Goal: Information Seeking & Learning: Learn about a topic

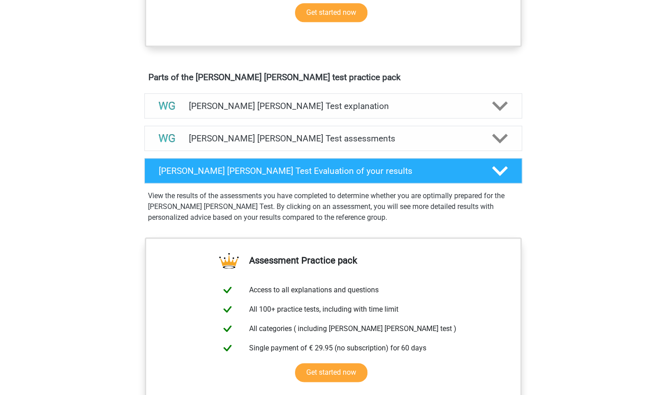
scroll to position [421, 0]
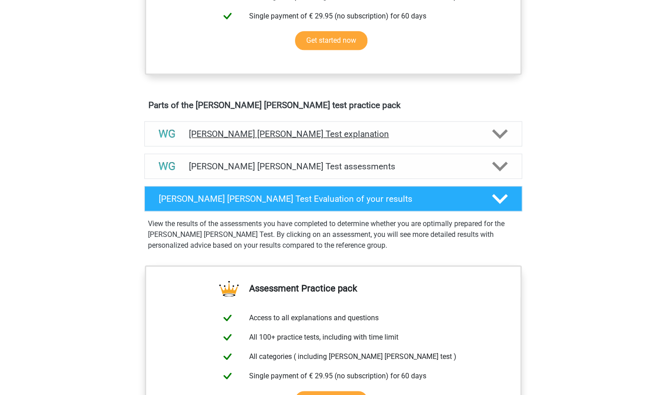
click at [487, 136] on div at bounding box center [499, 134] width 30 height 16
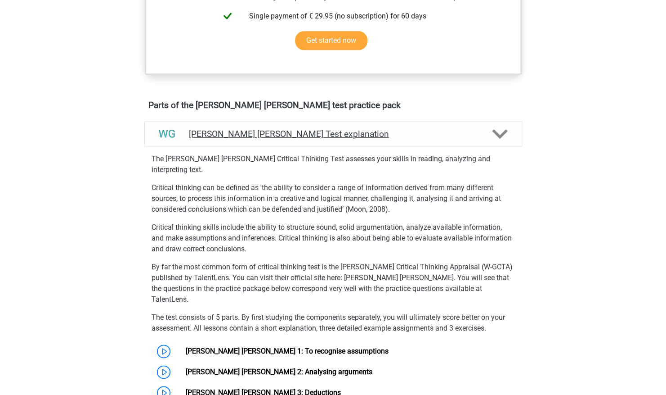
click at [487, 136] on div at bounding box center [499, 134] width 30 height 16
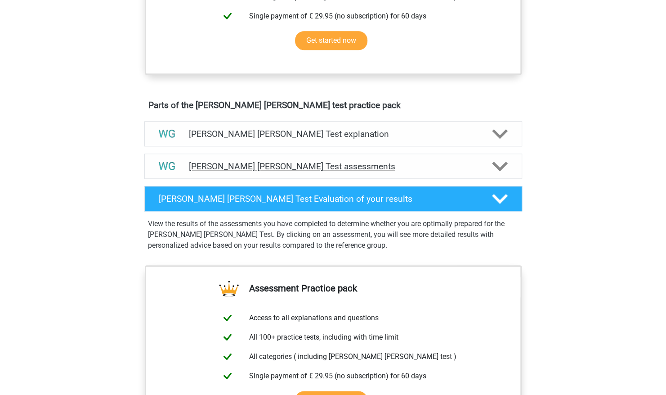
click at [473, 167] on h4 "[PERSON_NAME] [PERSON_NAME] Test assessments" at bounding box center [333, 166] width 289 height 10
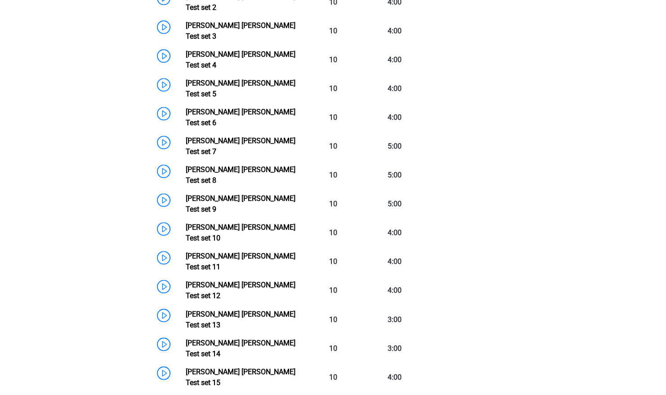
scroll to position [690, 0]
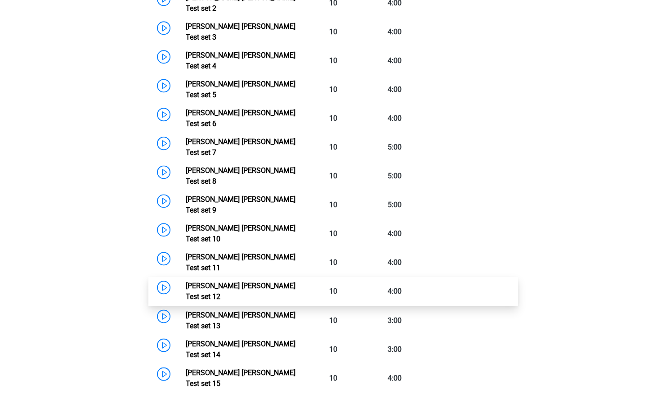
click at [257, 281] on link "[PERSON_NAME] [PERSON_NAME] Test set 12" at bounding box center [241, 290] width 110 height 19
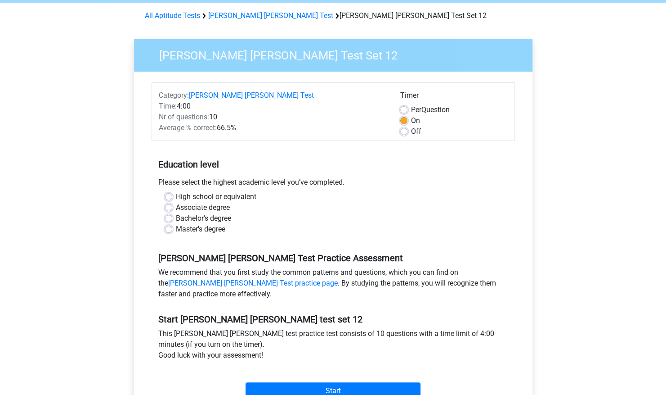
scroll to position [35, 0]
click at [202, 217] on label "Bachelor's degree" at bounding box center [203, 217] width 55 height 11
click at [172, 217] on input "Bachelor's degree" at bounding box center [168, 216] width 7 height 9
radio input "true"
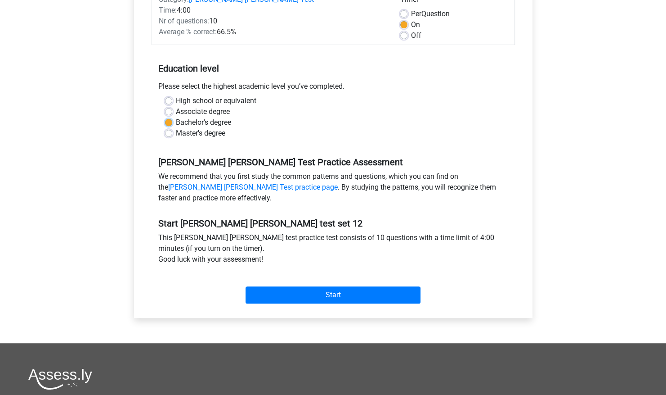
scroll to position [131, 0]
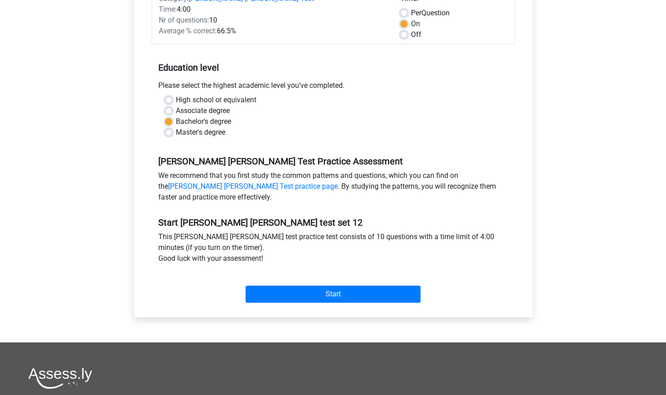
click at [202, 217] on h5 "Start watson glaser test set 12" at bounding box center [333, 222] width 350 height 11
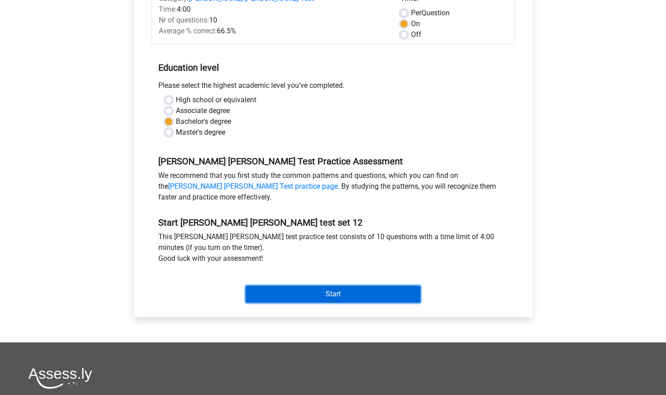
click at [325, 293] on input "Start" at bounding box center [333, 293] width 175 height 17
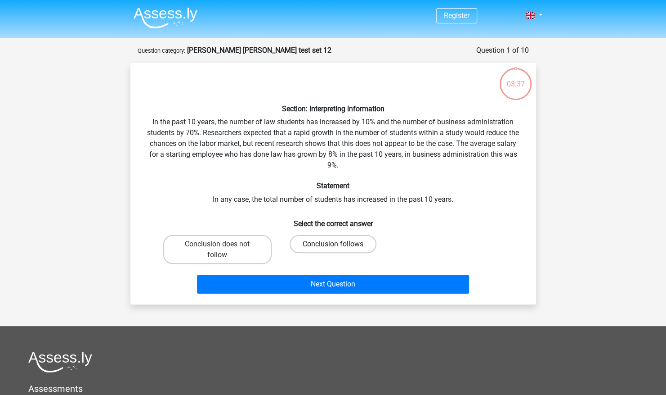
click at [304, 249] on label "Conclusion follows" at bounding box center [333, 244] width 87 height 18
click at [333, 249] on input "Conclusion follows" at bounding box center [336, 247] width 6 height 6
radio input "true"
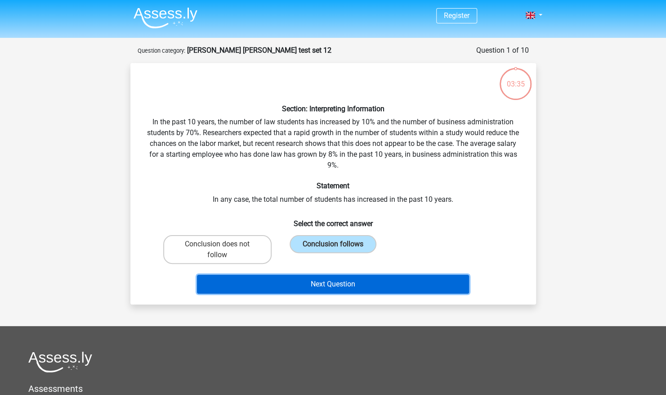
click at [320, 287] on button "Next Question" at bounding box center [333, 284] width 272 height 19
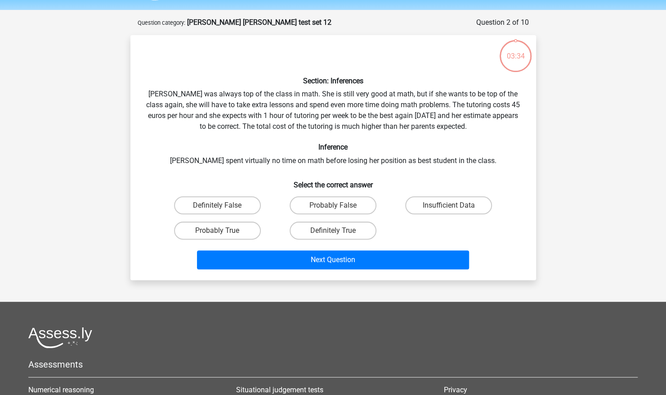
scroll to position [45, 0]
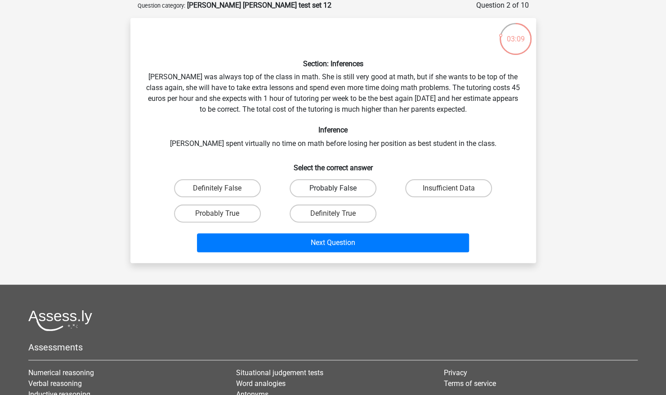
click at [326, 186] on label "Probably False" at bounding box center [333, 188] width 87 height 18
click at [333, 188] on input "Probably False" at bounding box center [336, 191] width 6 height 6
radio input "true"
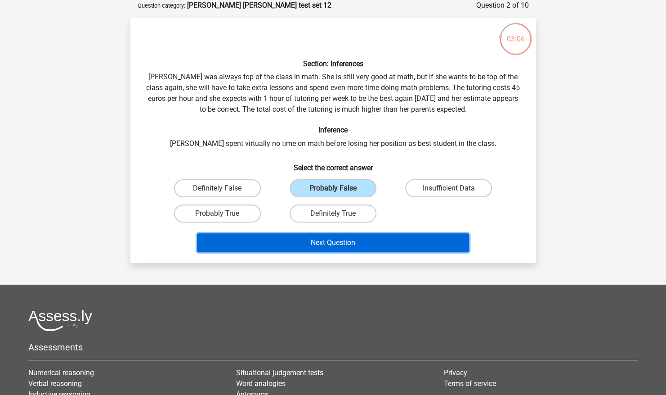
click at [365, 244] on button "Next Question" at bounding box center [333, 242] width 272 height 19
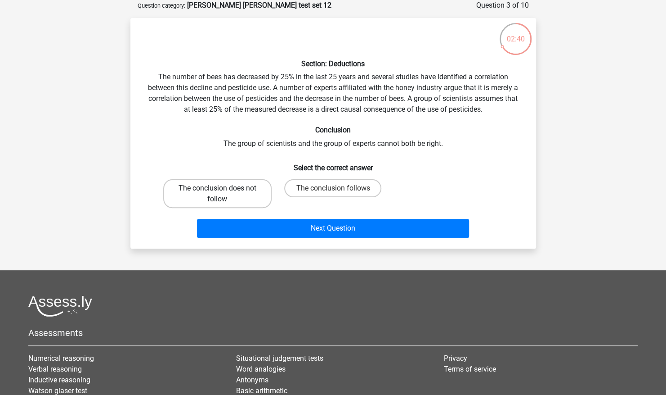
click at [252, 192] on label "The conclusion does not follow" at bounding box center [217, 193] width 108 height 29
click at [223, 192] on input "The conclusion does not follow" at bounding box center [220, 191] width 6 height 6
radio input "true"
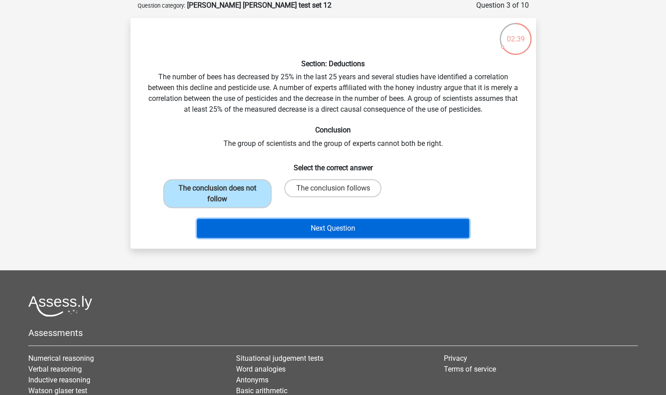
click at [292, 223] on button "Next Question" at bounding box center [333, 228] width 272 height 19
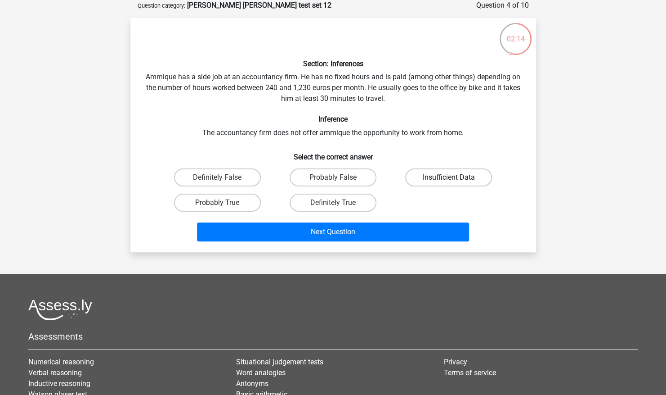
click at [426, 174] on label "Insufficient Data" at bounding box center [448, 177] width 87 height 18
click at [449, 177] on input "Insufficient Data" at bounding box center [452, 180] width 6 height 6
radio input "true"
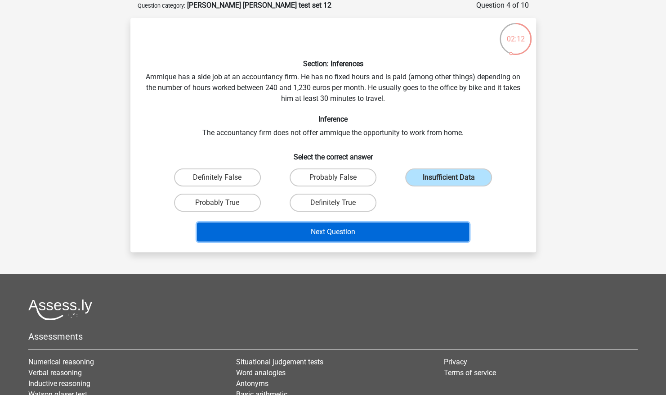
click at [377, 230] on button "Next Question" at bounding box center [333, 231] width 272 height 19
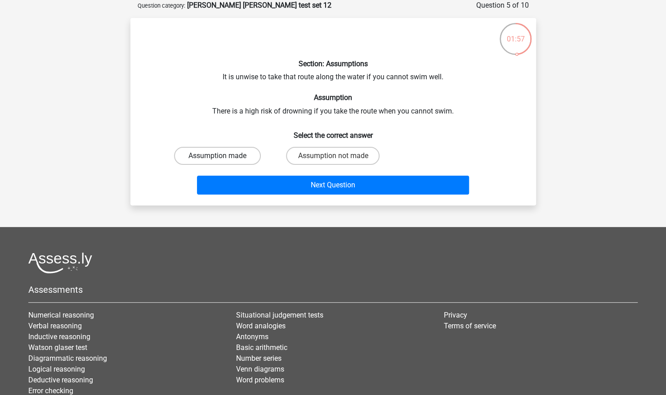
click at [242, 158] on label "Assumption made" at bounding box center [217, 156] width 87 height 18
click at [223, 158] on input "Assumption made" at bounding box center [220, 159] width 6 height 6
radio input "true"
click at [308, 154] on label "Assumption not made" at bounding box center [333, 156] width 94 height 18
click at [333, 156] on input "Assumption not made" at bounding box center [336, 159] width 6 height 6
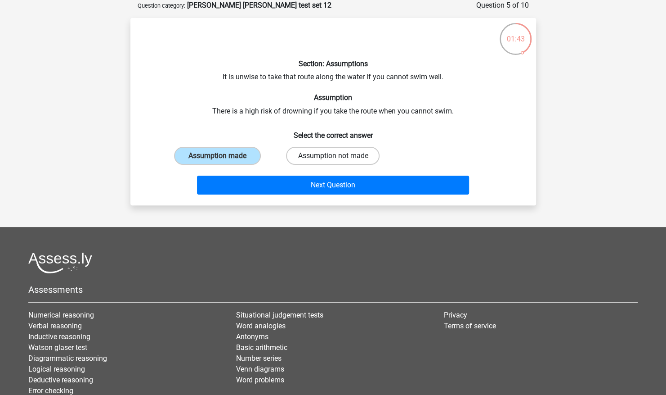
radio input "true"
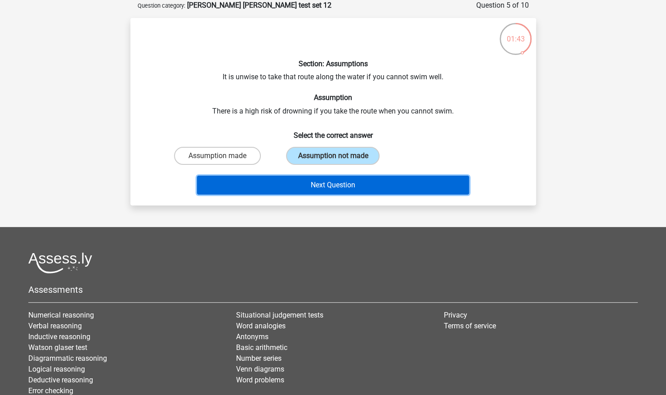
click at [309, 178] on button "Next Question" at bounding box center [333, 185] width 272 height 19
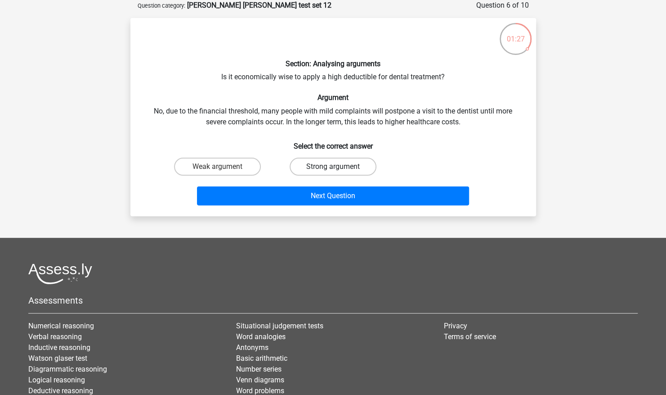
click at [312, 165] on label "Strong argument" at bounding box center [333, 167] width 87 height 18
click at [333, 167] on input "Strong argument" at bounding box center [336, 170] width 6 height 6
radio input "true"
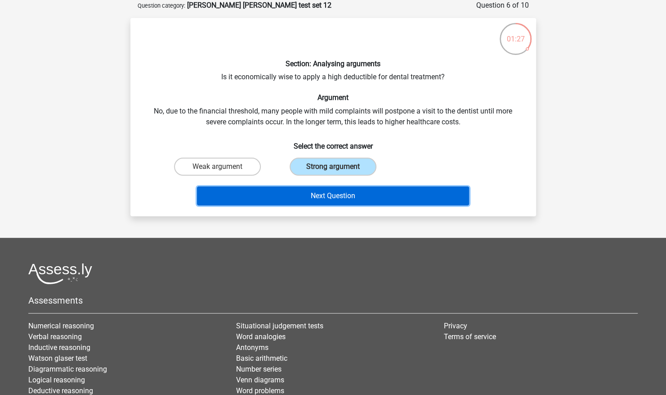
click at [311, 194] on button "Next Question" at bounding box center [333, 195] width 272 height 19
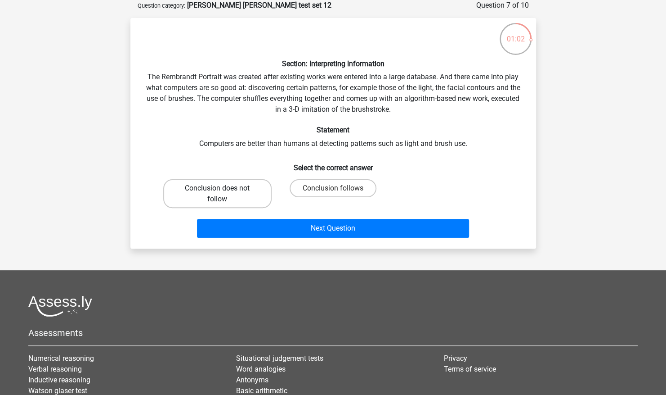
click at [254, 195] on label "Conclusion does not follow" at bounding box center [217, 193] width 108 height 29
click at [223, 194] on input "Conclusion does not follow" at bounding box center [220, 191] width 6 height 6
radio input "true"
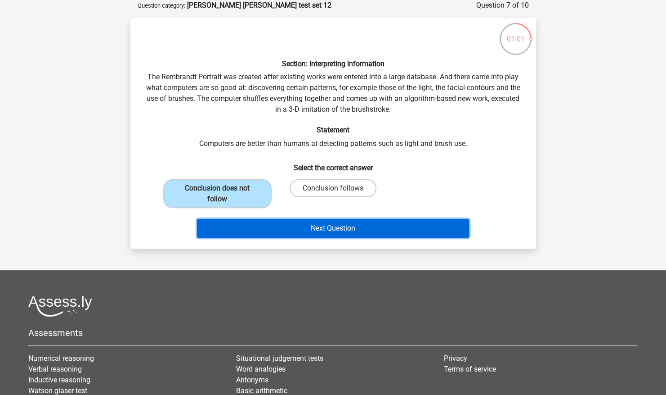
click at [315, 229] on button "Next Question" at bounding box center [333, 228] width 272 height 19
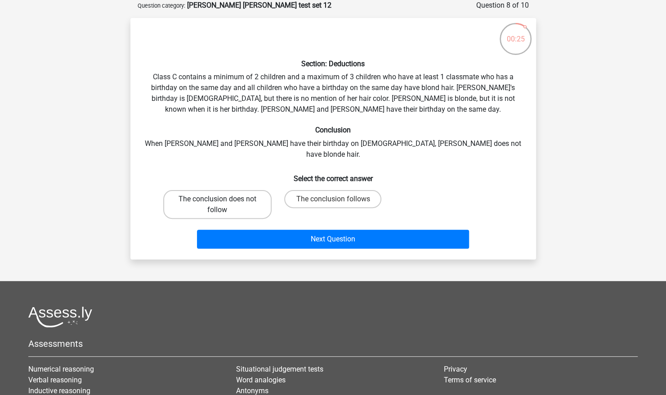
click at [251, 190] on label "The conclusion does not follow" at bounding box center [217, 204] width 108 height 29
click at [223, 199] on input "The conclusion does not follow" at bounding box center [220, 202] width 6 height 6
radio input "true"
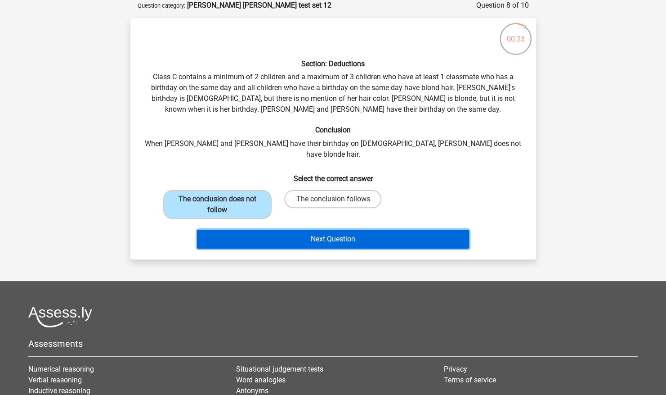
click at [312, 233] on button "Next Question" at bounding box center [333, 239] width 272 height 19
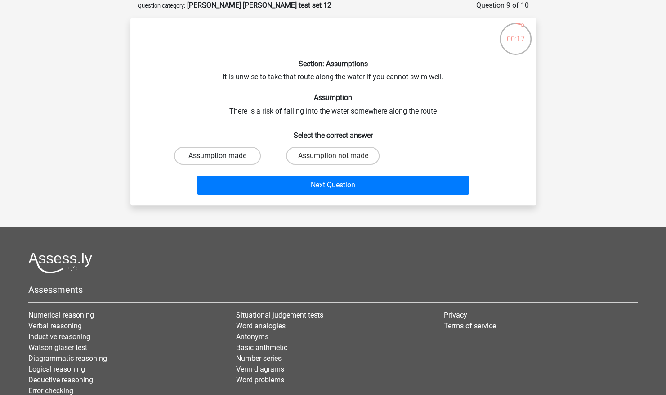
click at [247, 153] on label "Assumption made" at bounding box center [217, 156] width 87 height 18
click at [223, 156] on input "Assumption made" at bounding box center [220, 159] width 6 height 6
radio input "true"
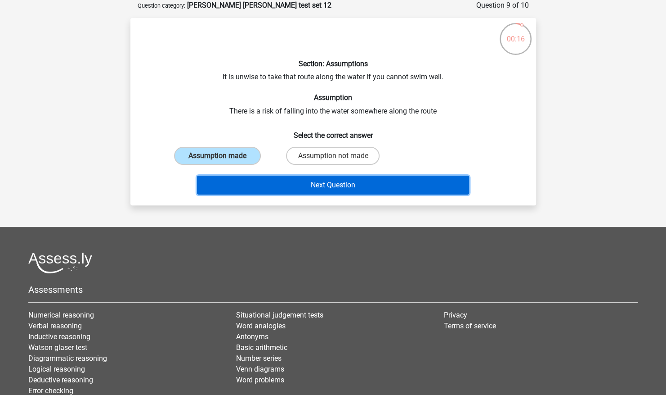
click at [278, 186] on button "Next Question" at bounding box center [333, 185] width 272 height 19
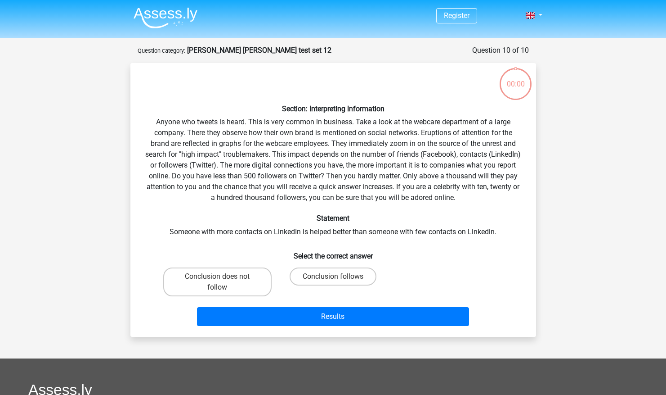
scroll to position [45, 0]
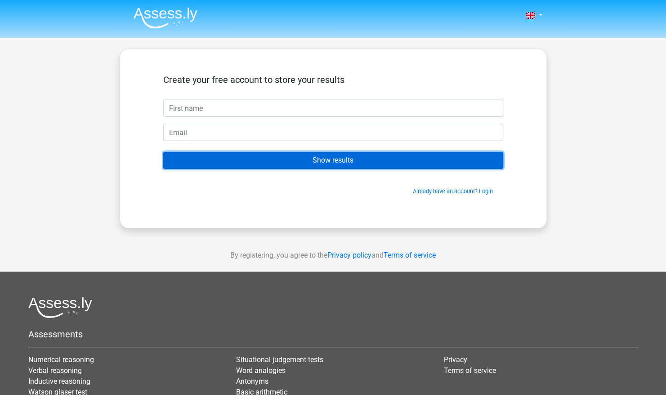
click at [300, 165] on input "Show results" at bounding box center [333, 160] width 340 height 17
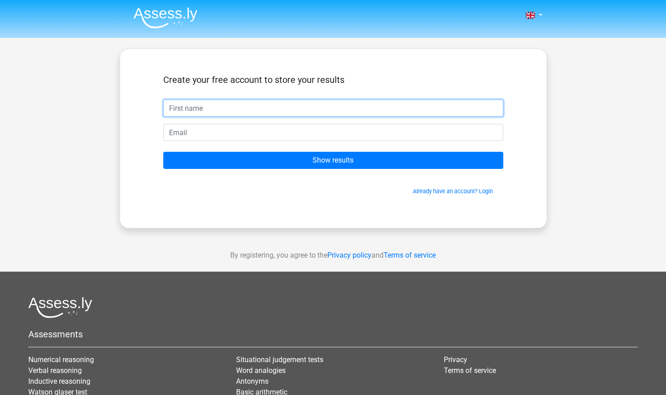
click at [281, 109] on input "text" at bounding box center [333, 107] width 340 height 17
type input "[PERSON_NAME]"
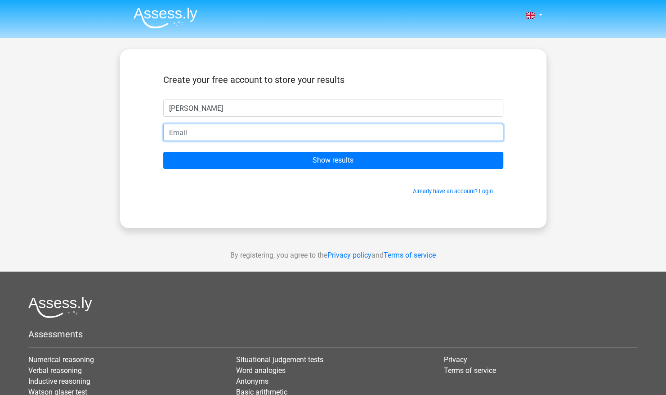
click at [256, 134] on input "email" at bounding box center [333, 132] width 340 height 17
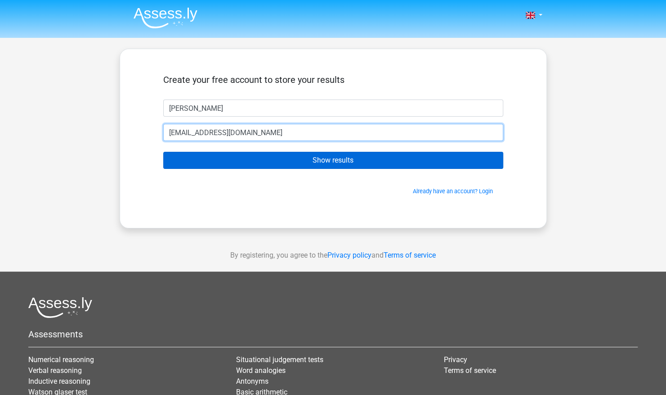
type input "adewuyi.tomiwa@yahoo.com"
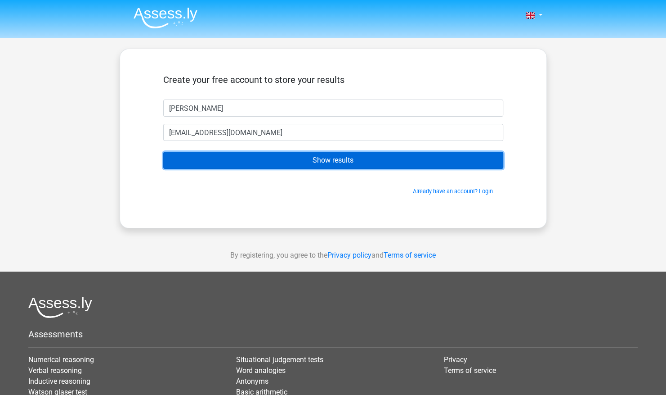
click at [244, 161] on input "Show results" at bounding box center [333, 160] width 340 height 17
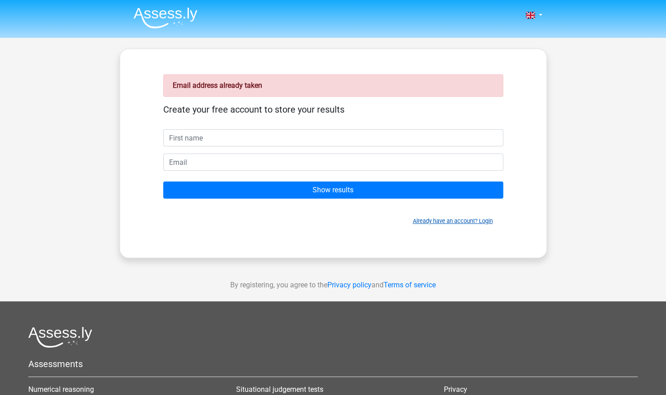
click at [432, 220] on link "Already have an account? Login" at bounding box center [453, 220] width 80 height 7
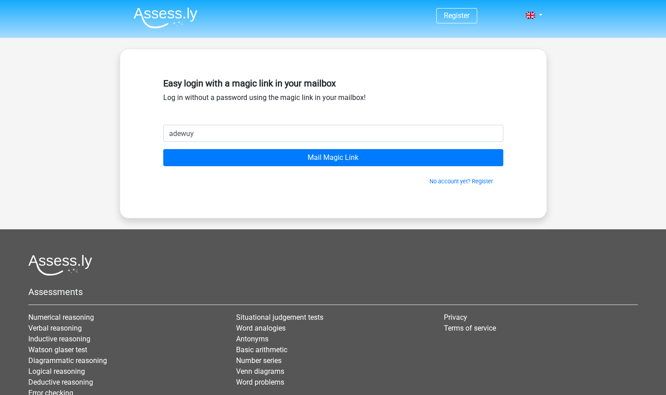
type input "[EMAIL_ADDRESS][DOMAIN_NAME]"
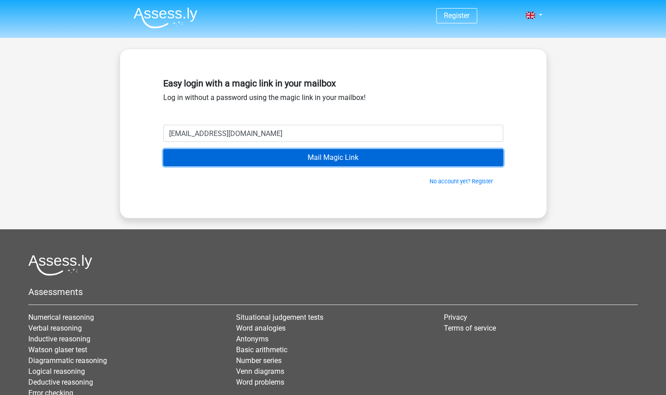
click at [279, 159] on input "Mail Magic Link" at bounding box center [333, 157] width 340 height 17
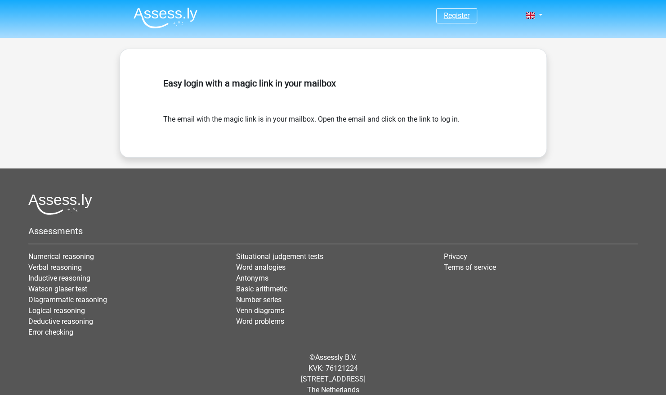
click at [449, 18] on link "Register" at bounding box center [457, 15] width 26 height 9
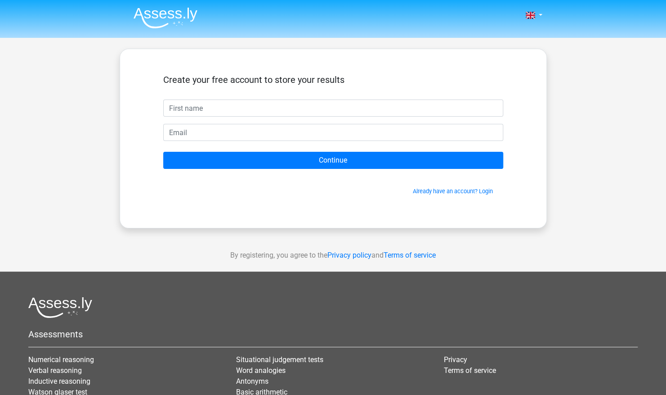
click at [304, 110] on input "text" at bounding box center [333, 107] width 340 height 17
type input "[PERSON_NAME]"
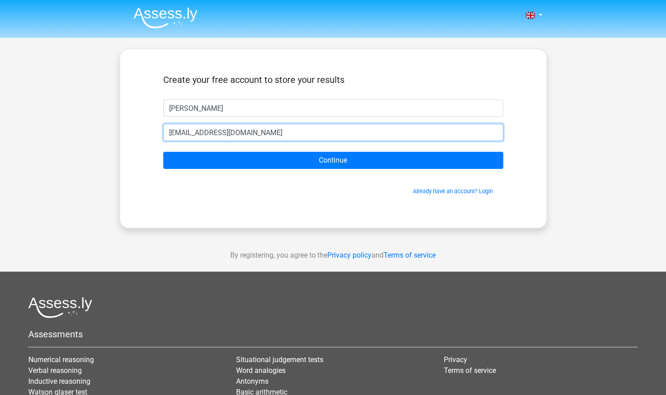
click at [280, 132] on input "adewuyi.tomiwa@yahoo.com" at bounding box center [333, 132] width 340 height 17
type input "a"
click at [281, 132] on input "email" at bounding box center [333, 132] width 340 height 17
type input "adetomiwa.adewuyi@irwinmitchell.com"
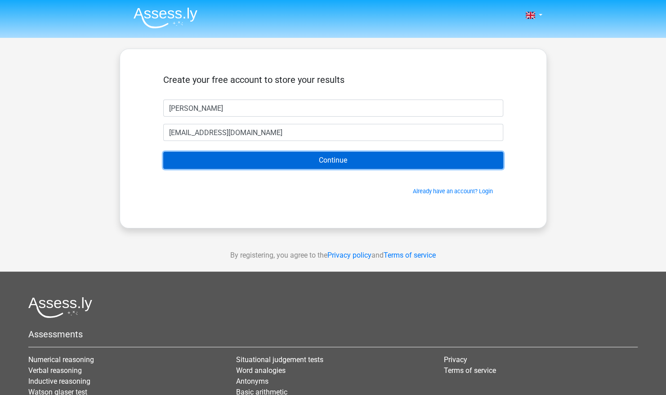
click at [306, 162] on input "Continue" at bounding box center [333, 160] width 340 height 17
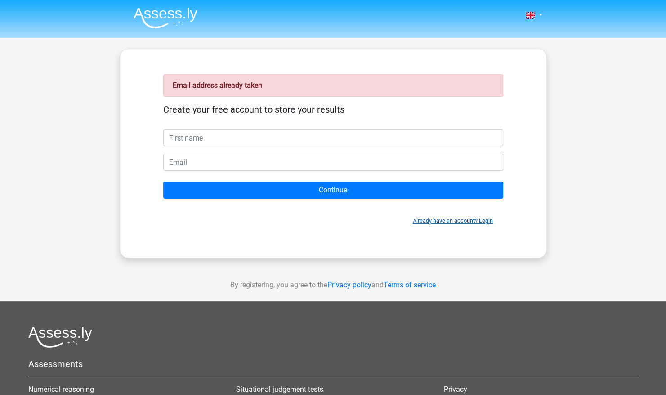
click at [448, 220] on link "Already have an account? Login" at bounding box center [453, 220] width 80 height 7
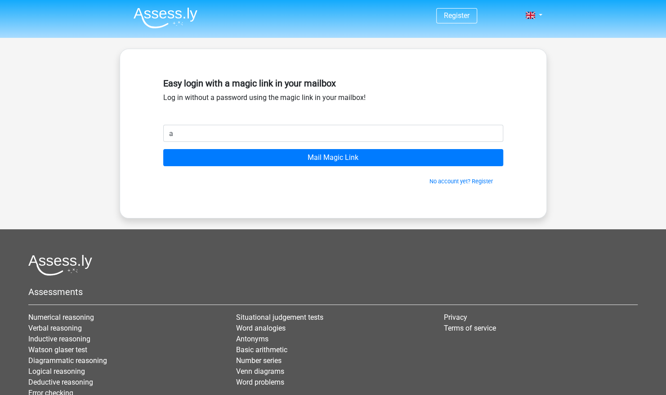
type input "[EMAIL_ADDRESS][DOMAIN_NAME]"
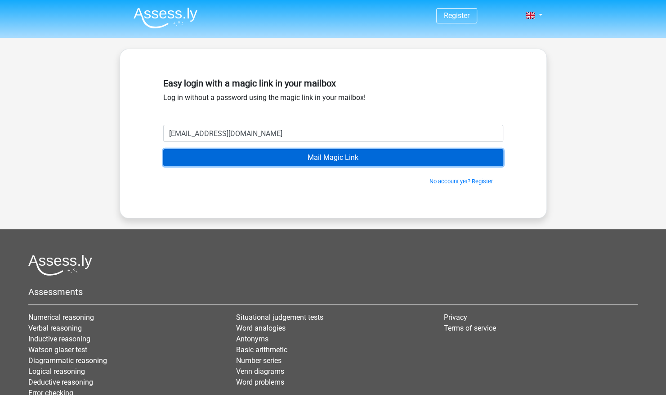
click at [325, 158] on input "Mail Magic Link" at bounding box center [333, 157] width 340 height 17
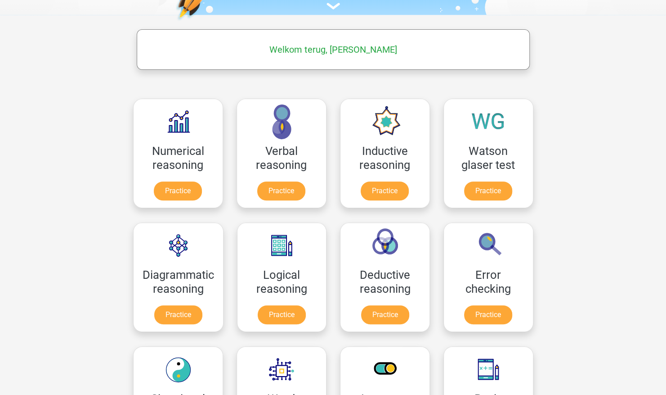
scroll to position [114, 0]
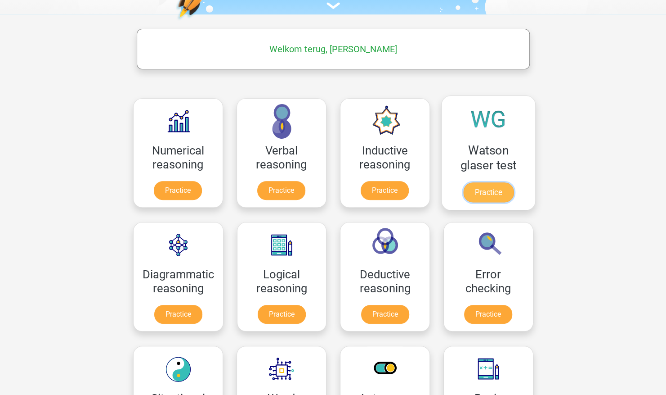
click at [504, 193] on link "Practice" at bounding box center [488, 192] width 50 height 20
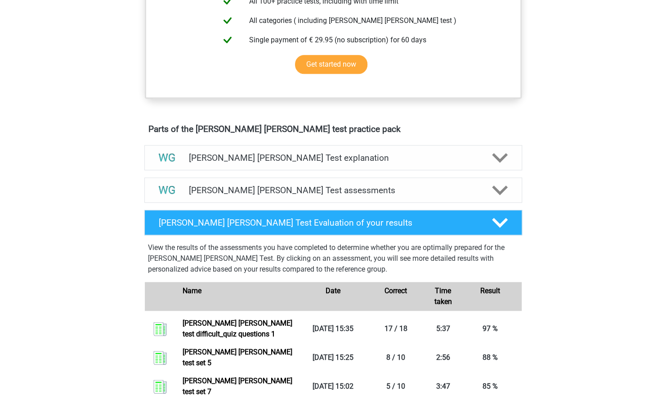
scroll to position [398, 0]
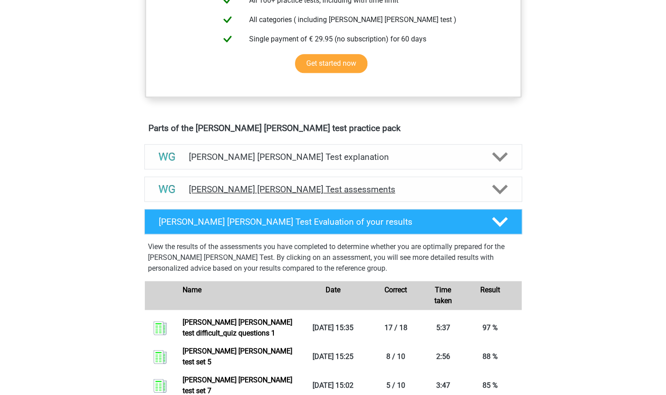
click at [384, 194] on div "[PERSON_NAME] [PERSON_NAME] Test assessments" at bounding box center [333, 188] width 378 height 25
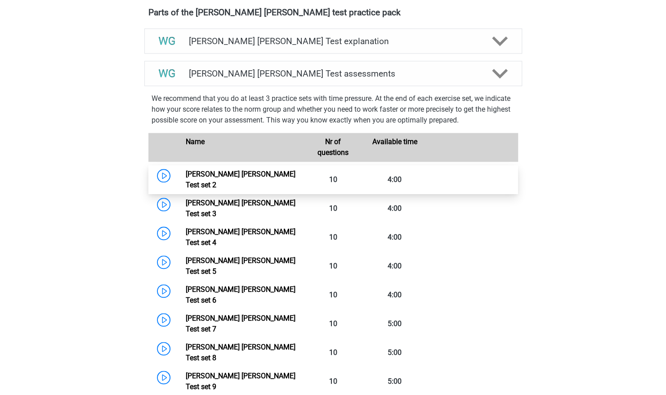
scroll to position [514, 0]
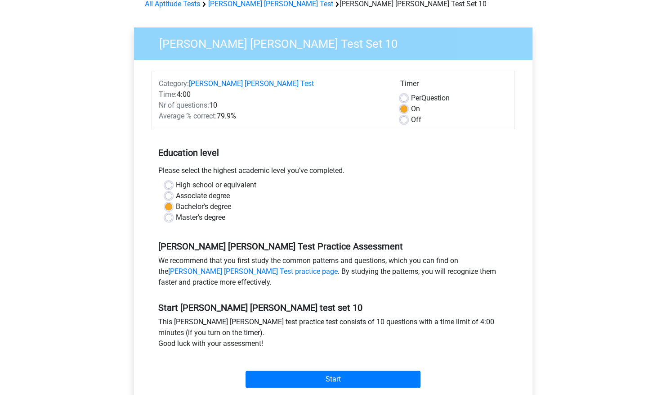
scroll to position [48, 0]
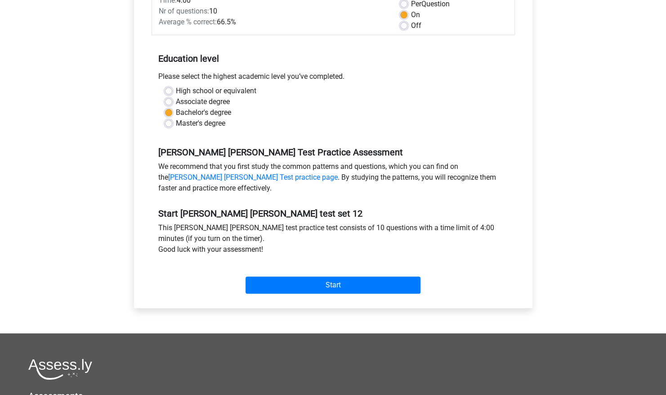
scroll to position [141, 0]
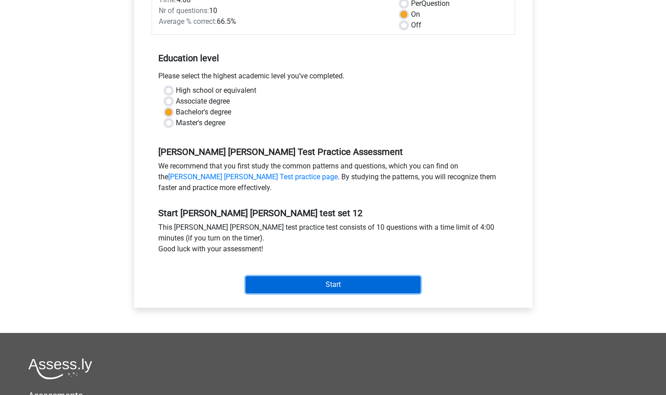
click at [287, 278] on input "Start" at bounding box center [333, 284] width 175 height 17
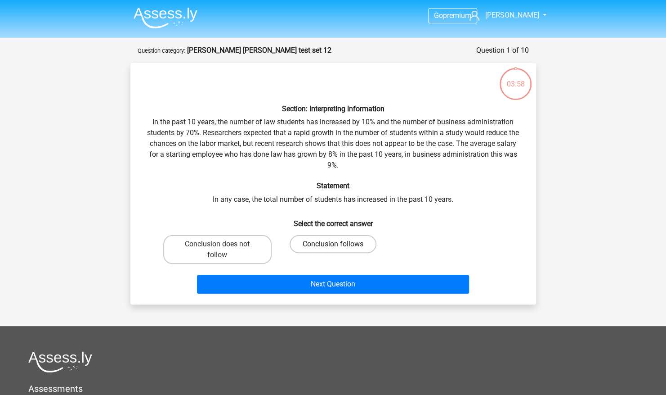
click at [321, 239] on label "Conclusion follows" at bounding box center [333, 244] width 87 height 18
click at [333, 244] on input "Conclusion follows" at bounding box center [336, 247] width 6 height 6
radio input "true"
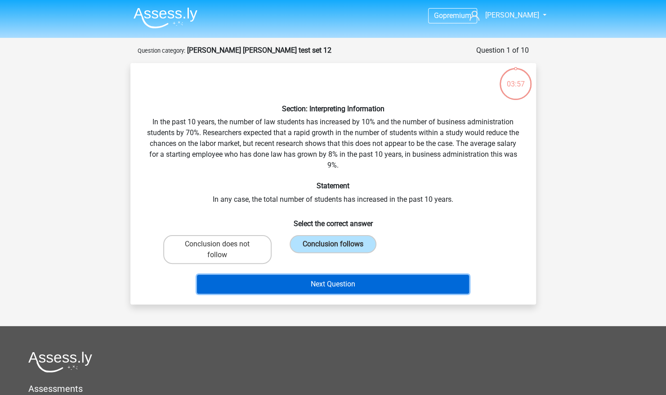
click at [335, 279] on button "Next Question" at bounding box center [333, 284] width 272 height 19
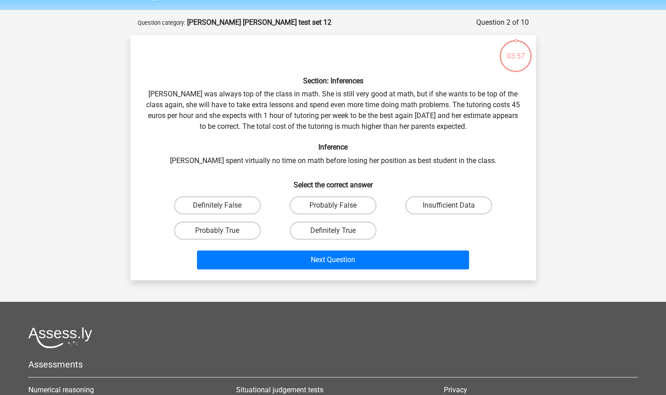
scroll to position [45, 0]
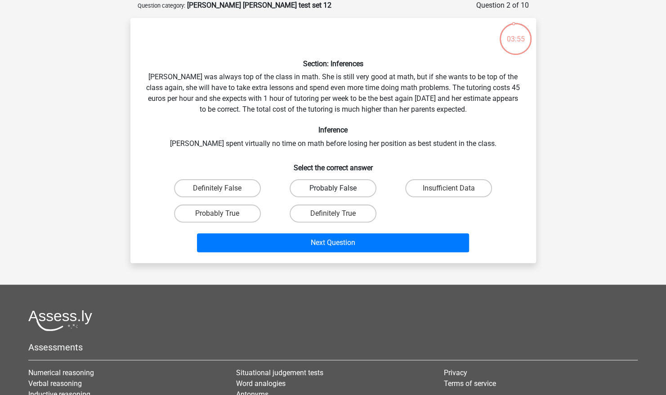
click at [349, 188] on label "Probably False" at bounding box center [333, 188] width 87 height 18
click at [339, 188] on input "Probably False" at bounding box center [336, 191] width 6 height 6
radio input "true"
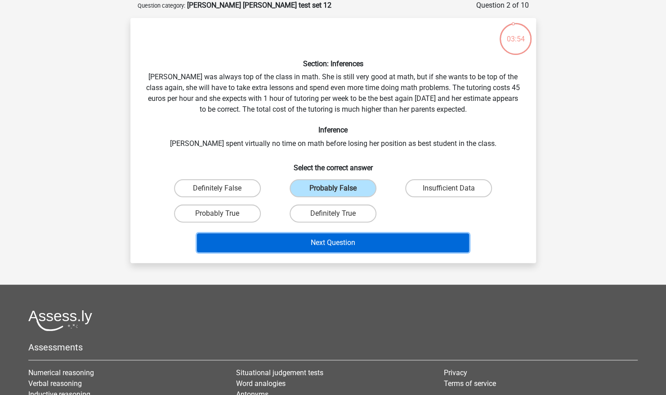
click at [344, 238] on button "Next Question" at bounding box center [333, 242] width 272 height 19
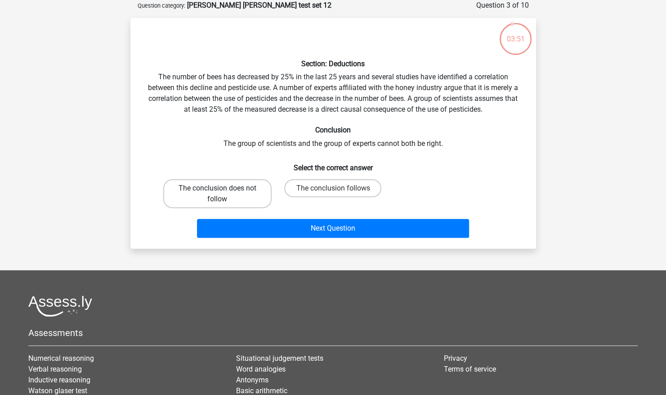
click at [261, 196] on label "The conclusion does not follow" at bounding box center [217, 193] width 108 height 29
click at [223, 194] on input "The conclusion does not follow" at bounding box center [220, 191] width 6 height 6
radio input "true"
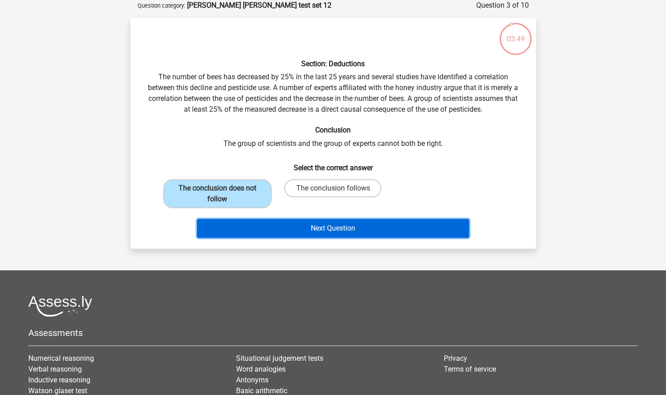
click at [285, 220] on button "Next Question" at bounding box center [333, 228] width 272 height 19
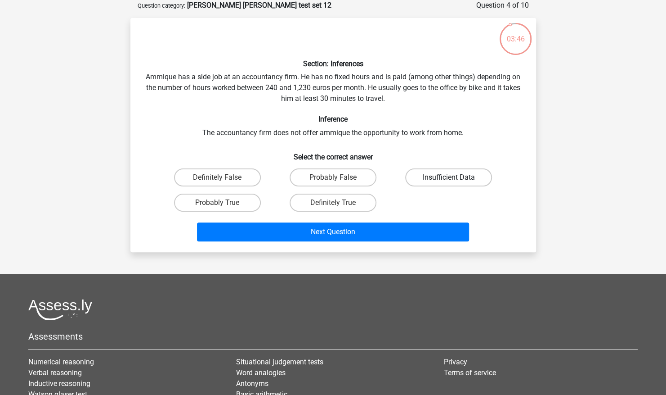
click at [420, 178] on label "Insufficient Data" at bounding box center [448, 177] width 87 height 18
click at [449, 178] on input "Insufficient Data" at bounding box center [452, 180] width 6 height 6
radio input "true"
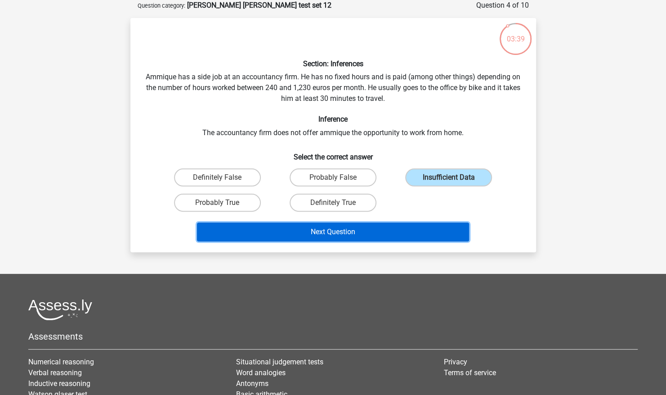
click at [359, 226] on button "Next Question" at bounding box center [333, 231] width 272 height 19
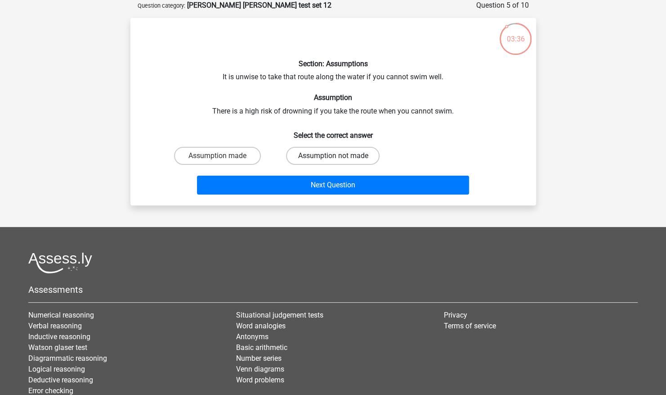
click at [310, 161] on label "Assumption not made" at bounding box center [333, 156] width 94 height 18
click at [333, 161] on input "Assumption not made" at bounding box center [336, 159] width 6 height 6
radio input "true"
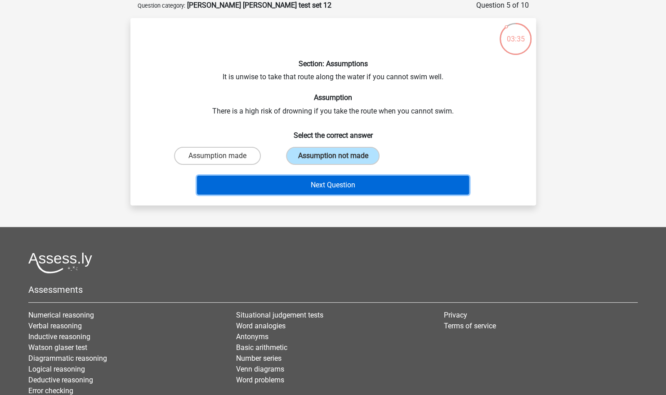
click at [306, 183] on button "Next Question" at bounding box center [333, 185] width 272 height 19
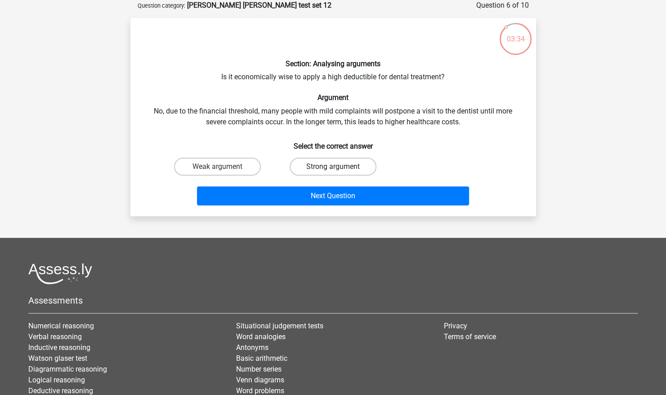
click at [322, 166] on label "Strong argument" at bounding box center [333, 167] width 87 height 18
click at [333, 167] on input "Strong argument" at bounding box center [336, 170] width 6 height 6
radio input "true"
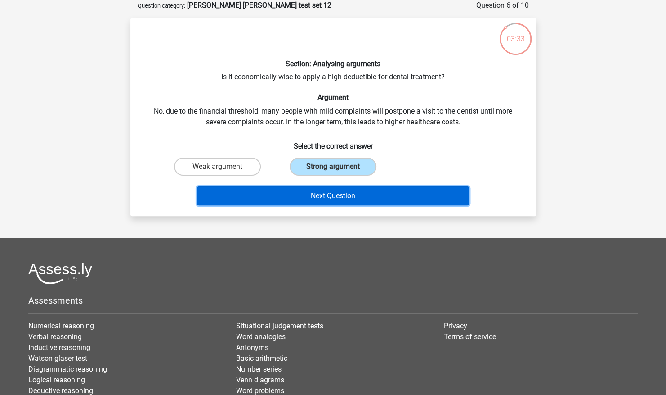
click at [323, 199] on button "Next Question" at bounding box center [333, 195] width 272 height 19
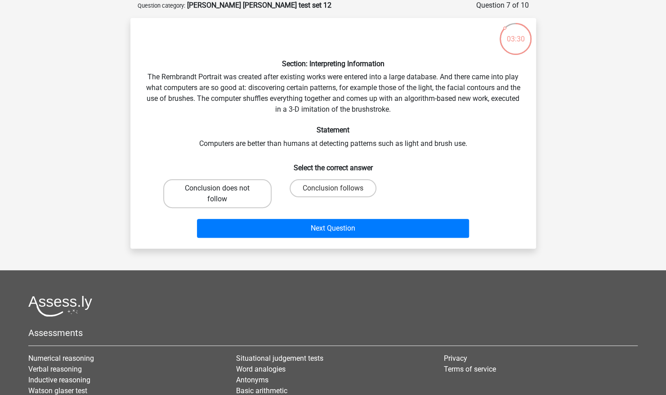
click at [246, 196] on label "Conclusion does not follow" at bounding box center [217, 193] width 108 height 29
click at [223, 194] on input "Conclusion does not follow" at bounding box center [220, 191] width 6 height 6
radio input "true"
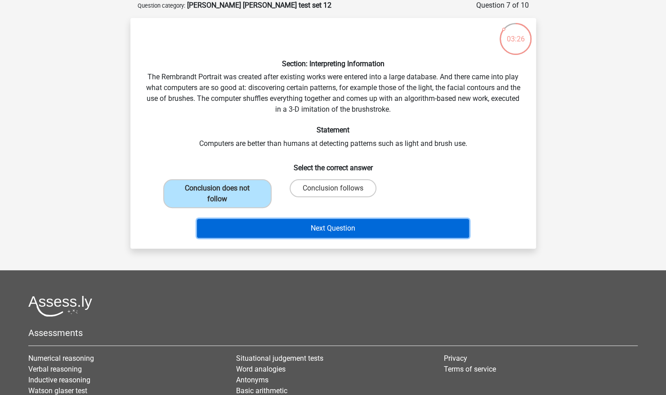
click at [305, 219] on button "Next Question" at bounding box center [333, 228] width 272 height 19
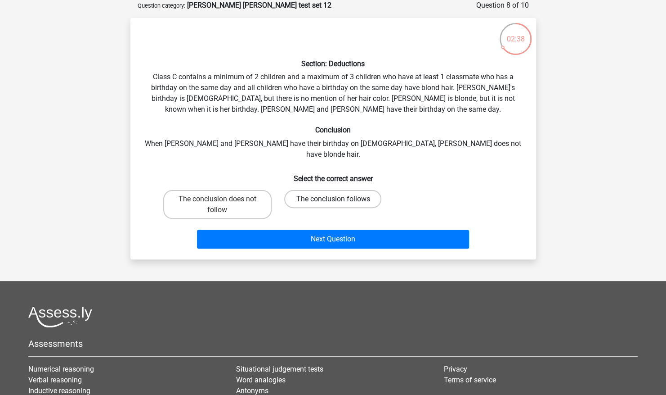
click at [329, 190] on label "The conclusion follows" at bounding box center [332, 199] width 97 height 18
click at [333, 199] on input "The conclusion follows" at bounding box center [336, 202] width 6 height 6
radio input "true"
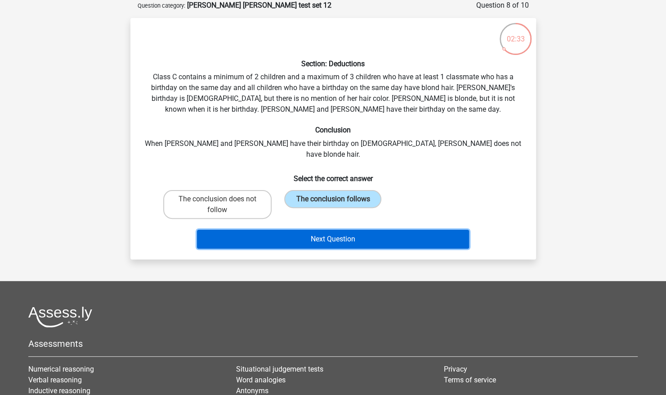
click at [321, 230] on button "Next Question" at bounding box center [333, 239] width 272 height 19
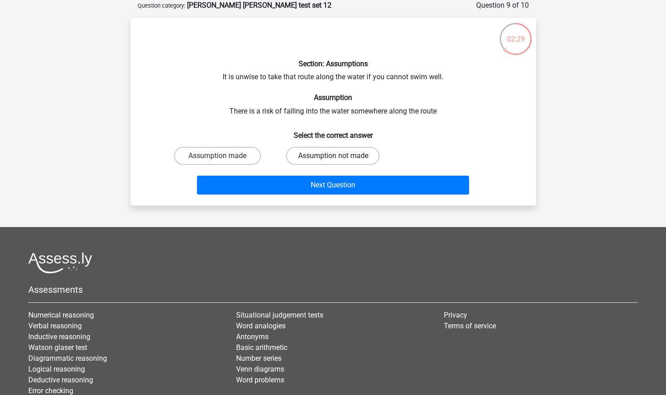
click at [301, 153] on label "Assumption not made" at bounding box center [333, 156] width 94 height 18
click at [333, 156] on input "Assumption not made" at bounding box center [336, 159] width 6 height 6
radio input "true"
click at [233, 150] on label "Assumption made" at bounding box center [217, 156] width 87 height 18
click at [223, 156] on input "Assumption made" at bounding box center [220, 159] width 6 height 6
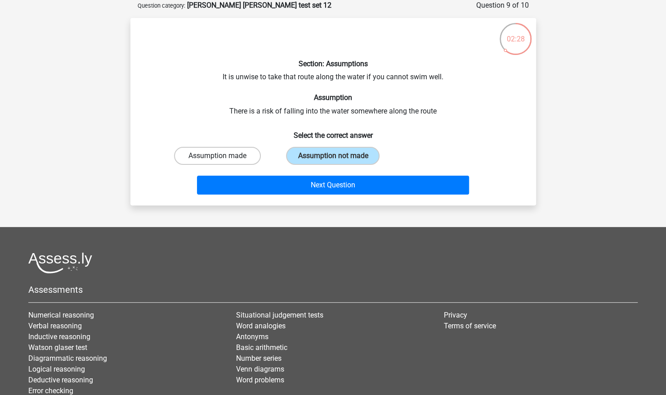
radio input "true"
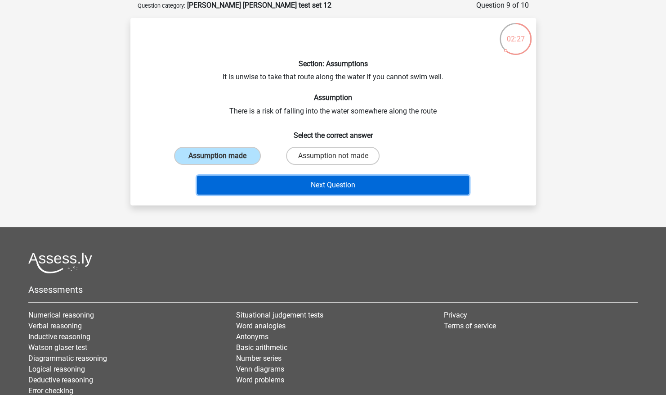
click at [276, 177] on button "Next Question" at bounding box center [333, 185] width 272 height 19
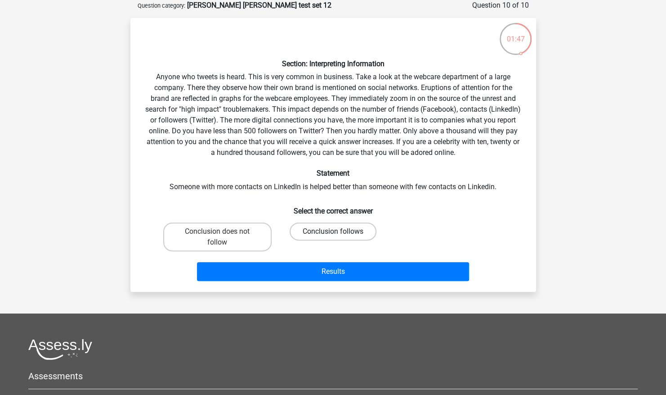
click at [327, 231] on label "Conclusion follows" at bounding box center [333, 231] width 87 height 18
click at [333, 231] on input "Conclusion follows" at bounding box center [336, 234] width 6 height 6
radio input "true"
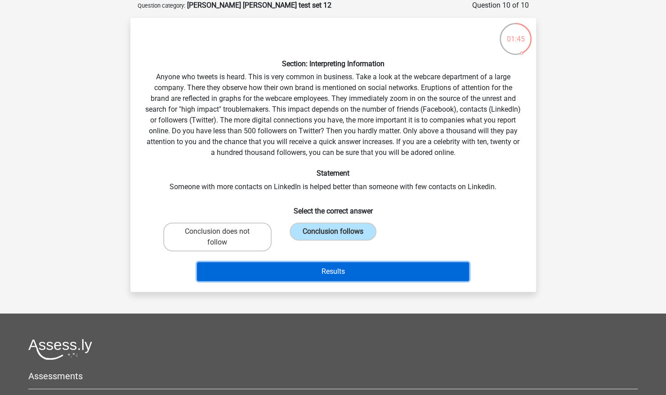
click at [337, 270] on button "Results" at bounding box center [333, 271] width 272 height 19
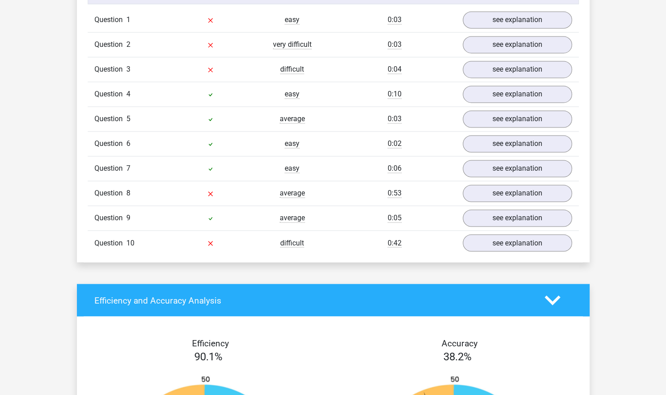
scroll to position [717, 0]
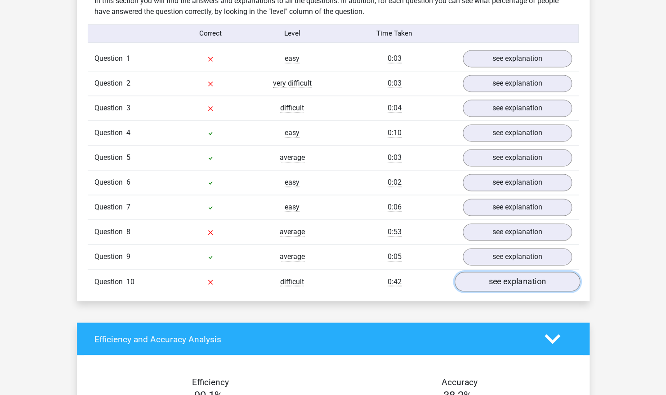
click at [472, 272] on link "see explanation" at bounding box center [518, 282] width 126 height 20
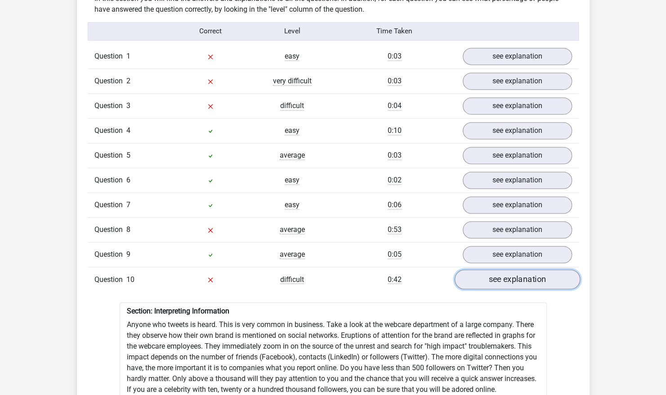
scroll to position [720, 0]
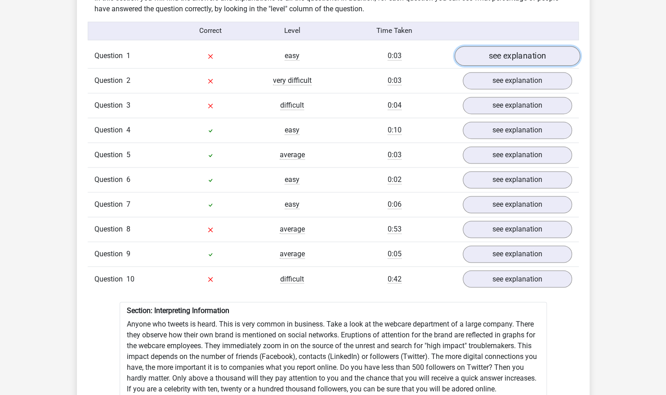
click at [512, 46] on link "see explanation" at bounding box center [518, 56] width 126 height 20
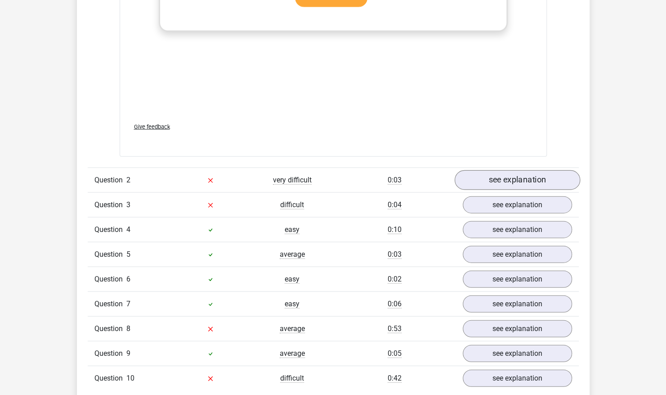
scroll to position [1117, 0]
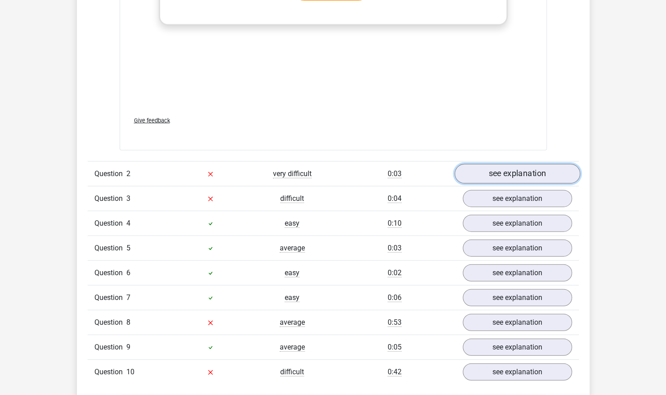
click at [504, 164] on link "see explanation" at bounding box center [518, 174] width 126 height 20
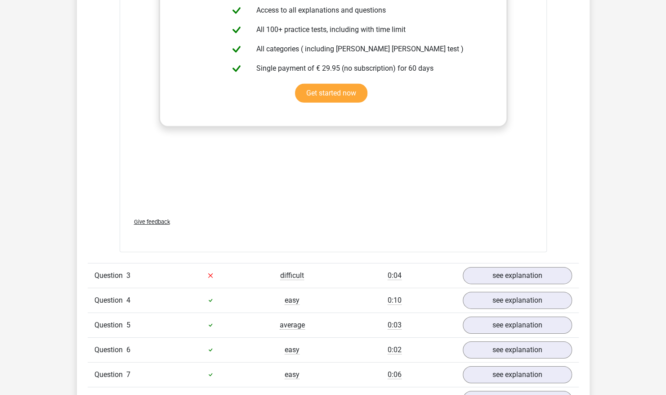
scroll to position [1566, 0]
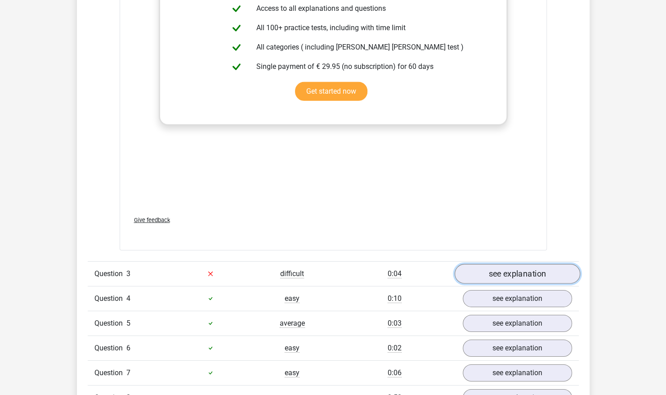
click at [506, 264] on link "see explanation" at bounding box center [518, 274] width 126 height 20
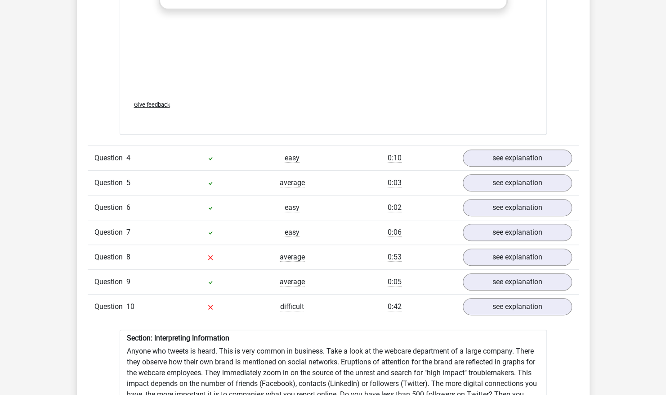
scroll to position [2198, 0]
click at [521, 248] on link "see explanation" at bounding box center [518, 256] width 126 height 20
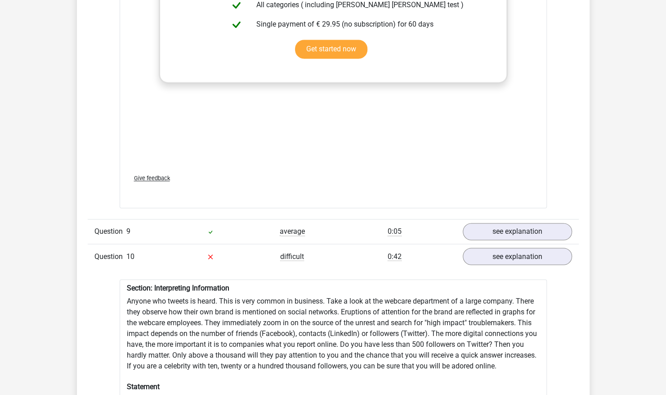
scroll to position [2749, 0]
click at [512, 221] on link "see explanation" at bounding box center [518, 231] width 126 height 20
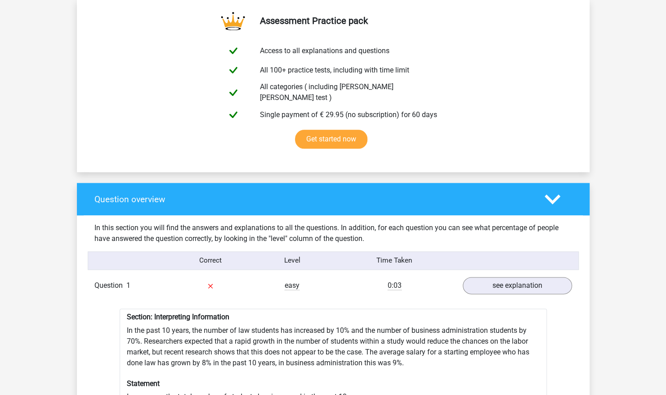
scroll to position [486, 0]
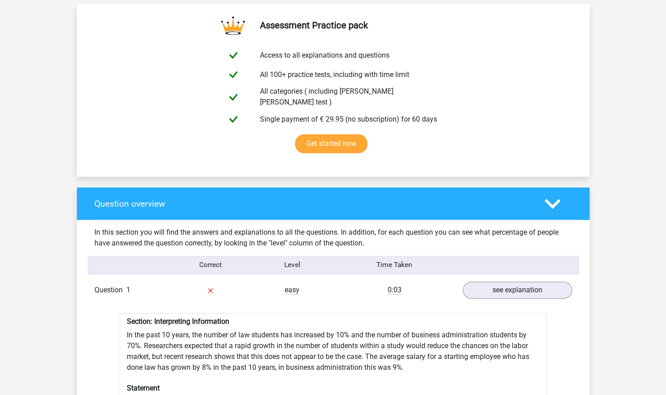
click at [545, 203] on icon at bounding box center [553, 204] width 16 height 16
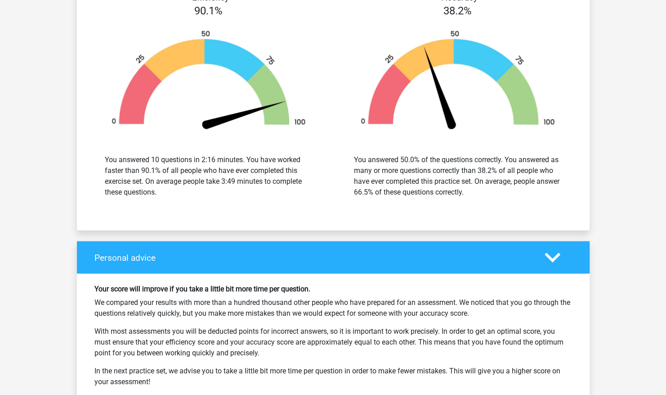
scroll to position [793, 0]
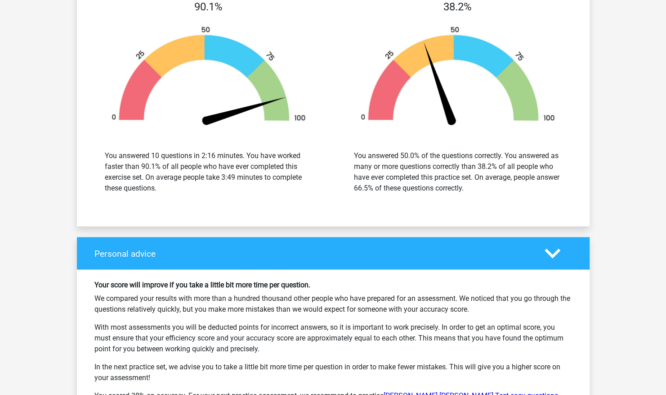
click at [515, 254] on div "Personal advice" at bounding box center [333, 253] width 513 height 32
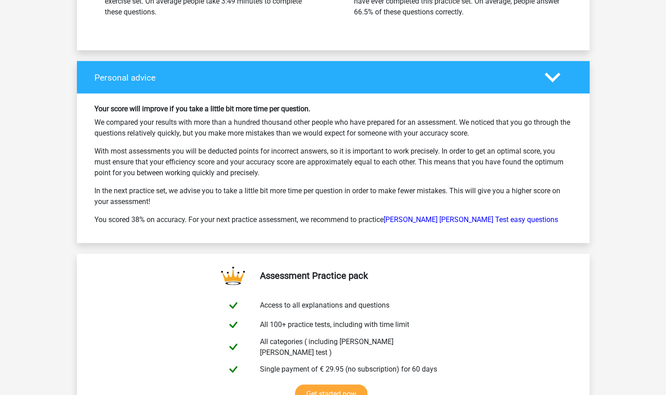
scroll to position [971, 0]
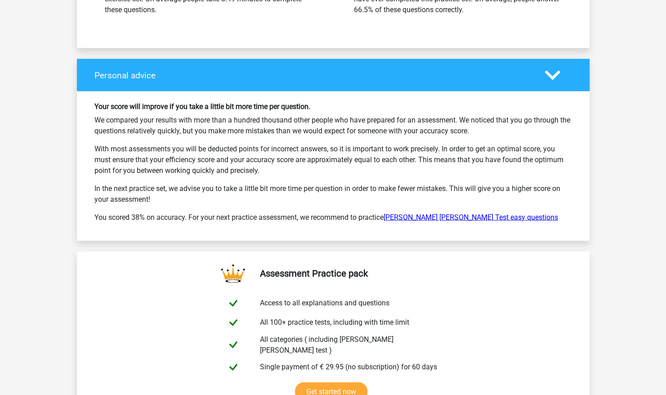
click at [464, 212] on link "Watson Glaser Test easy questions" at bounding box center [471, 216] width 175 height 9
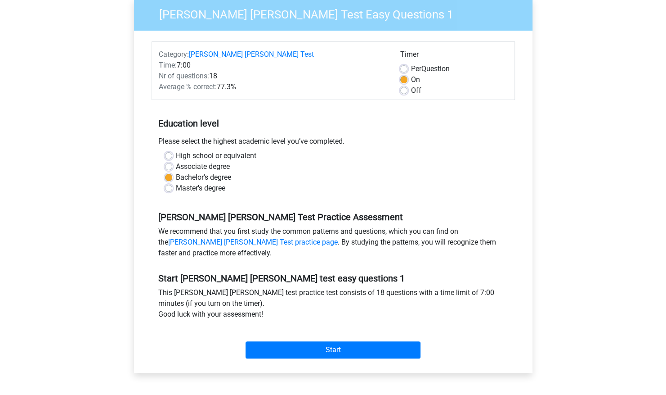
scroll to position [70, 0]
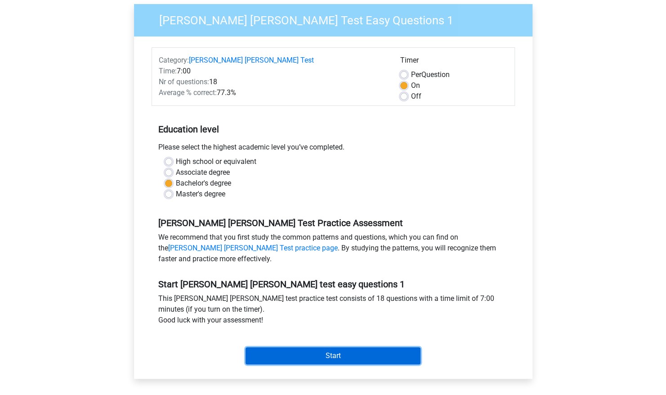
click at [340, 360] on input "Start" at bounding box center [333, 355] width 175 height 17
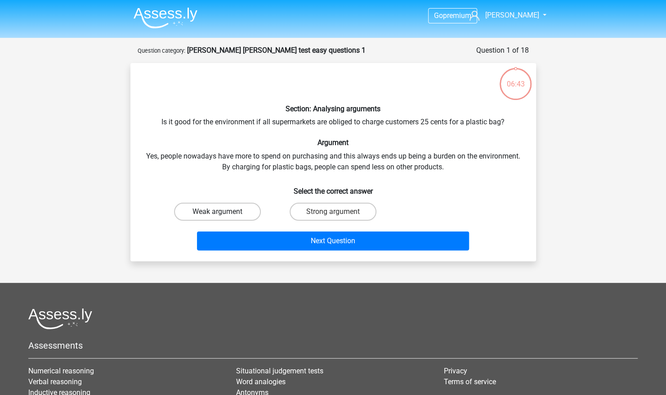
click at [224, 210] on label "Weak argument" at bounding box center [217, 212] width 87 height 18
click at [223, 212] on input "Weak argument" at bounding box center [220, 215] width 6 height 6
radio input "true"
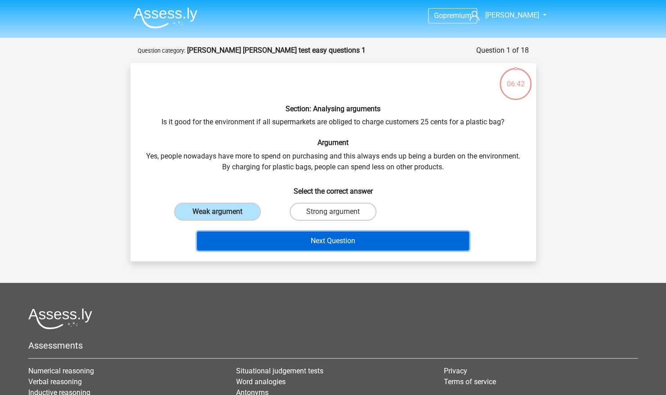
click at [273, 237] on button "Next Question" at bounding box center [333, 240] width 272 height 19
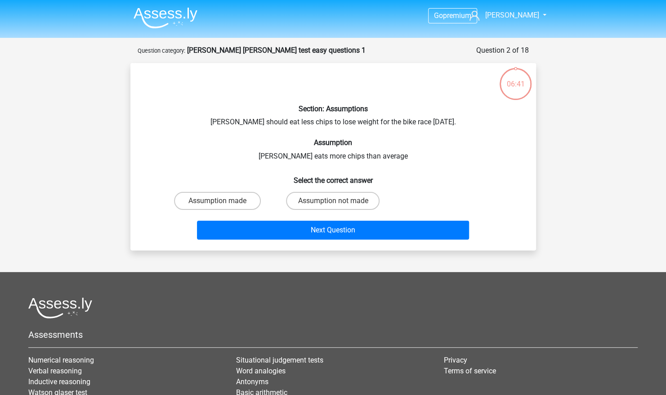
scroll to position [45, 0]
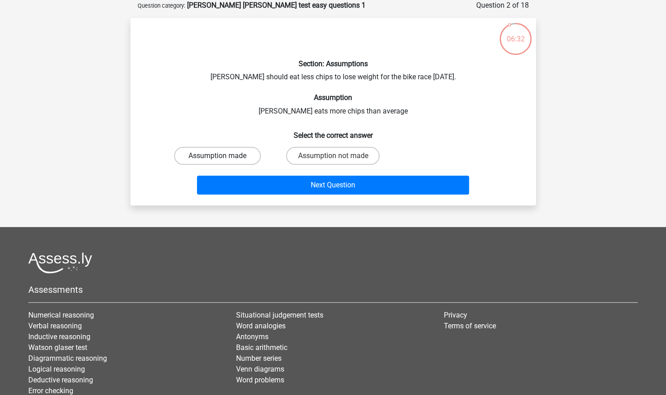
click at [244, 155] on label "Assumption made" at bounding box center [217, 156] width 87 height 18
click at [223, 156] on input "Assumption made" at bounding box center [220, 159] width 6 height 6
radio input "true"
click at [299, 156] on label "Assumption not made" at bounding box center [333, 156] width 94 height 18
click at [333, 156] on input "Assumption not made" at bounding box center [336, 159] width 6 height 6
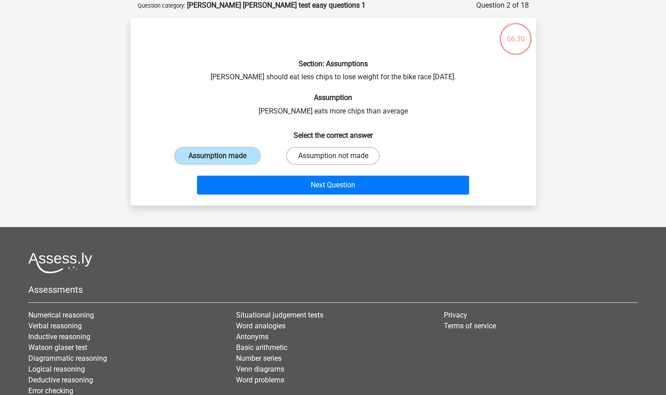
radio input "true"
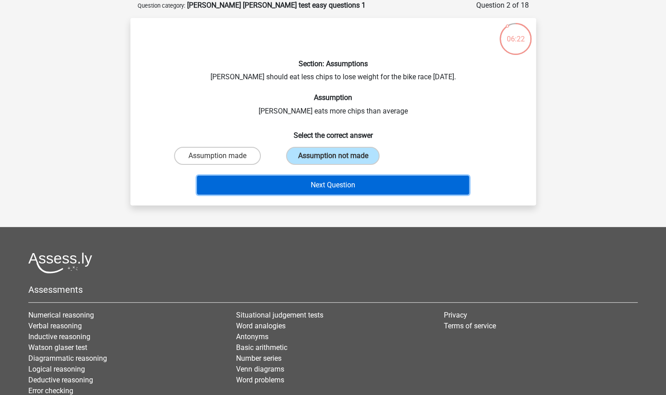
click at [277, 193] on button "Next Question" at bounding box center [333, 185] width 272 height 19
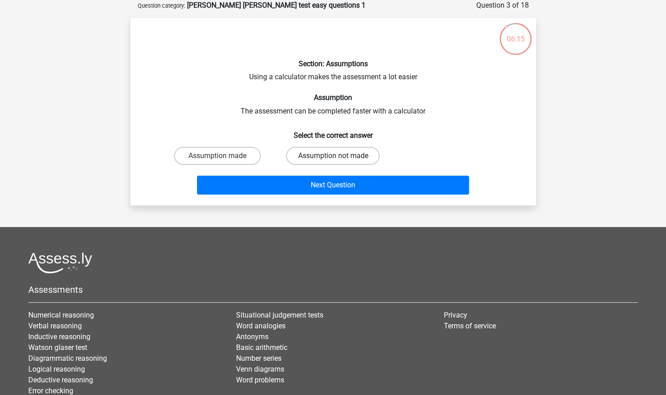
click at [302, 161] on label "Assumption not made" at bounding box center [333, 156] width 94 height 18
click at [333, 161] on input "Assumption not made" at bounding box center [336, 159] width 6 height 6
radio input "true"
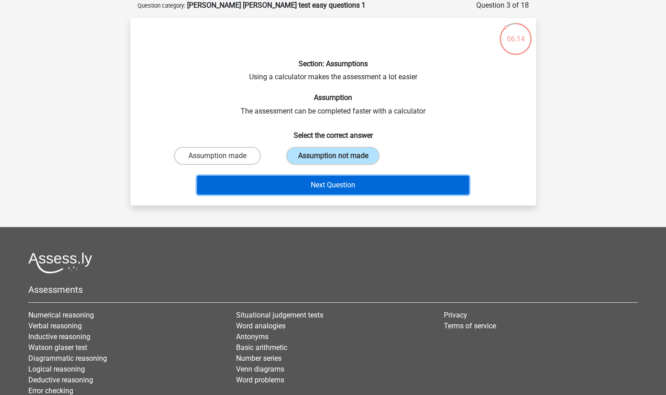
click at [293, 183] on button "Next Question" at bounding box center [333, 185] width 272 height 19
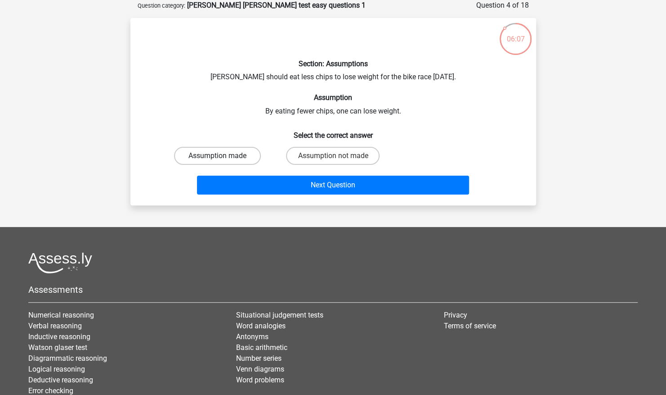
click at [248, 153] on label "Assumption made" at bounding box center [217, 156] width 87 height 18
click at [223, 156] on input "Assumption made" at bounding box center [220, 159] width 6 height 6
radio input "true"
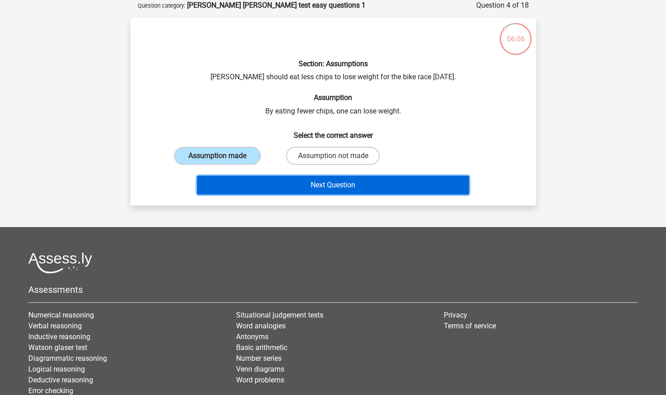
click at [275, 181] on button "Next Question" at bounding box center [333, 185] width 272 height 19
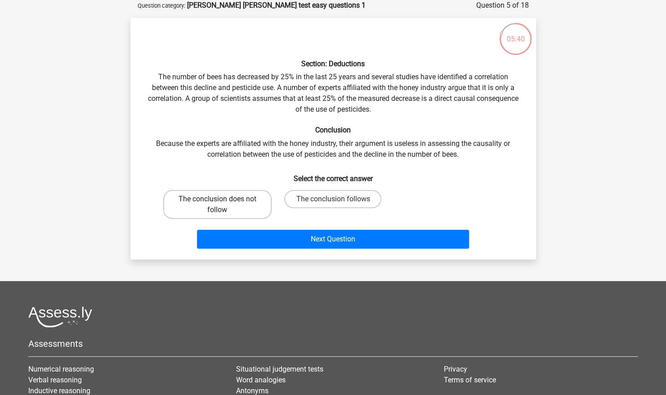
click at [252, 198] on label "The conclusion does not follow" at bounding box center [217, 204] width 108 height 29
click at [223, 199] on input "The conclusion does not follow" at bounding box center [220, 202] width 6 height 6
radio input "true"
click at [341, 225] on div "Next Question" at bounding box center [333, 237] width 377 height 30
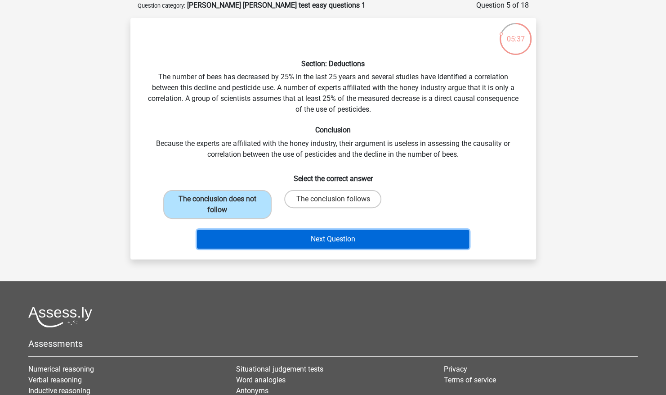
click at [338, 230] on button "Next Question" at bounding box center [333, 239] width 272 height 19
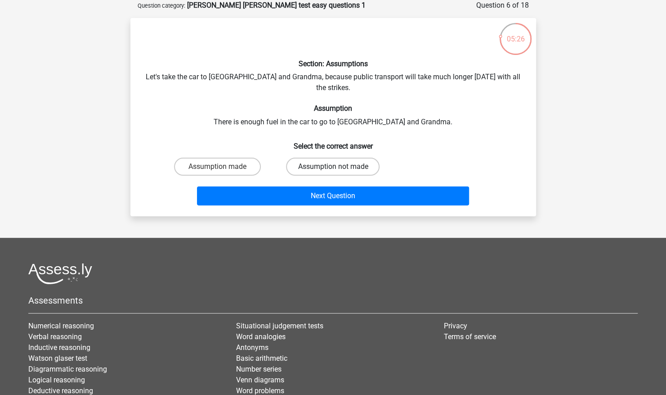
click at [308, 158] on label "Assumption not made" at bounding box center [333, 167] width 94 height 18
click at [333, 167] on input "Assumption not made" at bounding box center [336, 170] width 6 height 6
radio input "true"
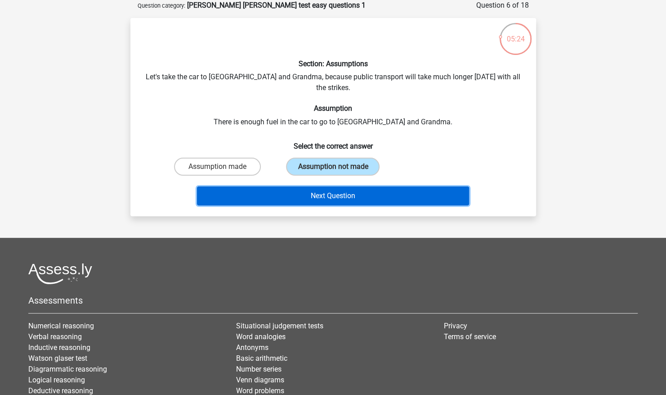
click at [296, 186] on button "Next Question" at bounding box center [333, 195] width 272 height 19
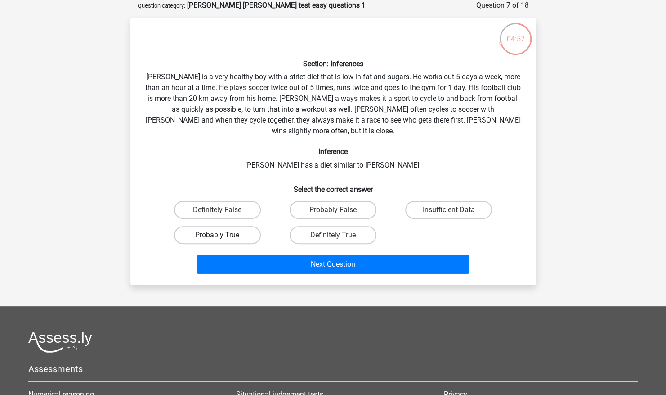
click at [244, 226] on label "Probably True" at bounding box center [217, 235] width 87 height 18
click at [223, 235] on input "Probably True" at bounding box center [220, 238] width 6 height 6
radio input "true"
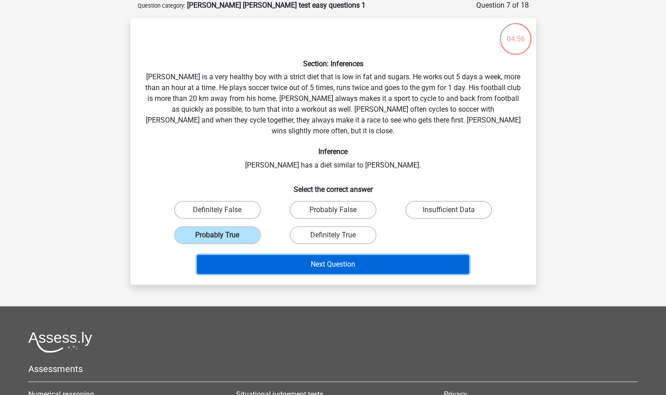
click at [277, 255] on button "Next Question" at bounding box center [333, 264] width 272 height 19
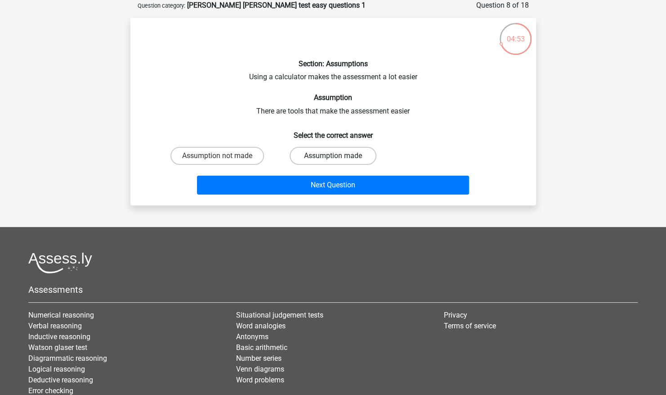
click at [312, 162] on label "Assumption made" at bounding box center [333, 156] width 87 height 18
click at [333, 162] on input "Assumption made" at bounding box center [336, 159] width 6 height 6
radio input "true"
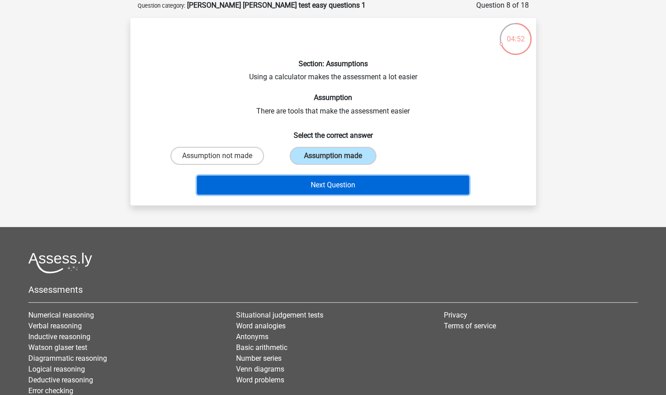
click at [317, 184] on button "Next Question" at bounding box center [333, 185] width 272 height 19
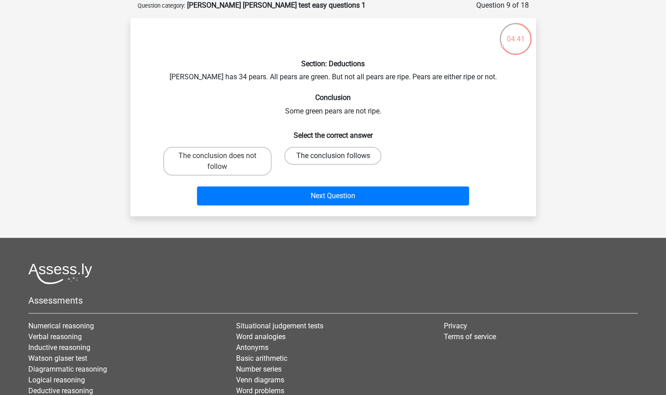
click at [301, 150] on label "The conclusion follows" at bounding box center [332, 156] width 97 height 18
click at [333, 156] on input "The conclusion follows" at bounding box center [336, 159] width 6 height 6
radio input "true"
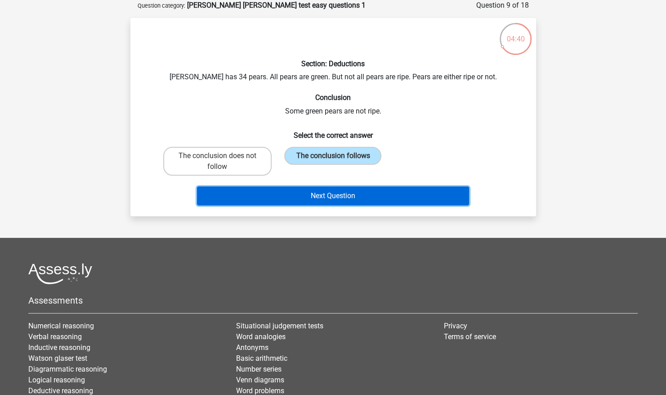
click at [299, 191] on button "Next Question" at bounding box center [333, 195] width 272 height 19
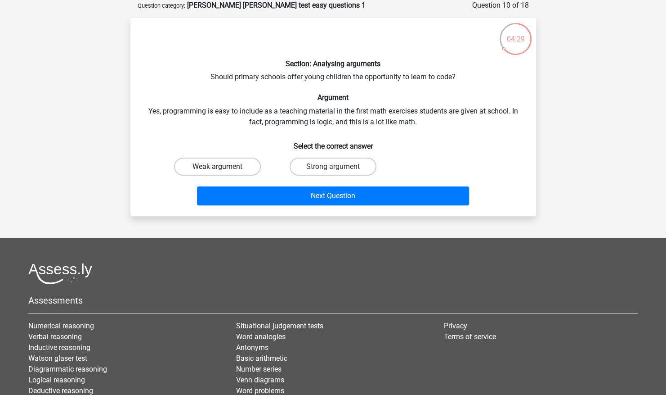
click at [230, 165] on label "Weak argument" at bounding box center [217, 167] width 87 height 18
click at [223, 167] on input "Weak argument" at bounding box center [220, 170] width 6 height 6
radio input "true"
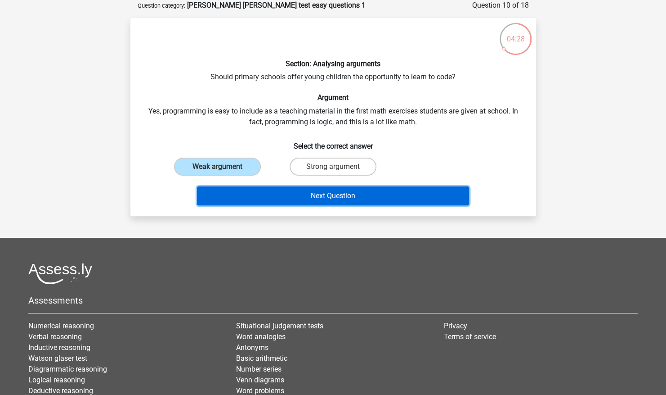
click at [276, 189] on button "Next Question" at bounding box center [333, 195] width 272 height 19
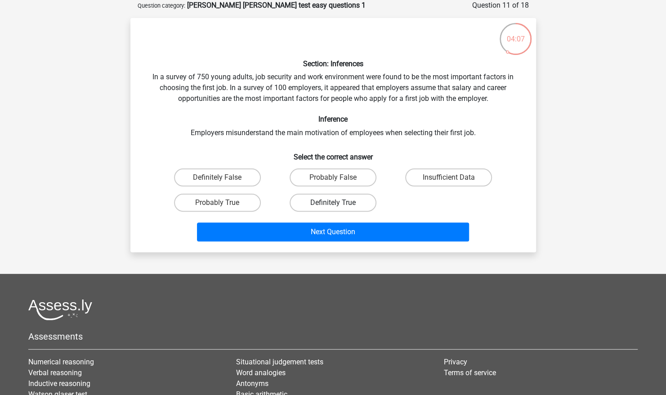
click at [320, 207] on label "Definitely True" at bounding box center [333, 203] width 87 height 18
click at [333, 207] on input "Definitely True" at bounding box center [336, 206] width 6 height 6
radio input "true"
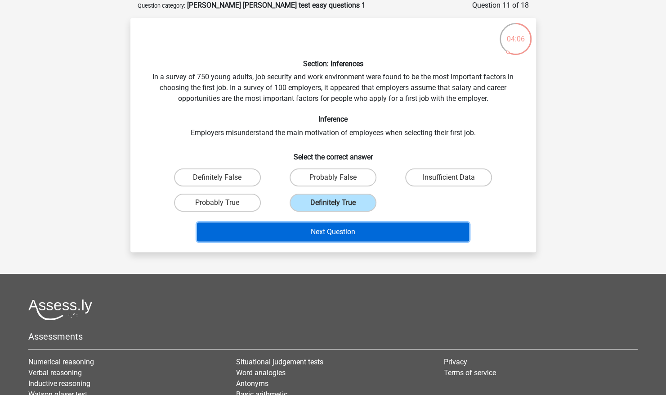
click at [320, 225] on button "Next Question" at bounding box center [333, 231] width 272 height 19
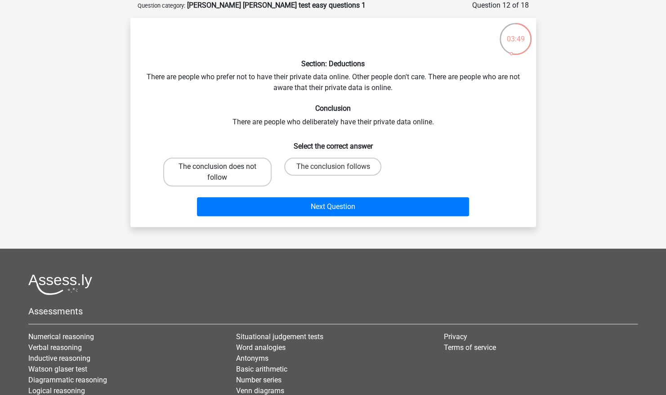
click at [257, 167] on label "The conclusion does not follow" at bounding box center [217, 172] width 108 height 29
click at [223, 167] on input "The conclusion does not follow" at bounding box center [220, 170] width 6 height 6
radio input "true"
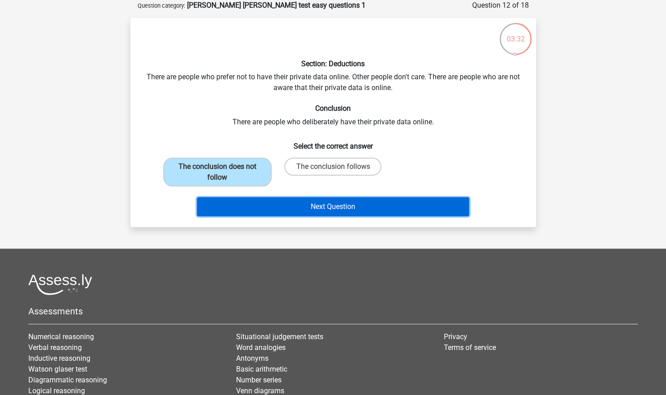
click at [313, 209] on button "Next Question" at bounding box center [333, 206] width 272 height 19
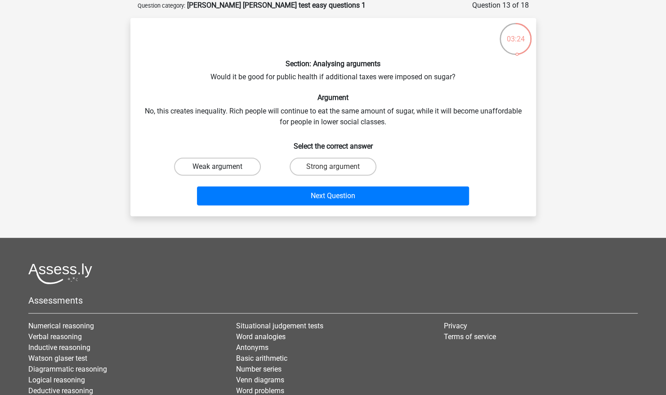
click at [238, 164] on label "Weak argument" at bounding box center [217, 167] width 87 height 18
click at [223, 167] on input "Weak argument" at bounding box center [220, 170] width 6 height 6
radio input "true"
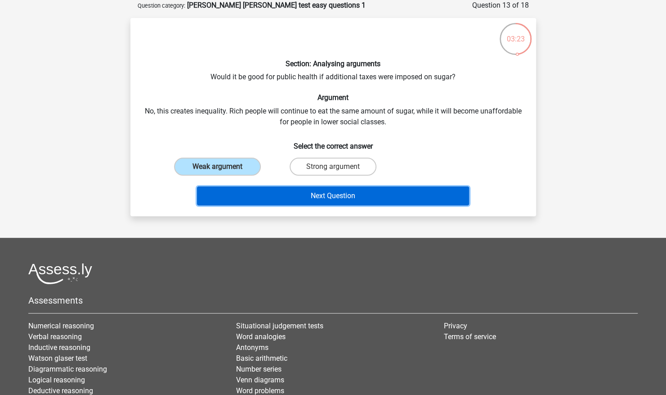
click at [280, 187] on button "Next Question" at bounding box center [333, 195] width 272 height 19
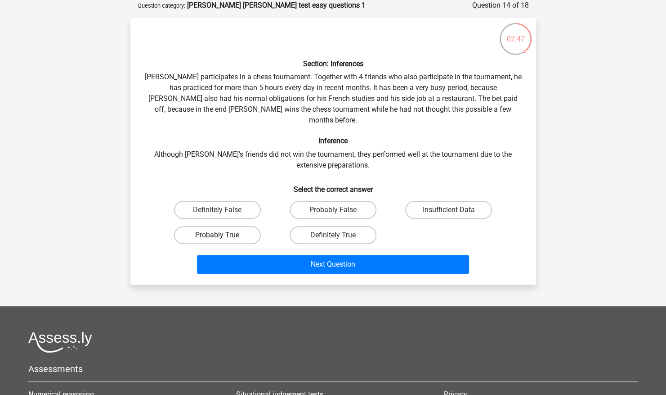
click at [236, 226] on label "Probably True" at bounding box center [217, 235] width 87 height 18
click at [223, 235] on input "Probably True" at bounding box center [220, 238] width 6 height 6
radio input "true"
click at [432, 201] on label "Insufficient Data" at bounding box center [448, 210] width 87 height 18
click at [449, 210] on input "Insufficient Data" at bounding box center [452, 213] width 6 height 6
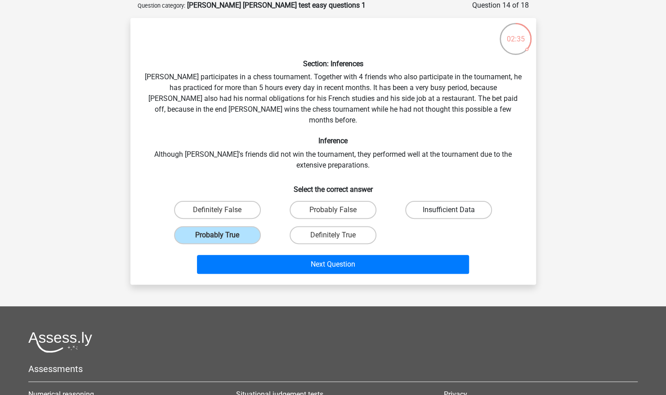
radio input "true"
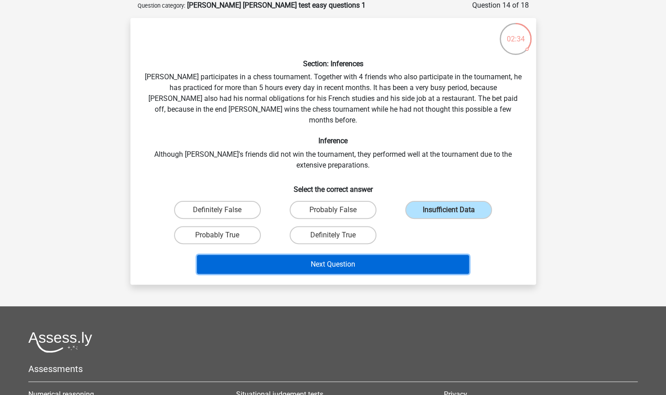
click at [344, 255] on button "Next Question" at bounding box center [333, 264] width 272 height 19
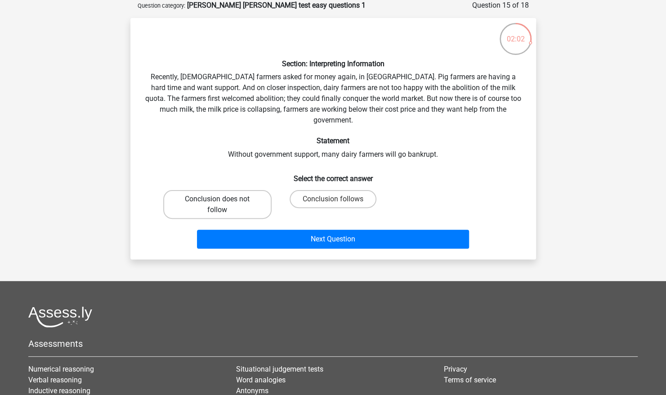
click at [261, 190] on label "Conclusion does not follow" at bounding box center [217, 204] width 108 height 29
click at [223, 199] on input "Conclusion does not follow" at bounding box center [220, 202] width 6 height 6
radio input "true"
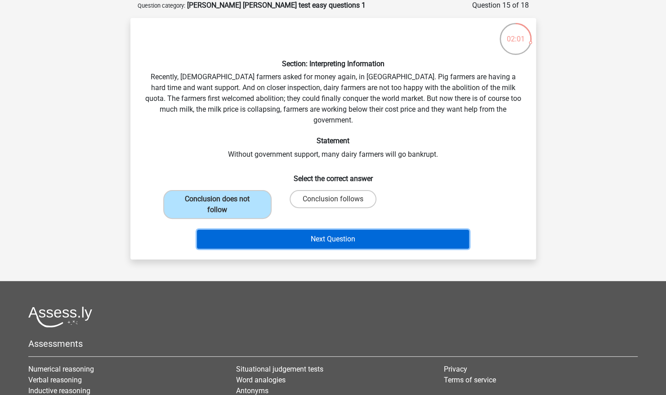
click at [310, 230] on button "Next Question" at bounding box center [333, 239] width 272 height 19
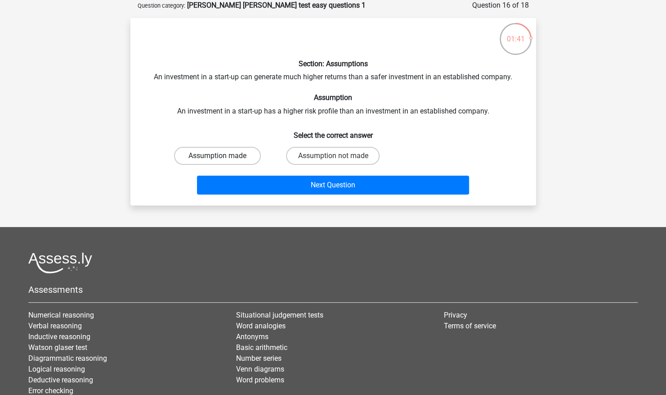
click at [246, 153] on label "Assumption made" at bounding box center [217, 156] width 87 height 18
click at [223, 156] on input "Assumption made" at bounding box center [220, 159] width 6 height 6
radio input "true"
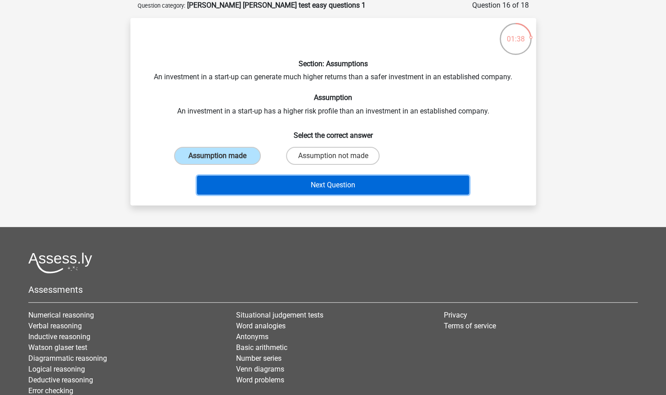
click at [307, 184] on button "Next Question" at bounding box center [333, 185] width 272 height 19
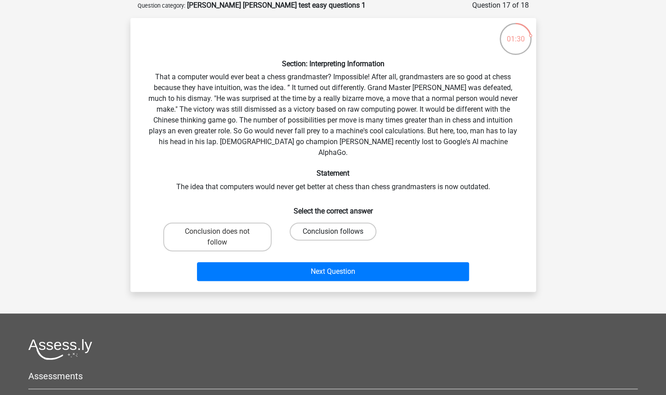
click at [314, 224] on label "Conclusion follows" at bounding box center [333, 231] width 87 height 18
click at [333, 231] on input "Conclusion follows" at bounding box center [336, 234] width 6 height 6
radio input "true"
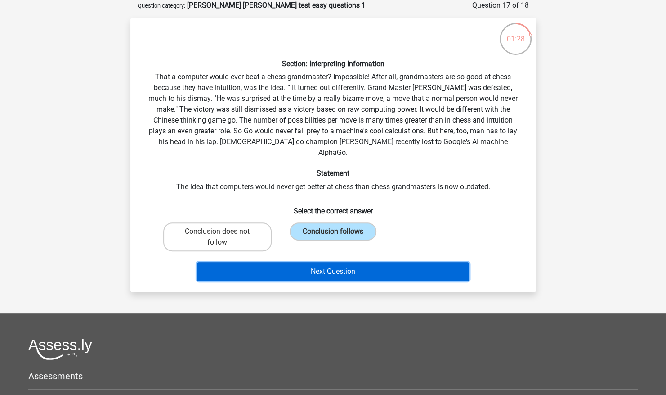
click at [313, 262] on button "Next Question" at bounding box center [333, 271] width 272 height 19
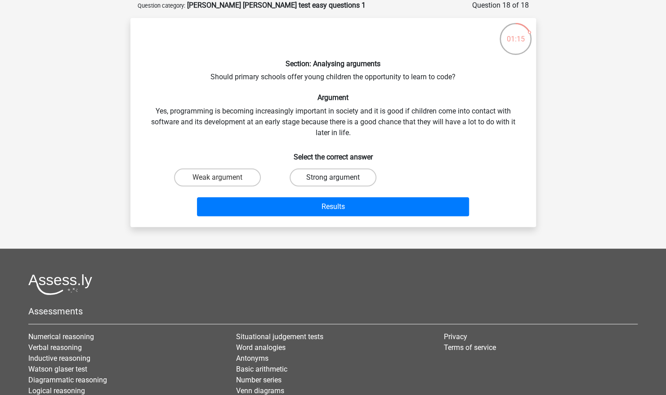
click at [305, 168] on label "Strong argument" at bounding box center [333, 177] width 87 height 18
click at [333, 177] on input "Strong argument" at bounding box center [336, 180] width 6 height 6
radio input "true"
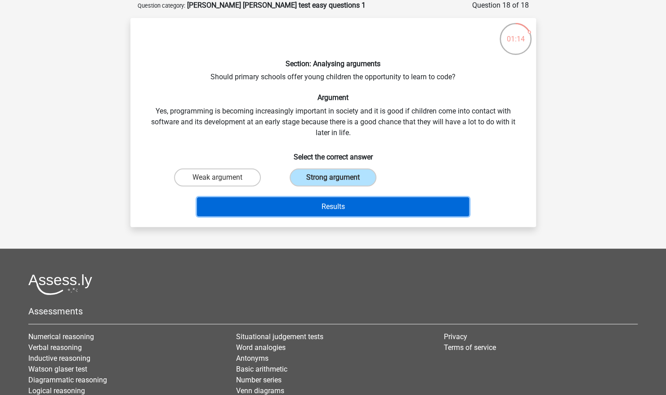
click at [309, 199] on button "Results" at bounding box center [333, 206] width 272 height 19
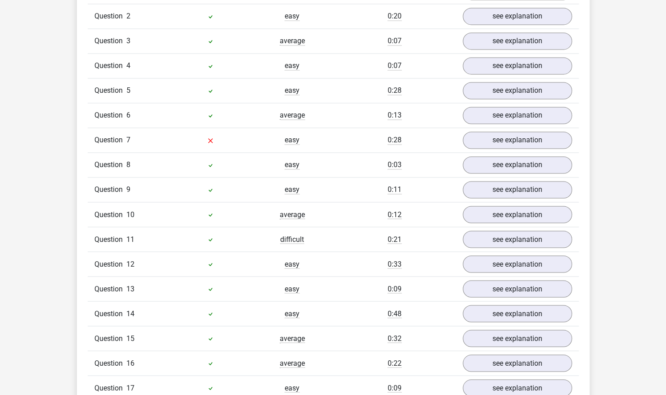
scroll to position [794, 0]
click at [472, 131] on link "see explanation" at bounding box center [518, 141] width 126 height 20
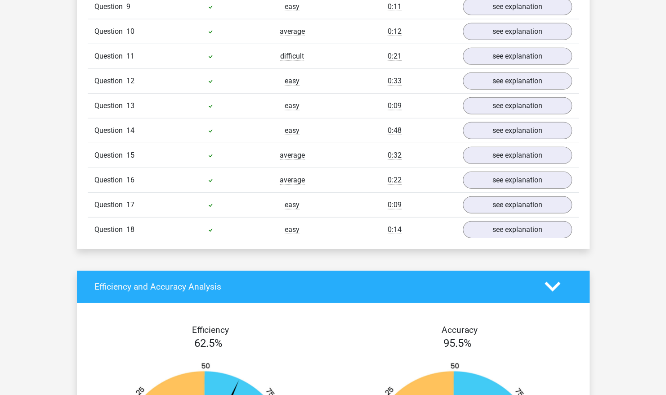
scroll to position [1512, 0]
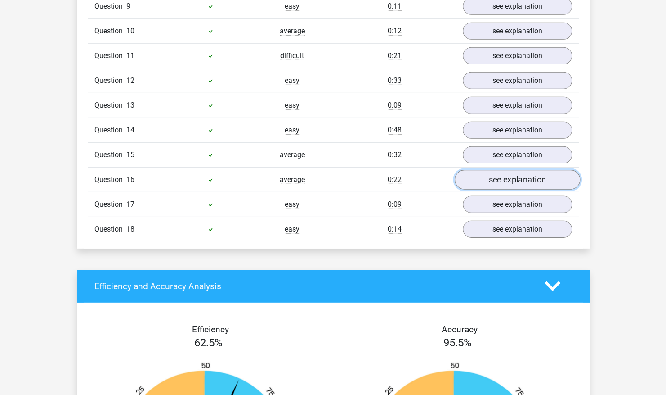
click at [493, 170] on link "see explanation" at bounding box center [518, 180] width 126 height 20
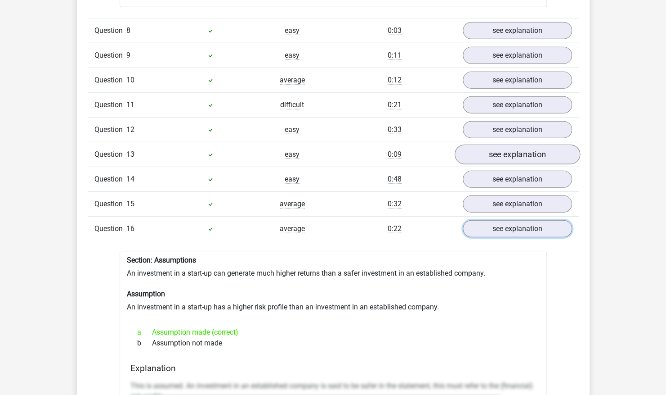
scroll to position [1463, 0]
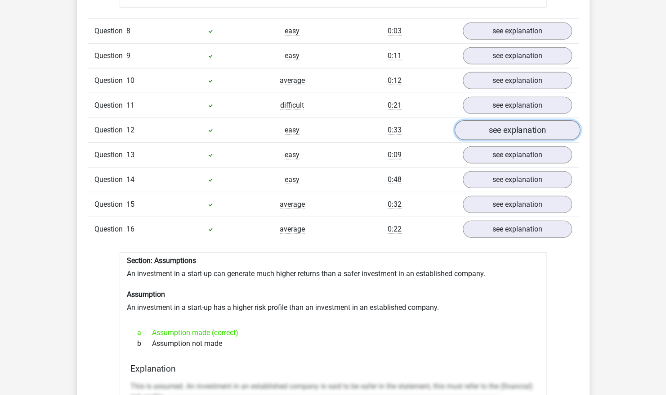
click at [497, 120] on link "see explanation" at bounding box center [518, 130] width 126 height 20
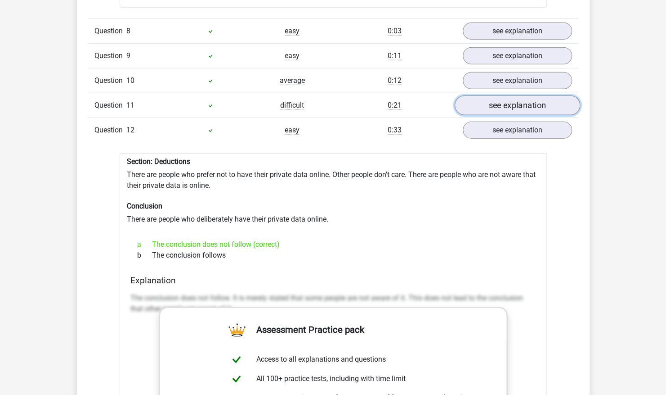
click at [498, 95] on link "see explanation" at bounding box center [518, 105] width 126 height 20
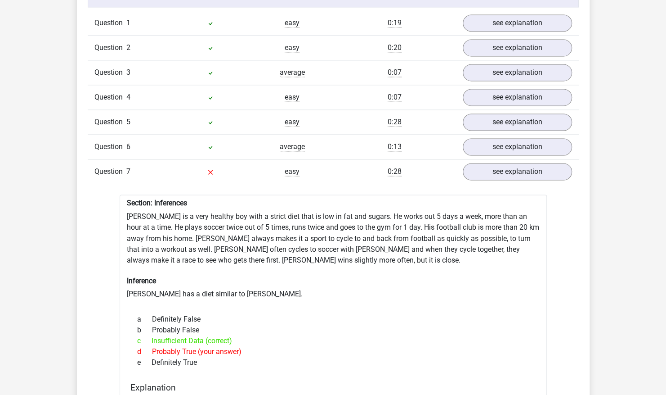
scroll to position [762, 0]
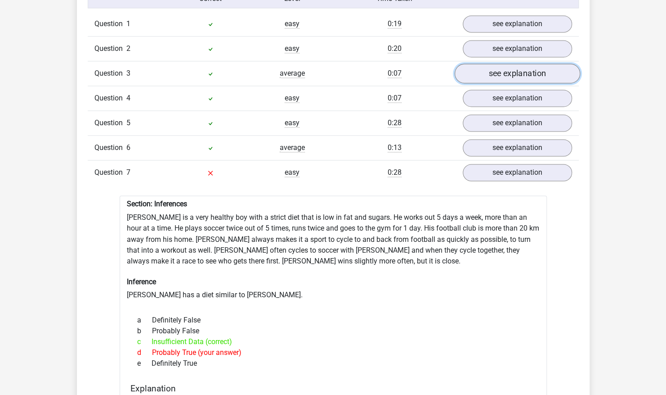
click at [493, 64] on link "see explanation" at bounding box center [518, 74] width 126 height 20
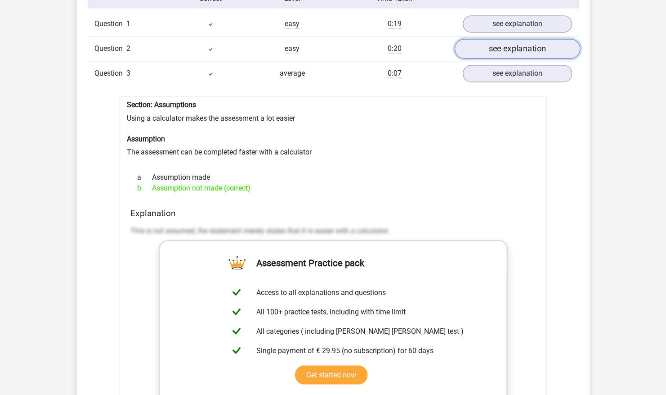
click at [495, 39] on link "see explanation" at bounding box center [518, 49] width 126 height 20
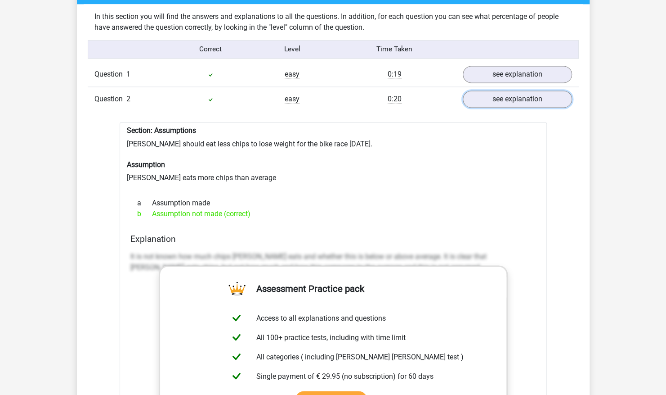
scroll to position [706, 0]
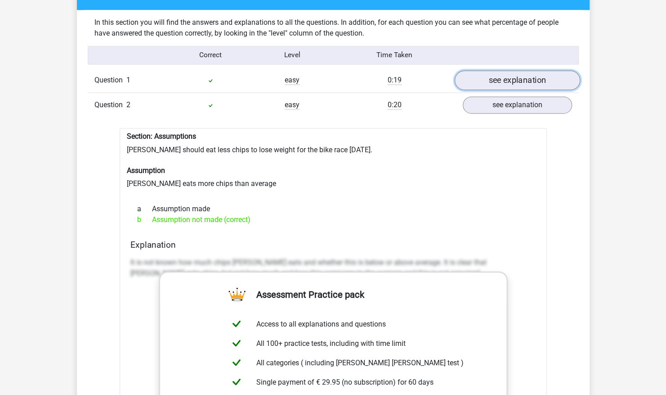
click at [499, 71] on link "see explanation" at bounding box center [518, 81] width 126 height 20
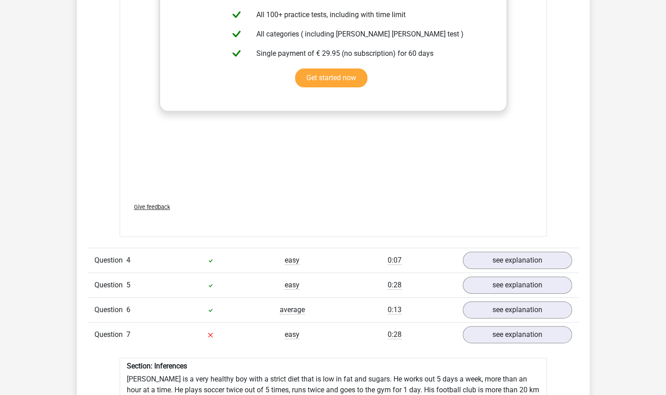
scroll to position [1988, 0]
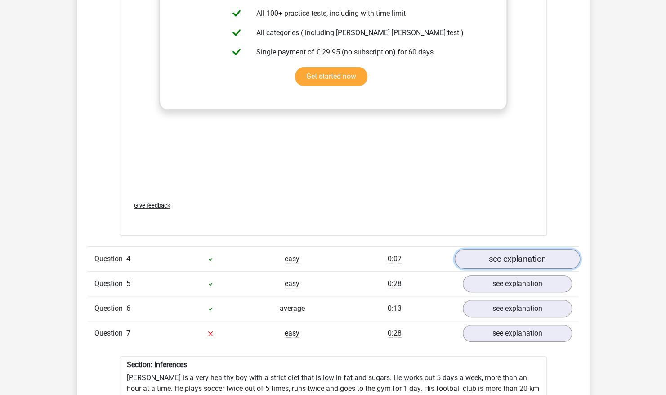
click at [503, 249] on link "see explanation" at bounding box center [518, 259] width 126 height 20
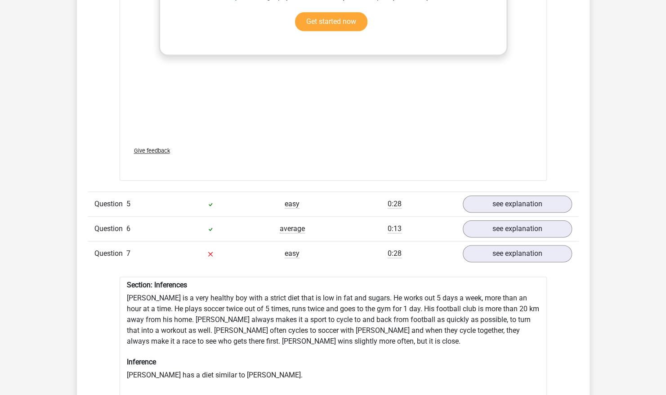
scroll to position [2530, 0]
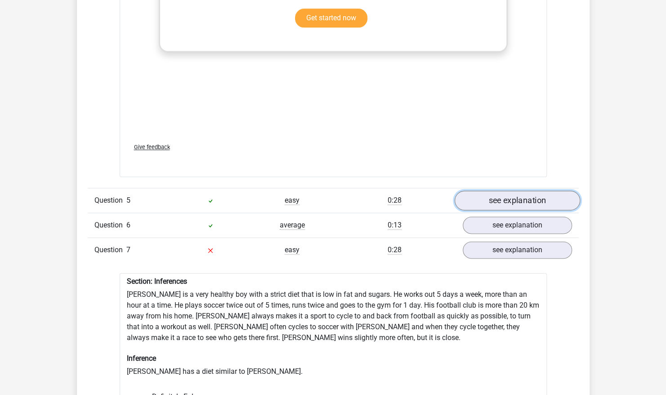
click at [515, 190] on link "see explanation" at bounding box center [518, 200] width 126 height 20
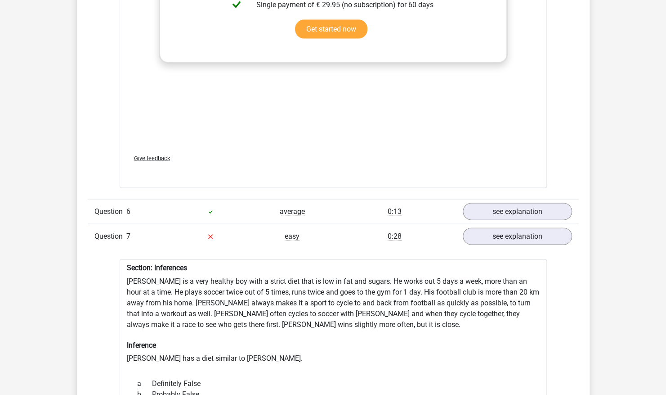
scroll to position [3036, 0]
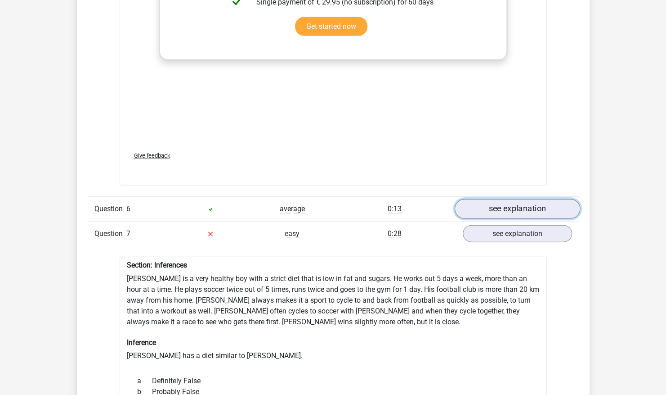
click at [499, 199] on link "see explanation" at bounding box center [518, 209] width 126 height 20
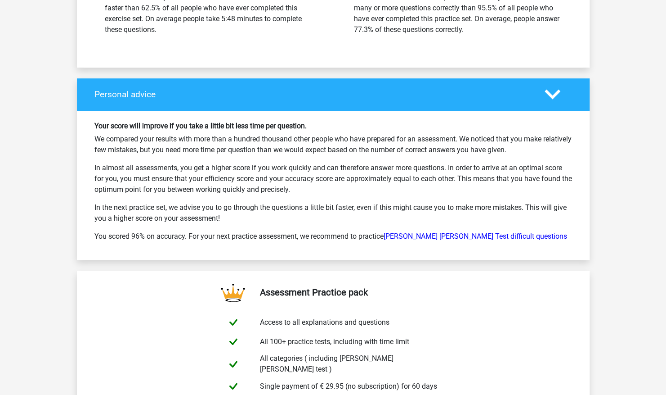
scroll to position [6241, 0]
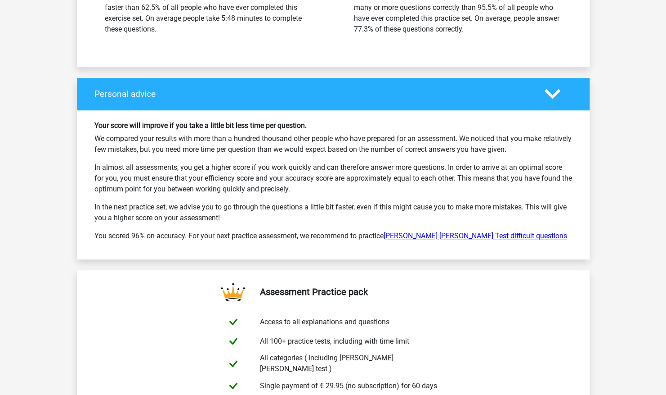
click at [475, 231] on link "[PERSON_NAME] [PERSON_NAME] Test difficult questions" at bounding box center [476, 235] width 184 height 9
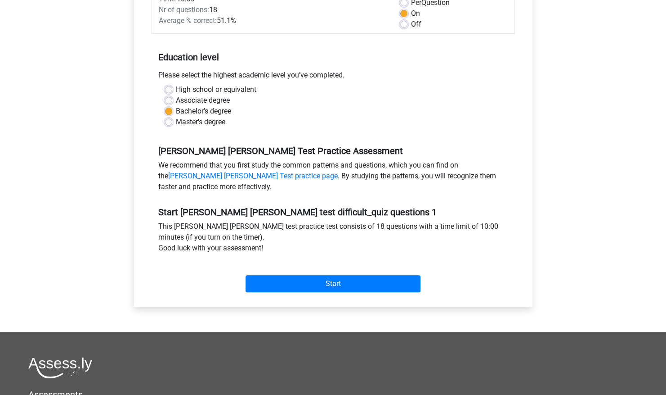
scroll to position [155, 0]
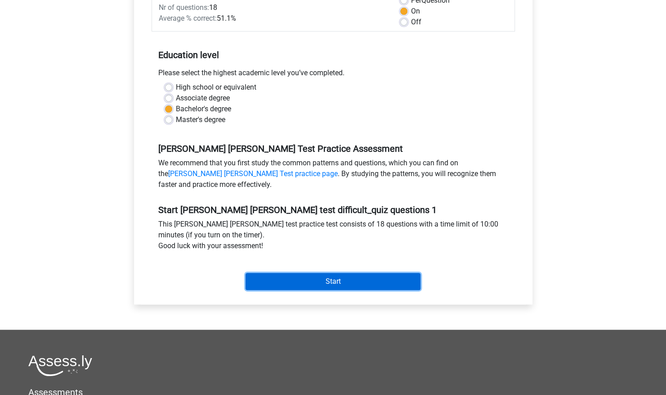
click at [370, 273] on input "Start" at bounding box center [333, 281] width 175 height 17
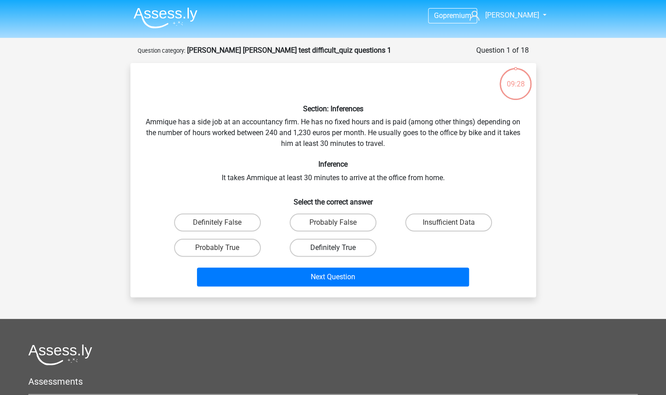
click at [301, 243] on label "Definitely True" at bounding box center [333, 248] width 87 height 18
click at [333, 248] on input "Definitely True" at bounding box center [336, 251] width 6 height 6
radio input "true"
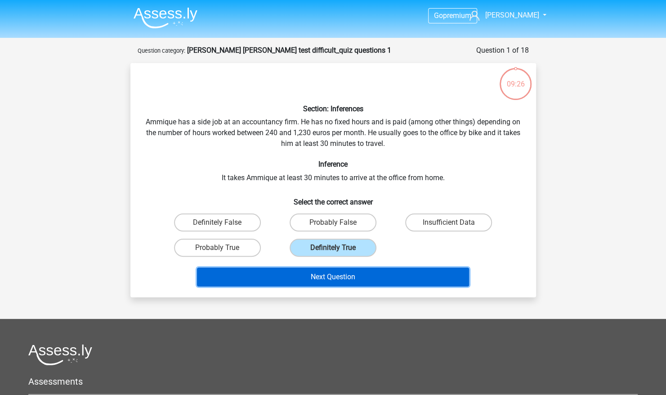
click at [297, 280] on button "Next Question" at bounding box center [333, 276] width 272 height 19
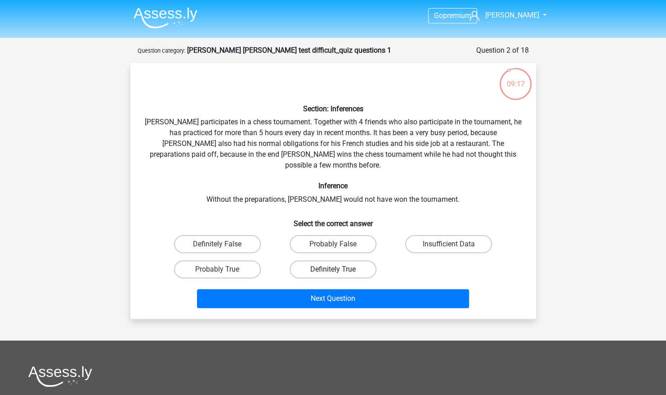
click at [316, 260] on label "Definitely True" at bounding box center [333, 269] width 87 height 18
click at [333, 269] on input "Definitely True" at bounding box center [336, 272] width 6 height 6
radio input "true"
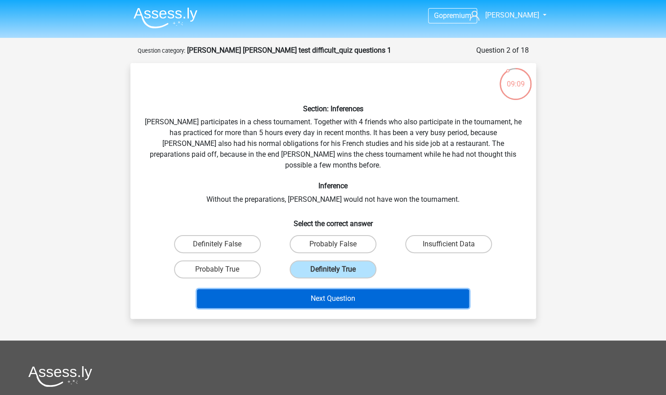
click at [276, 289] on button "Next Question" at bounding box center [333, 298] width 272 height 19
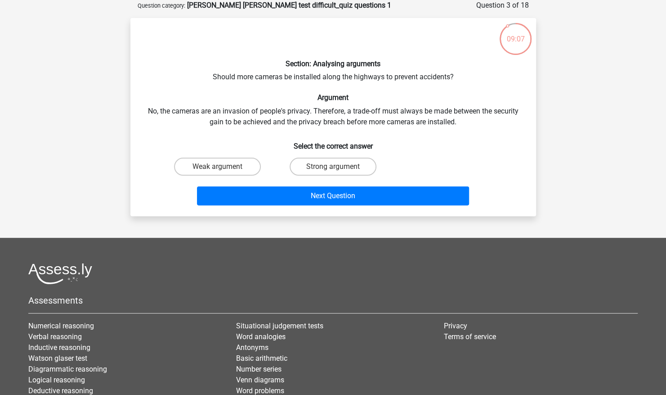
scroll to position [1, 0]
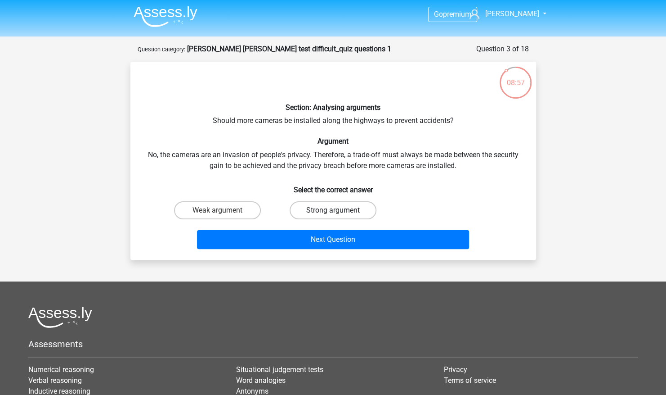
click at [302, 216] on label "Strong argument" at bounding box center [333, 210] width 87 height 18
click at [333, 216] on input "Strong argument" at bounding box center [336, 213] width 6 height 6
radio input "true"
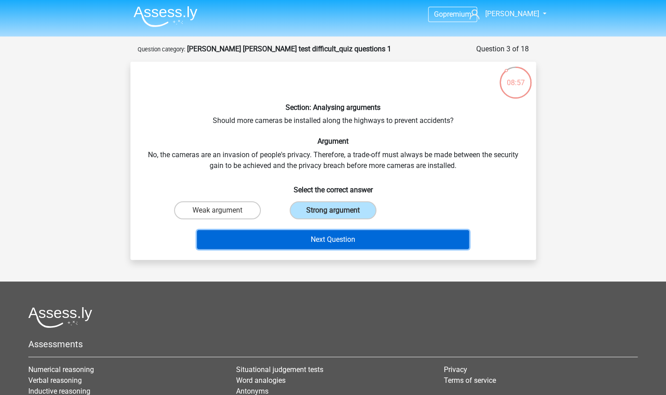
click at [289, 242] on button "Next Question" at bounding box center [333, 239] width 272 height 19
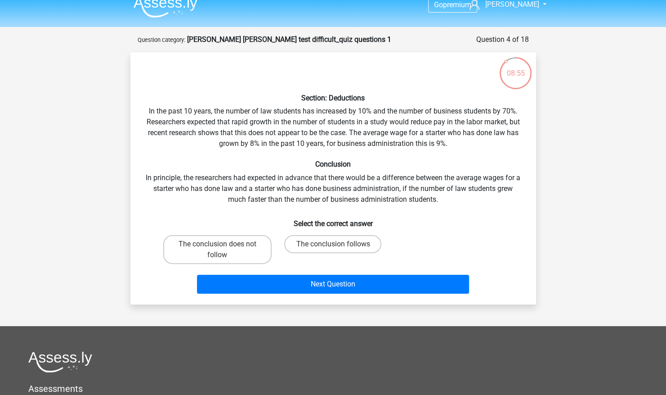
scroll to position [0, 0]
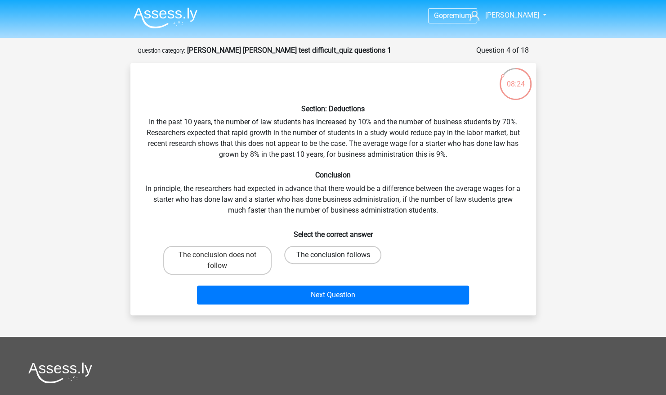
click at [338, 261] on label "The conclusion follows" at bounding box center [332, 255] width 97 height 18
click at [338, 261] on input "The conclusion follows" at bounding box center [336, 258] width 6 height 6
radio input "true"
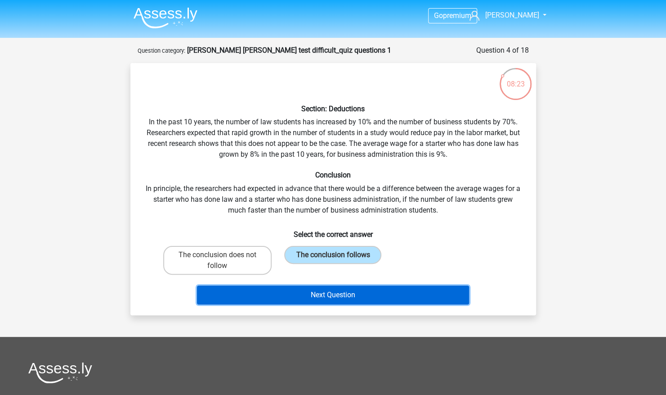
click at [338, 294] on button "Next Question" at bounding box center [333, 294] width 272 height 19
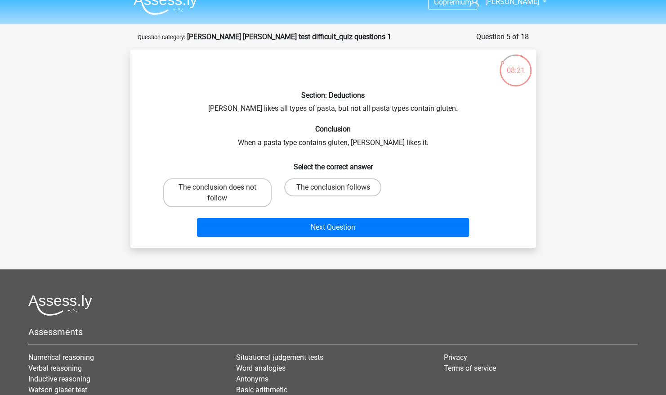
scroll to position [13, 0]
click at [304, 185] on label "The conclusion follows" at bounding box center [332, 188] width 97 height 18
click at [333, 188] on input "The conclusion follows" at bounding box center [336, 191] width 6 height 6
radio input "true"
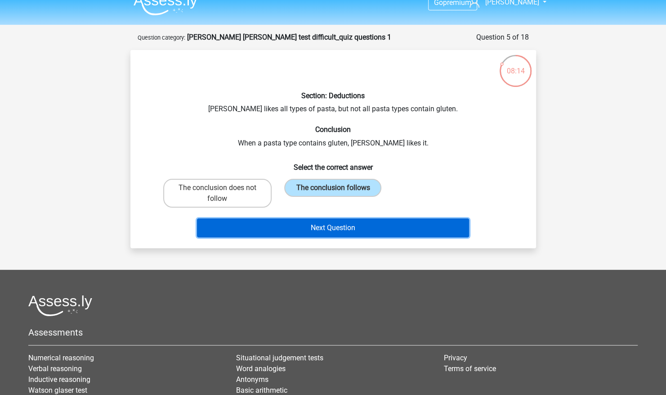
click at [304, 227] on button "Next Question" at bounding box center [333, 227] width 272 height 19
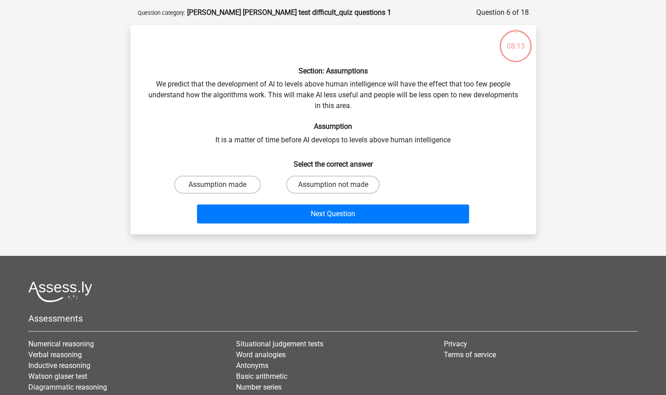
scroll to position [45, 0]
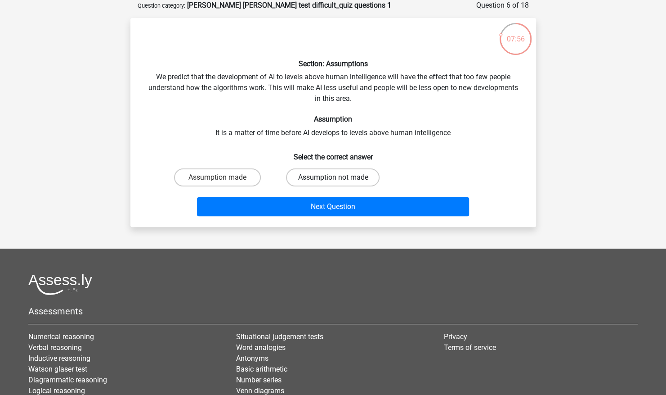
click at [324, 185] on label "Assumption not made" at bounding box center [333, 177] width 94 height 18
click at [333, 183] on input "Assumption not made" at bounding box center [336, 180] width 6 height 6
radio input "true"
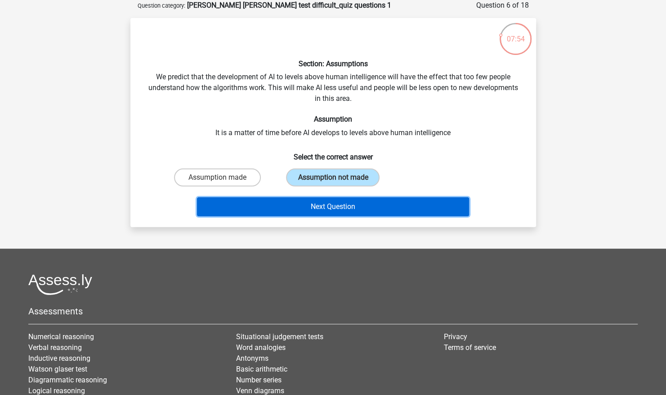
click at [311, 203] on button "Next Question" at bounding box center [333, 206] width 272 height 19
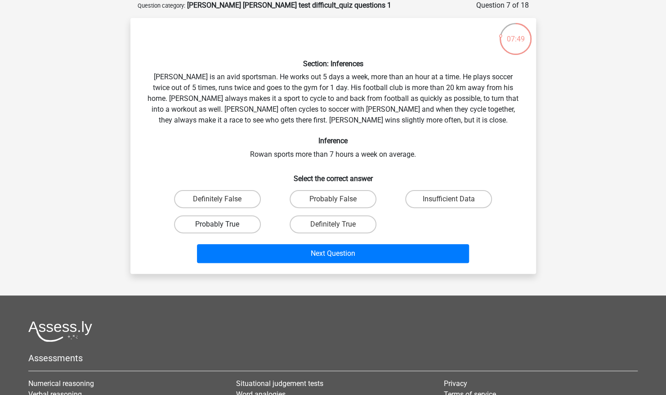
click at [255, 227] on label "Probably True" at bounding box center [217, 224] width 87 height 18
click at [223, 227] on input "Probably True" at bounding box center [220, 227] width 6 height 6
radio input "true"
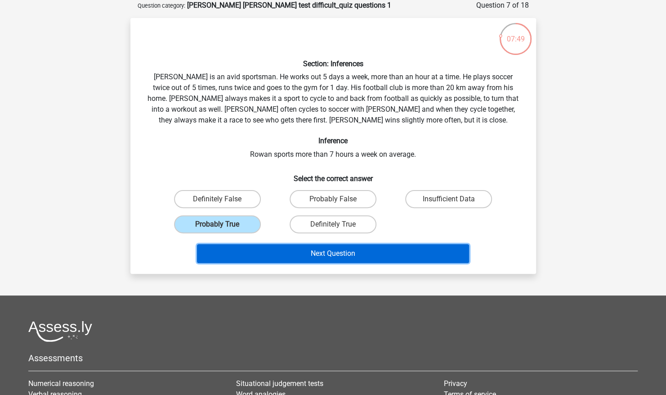
click at [271, 247] on button "Next Question" at bounding box center [333, 253] width 272 height 19
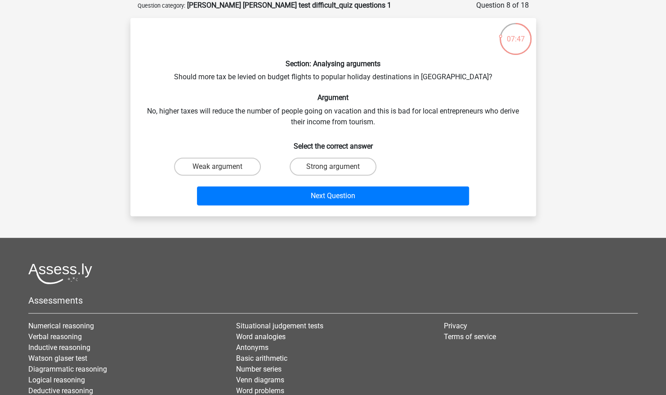
scroll to position [0, 0]
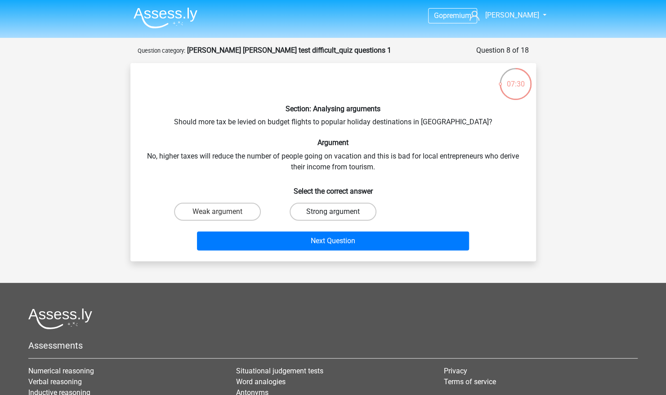
click at [304, 206] on label "Strong argument" at bounding box center [333, 212] width 87 height 18
click at [333, 212] on input "Strong argument" at bounding box center [336, 215] width 6 height 6
radio input "true"
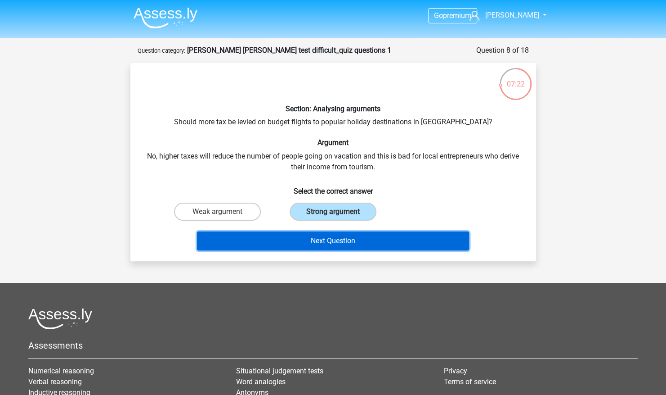
click at [304, 236] on button "Next Question" at bounding box center [333, 240] width 272 height 19
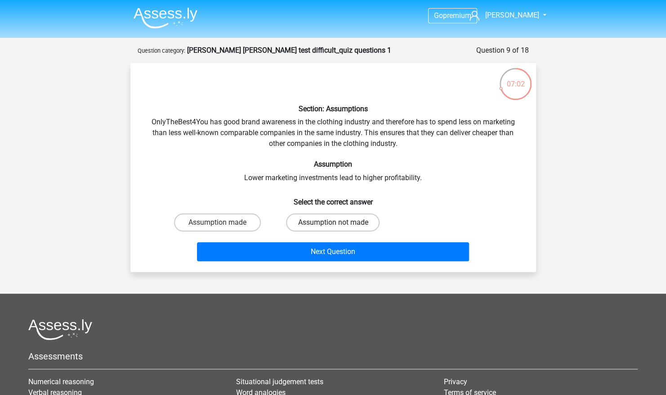
click at [316, 230] on label "Assumption not made" at bounding box center [333, 222] width 94 height 18
click at [333, 228] on input "Assumption not made" at bounding box center [336, 225] width 6 height 6
radio input "true"
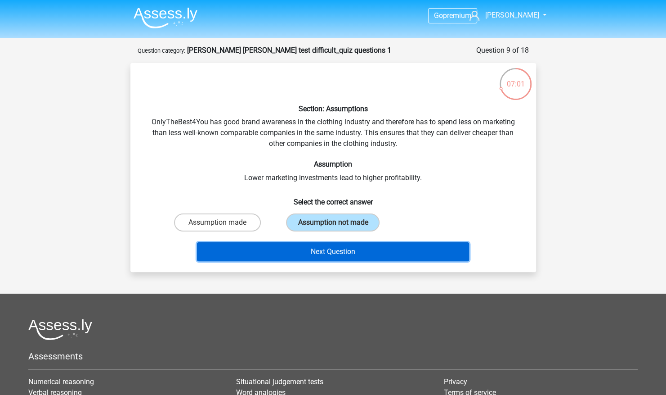
click at [311, 252] on button "Next Question" at bounding box center [333, 251] width 272 height 19
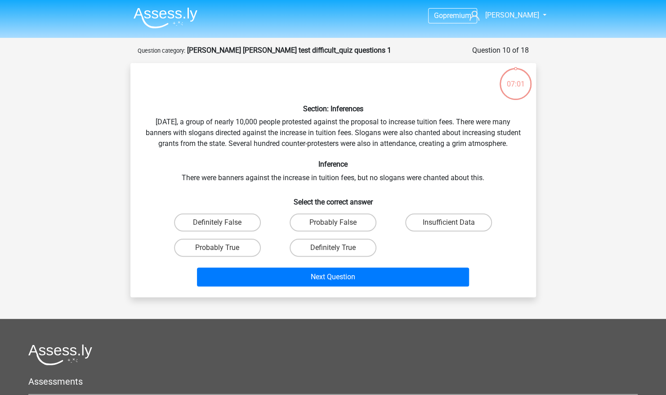
scroll to position [45, 0]
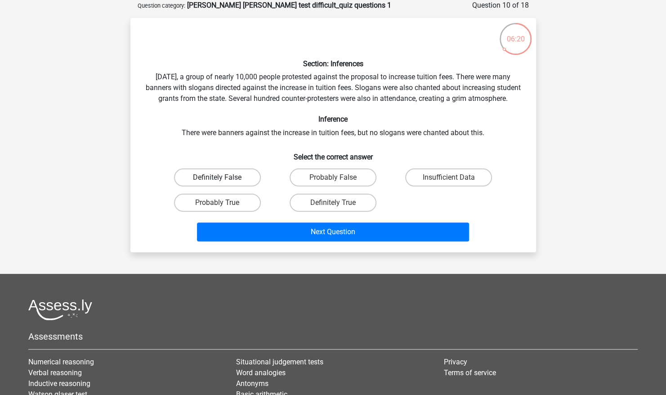
click at [244, 184] on label "Definitely False" at bounding box center [217, 177] width 87 height 18
click at [223, 183] on input "Definitely False" at bounding box center [220, 180] width 6 height 6
radio input "true"
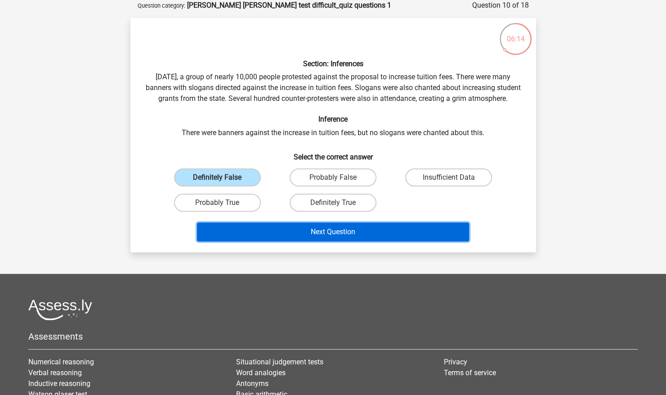
click at [286, 240] on button "Next Question" at bounding box center [333, 231] width 272 height 19
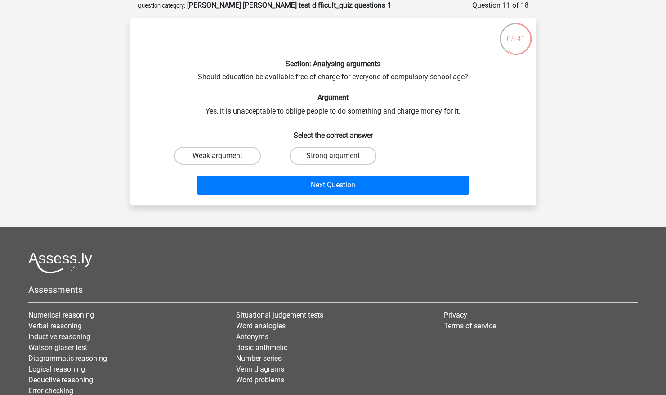
click at [252, 159] on label "Weak argument" at bounding box center [217, 156] width 87 height 18
click at [223, 159] on input "Weak argument" at bounding box center [220, 159] width 6 height 6
radio input "true"
click at [309, 162] on label "Strong argument" at bounding box center [333, 156] width 87 height 18
click at [333, 162] on input "Strong argument" at bounding box center [336, 159] width 6 height 6
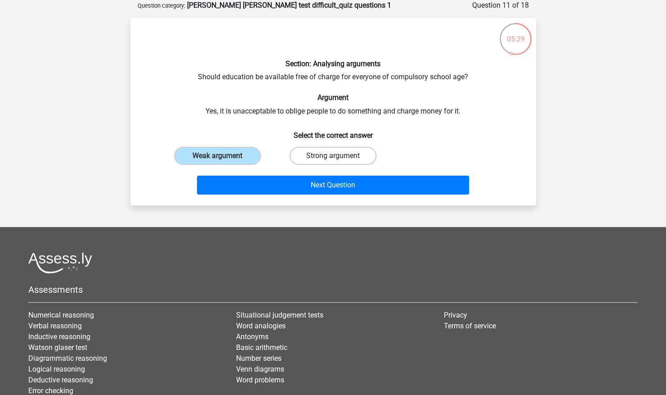
radio input "true"
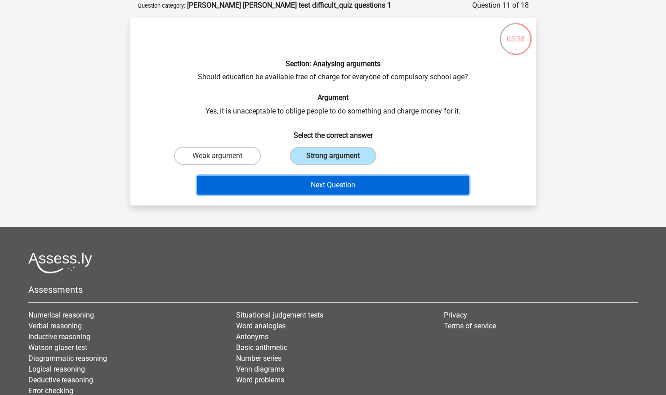
click at [302, 180] on button "Next Question" at bounding box center [333, 185] width 272 height 19
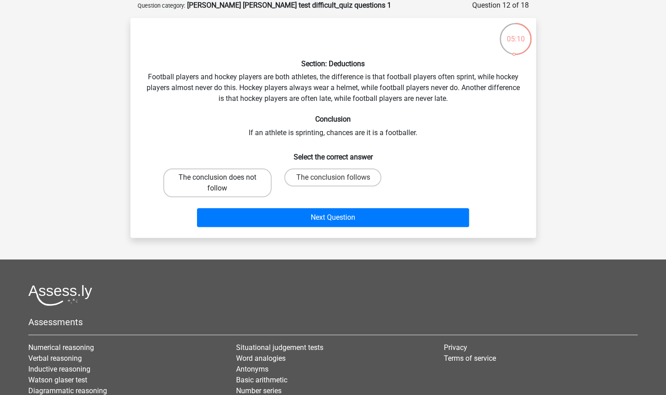
click at [249, 191] on label "The conclusion does not follow" at bounding box center [217, 182] width 108 height 29
click at [223, 183] on input "The conclusion does not follow" at bounding box center [220, 180] width 6 height 6
radio input "true"
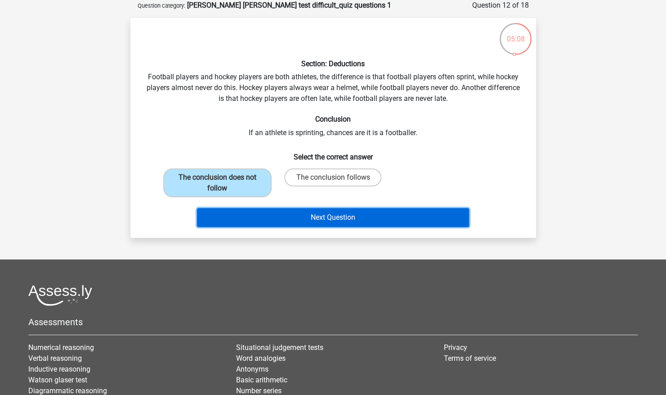
click at [330, 222] on button "Next Question" at bounding box center [333, 217] width 272 height 19
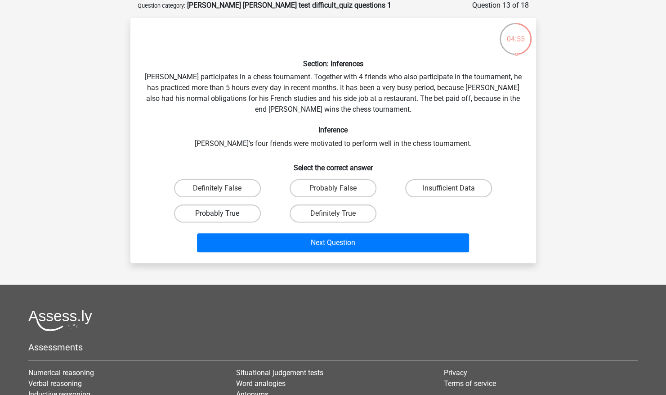
click at [234, 218] on label "Probably True" at bounding box center [217, 213] width 87 height 18
click at [223, 218] on input "Probably True" at bounding box center [220, 216] width 6 height 6
radio input "true"
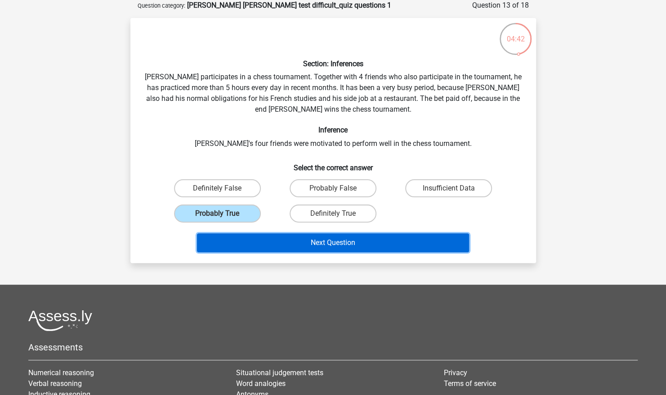
click at [364, 244] on button "Next Question" at bounding box center [333, 242] width 272 height 19
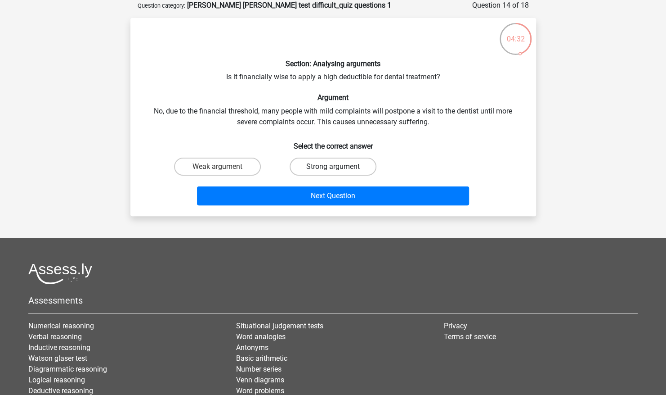
click at [306, 164] on label "Strong argument" at bounding box center [333, 167] width 87 height 18
click at [333, 167] on input "Strong argument" at bounding box center [336, 170] width 6 height 6
radio input "true"
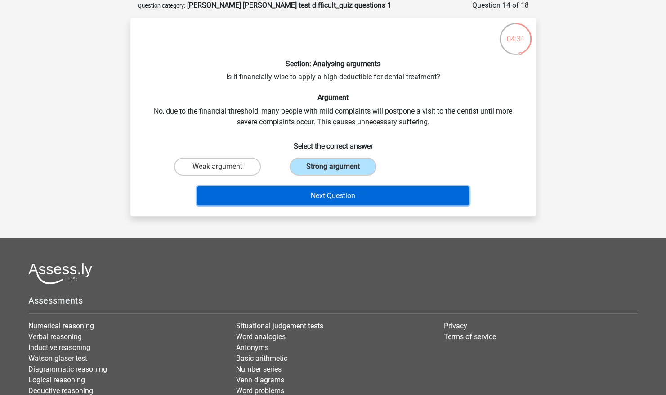
click at [289, 203] on button "Next Question" at bounding box center [333, 195] width 272 height 19
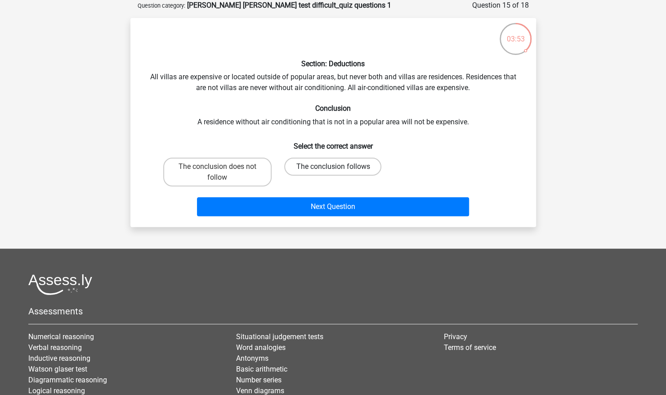
click at [318, 168] on label "The conclusion follows" at bounding box center [332, 167] width 97 height 18
click at [333, 168] on input "The conclusion follows" at bounding box center [336, 170] width 6 height 6
radio input "true"
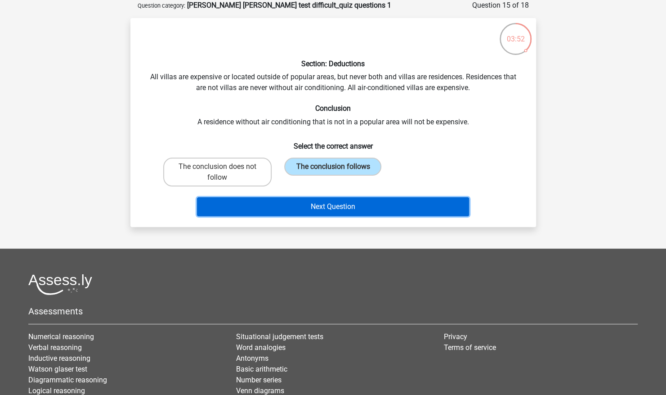
click at [307, 203] on button "Next Question" at bounding box center [333, 206] width 272 height 19
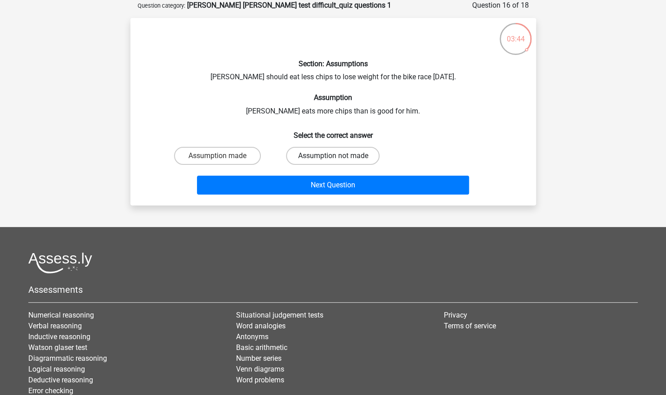
click at [315, 160] on label "Assumption not made" at bounding box center [333, 156] width 94 height 18
click at [333, 160] on input "Assumption not made" at bounding box center [336, 159] width 6 height 6
radio input "true"
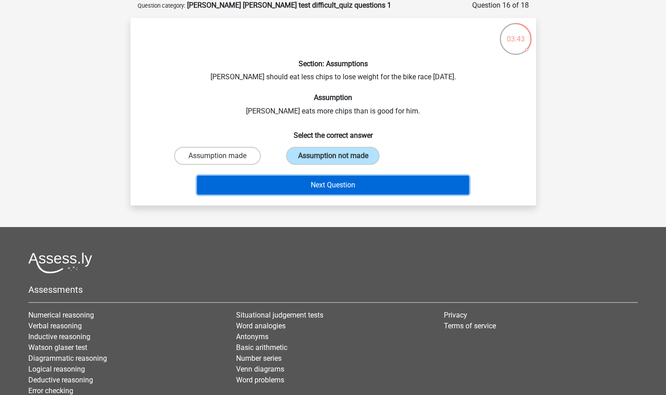
click at [308, 183] on button "Next Question" at bounding box center [333, 185] width 272 height 19
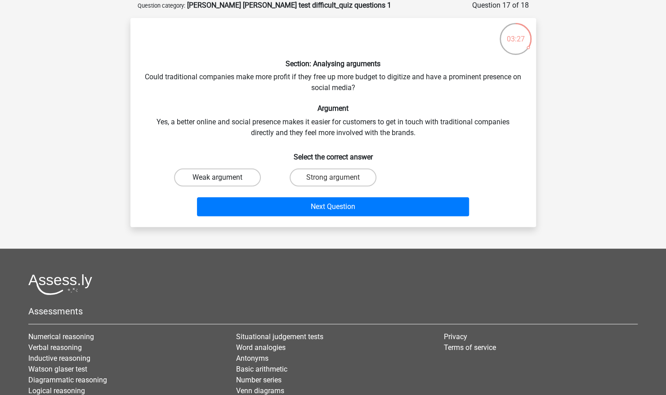
click at [236, 176] on label "Weak argument" at bounding box center [217, 177] width 87 height 18
click at [223, 177] on input "Weak argument" at bounding box center [220, 180] width 6 height 6
radio input "true"
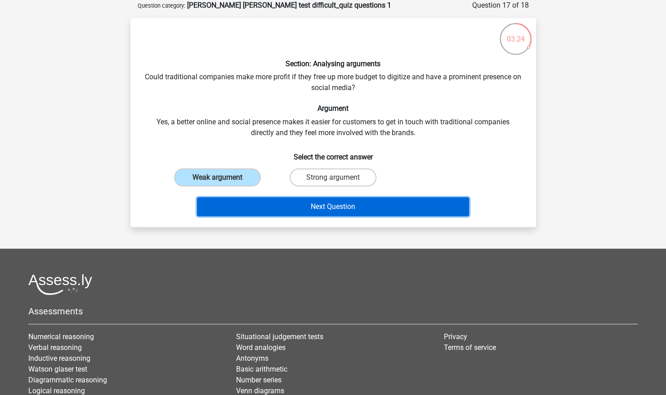
click at [275, 205] on button "Next Question" at bounding box center [333, 206] width 272 height 19
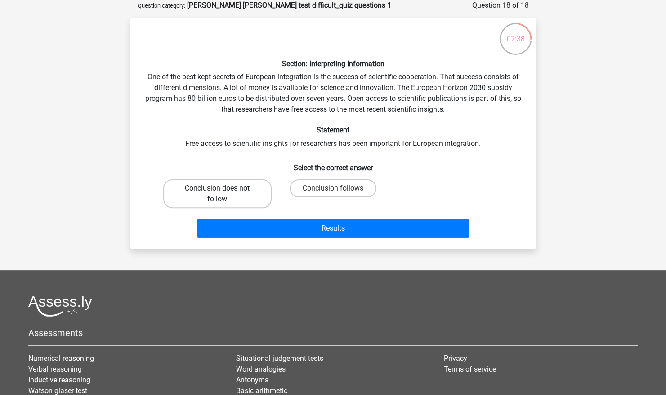
click at [246, 185] on label "Conclusion does not follow" at bounding box center [217, 193] width 108 height 29
click at [223, 188] on input "Conclusion does not follow" at bounding box center [220, 191] width 6 height 6
radio input "true"
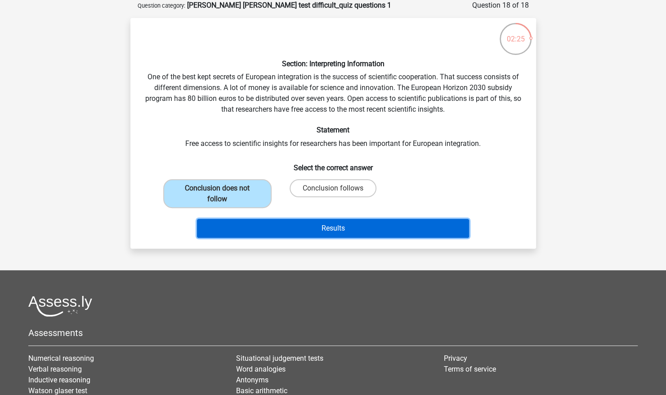
click at [278, 225] on button "Results" at bounding box center [333, 228] width 272 height 19
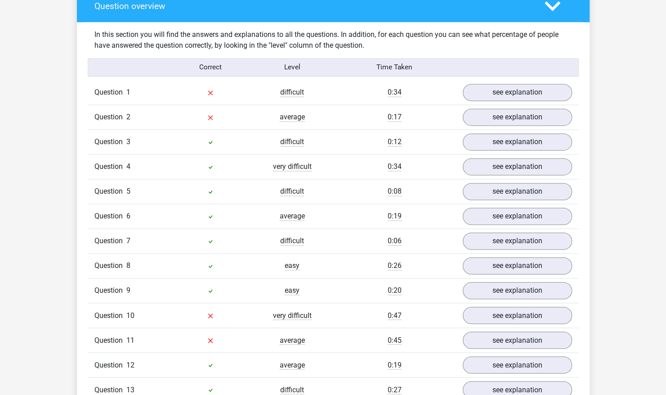
scroll to position [671, 0]
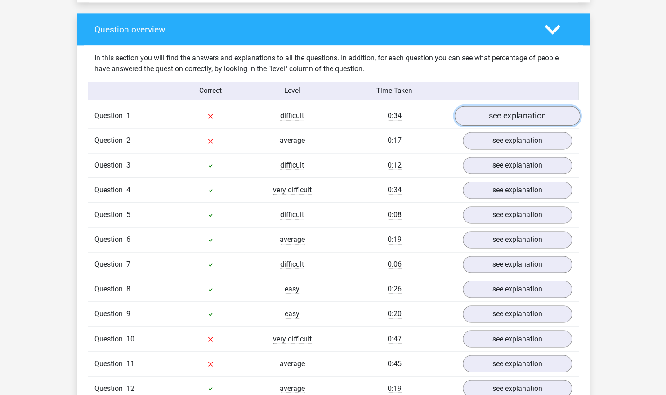
click at [477, 106] on link "see explanation" at bounding box center [518, 116] width 126 height 20
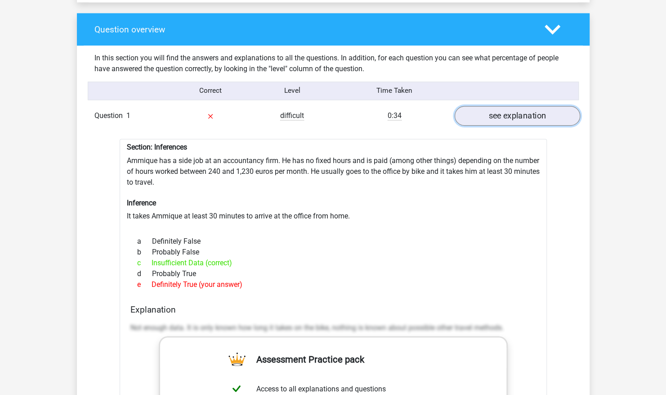
click at [479, 106] on link "see explanation" at bounding box center [518, 116] width 126 height 20
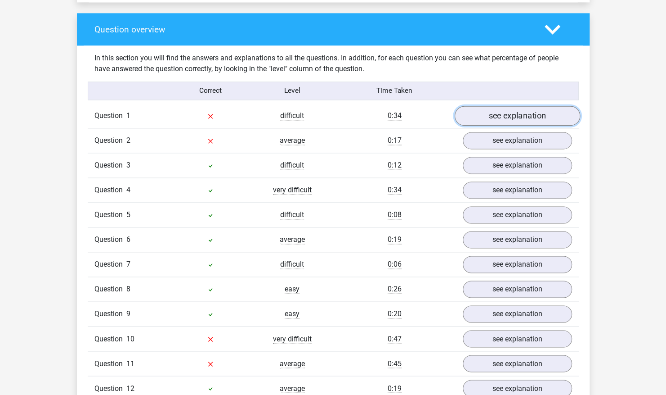
click at [476, 106] on link "see explanation" at bounding box center [518, 116] width 126 height 20
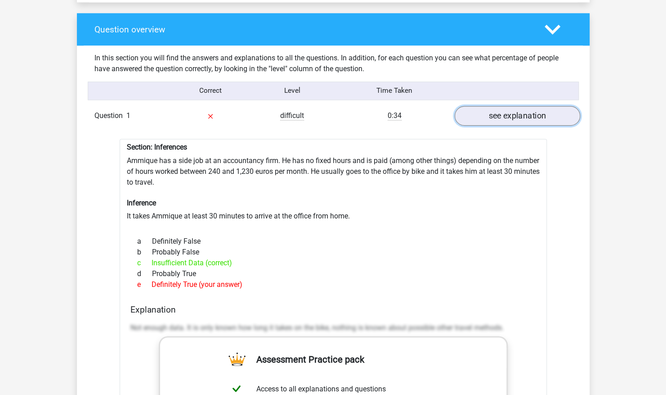
click at [476, 106] on link "see explanation" at bounding box center [518, 116] width 126 height 20
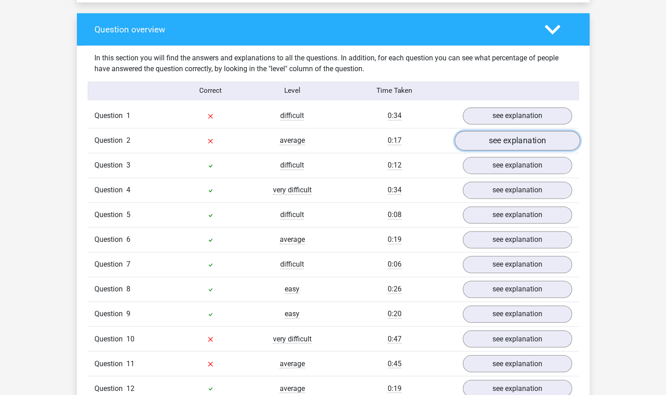
click at [487, 131] on link "see explanation" at bounding box center [518, 141] width 126 height 20
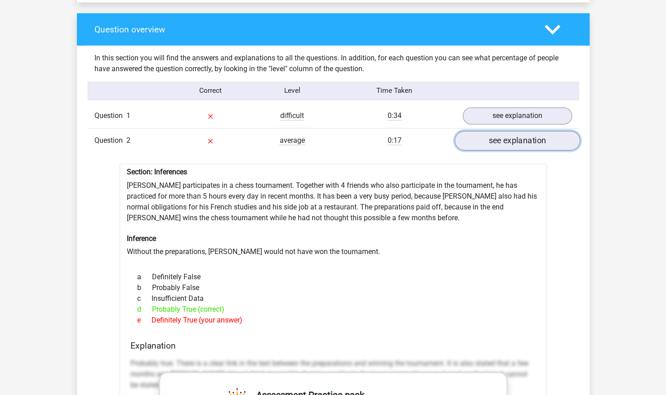
click at [489, 131] on link "see explanation" at bounding box center [518, 141] width 126 height 20
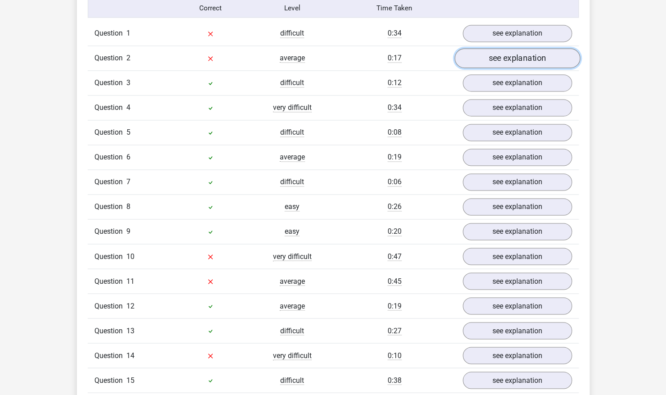
scroll to position [754, 0]
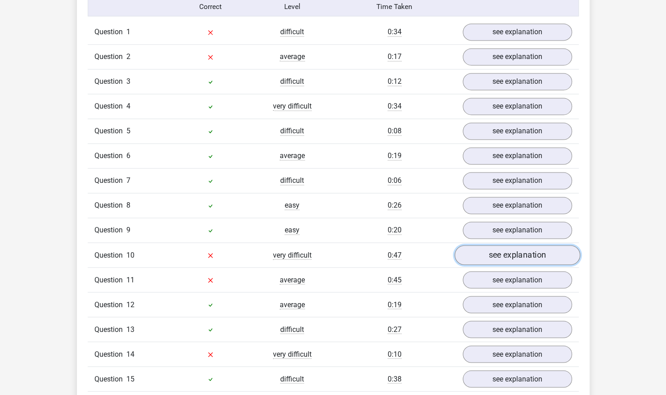
click at [498, 245] on link "see explanation" at bounding box center [518, 255] width 126 height 20
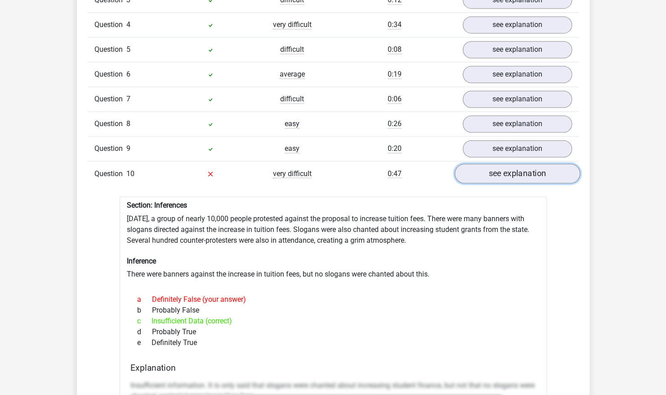
scroll to position [836, 0]
click at [487, 163] on link "see explanation" at bounding box center [518, 173] width 126 height 20
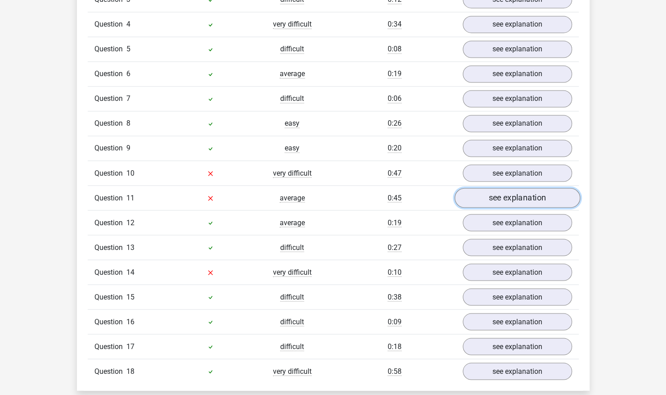
click at [483, 188] on link "see explanation" at bounding box center [518, 198] width 126 height 20
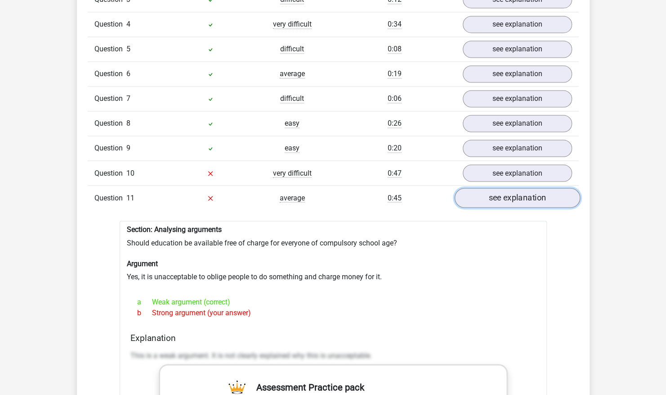
click at [485, 188] on link "see explanation" at bounding box center [518, 198] width 126 height 20
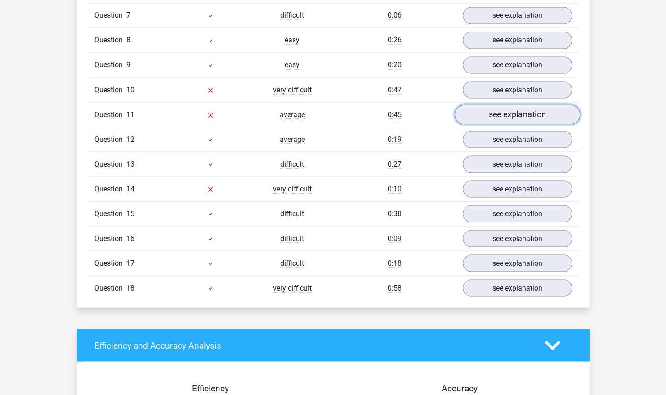
scroll to position [920, 0]
click at [471, 104] on link "see explanation" at bounding box center [518, 114] width 126 height 20
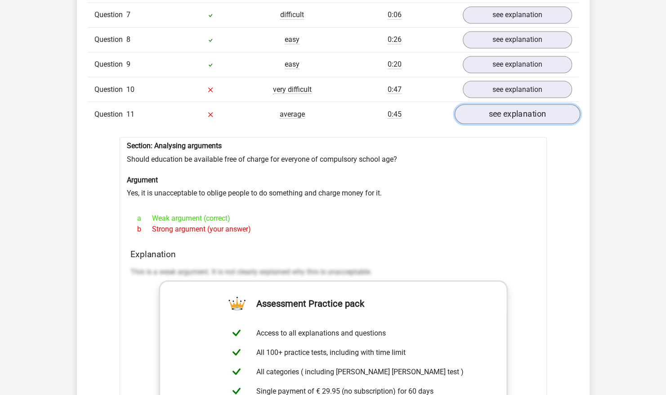
click at [473, 104] on link "see explanation" at bounding box center [518, 114] width 126 height 20
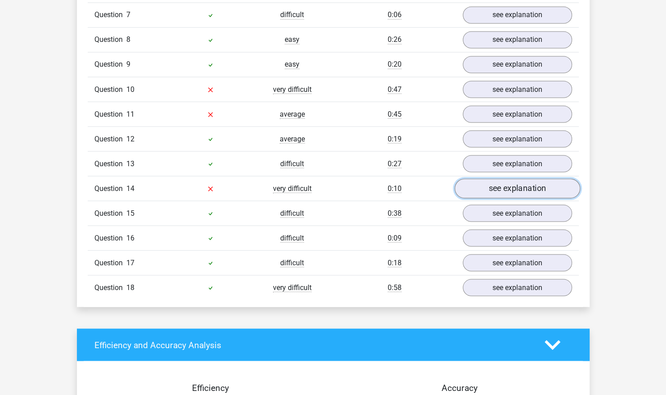
click at [482, 179] on link "see explanation" at bounding box center [518, 189] width 126 height 20
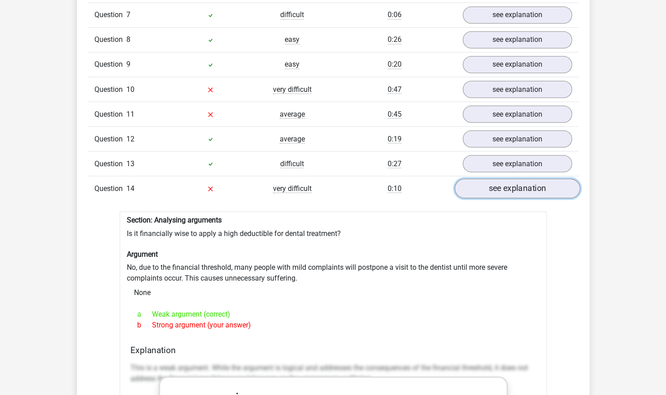
click at [483, 179] on link "see explanation" at bounding box center [518, 189] width 126 height 20
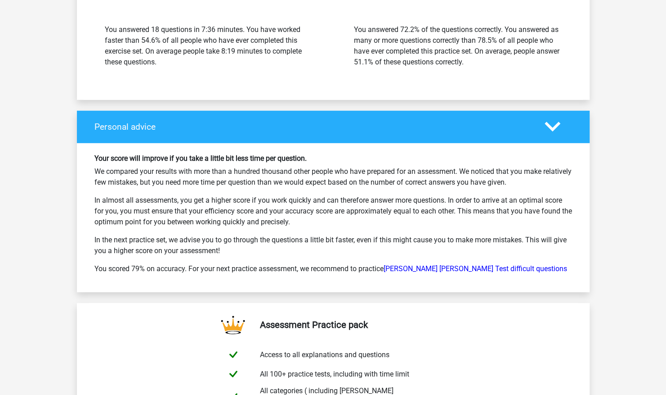
scroll to position [1454, 0]
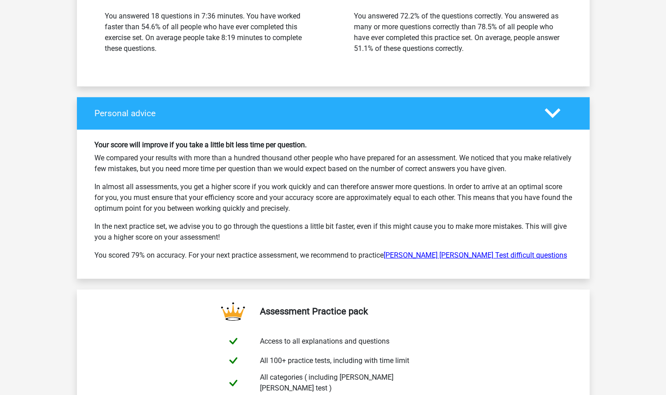
click at [438, 251] on link "Watson Glaser Test difficult questions" at bounding box center [476, 255] width 184 height 9
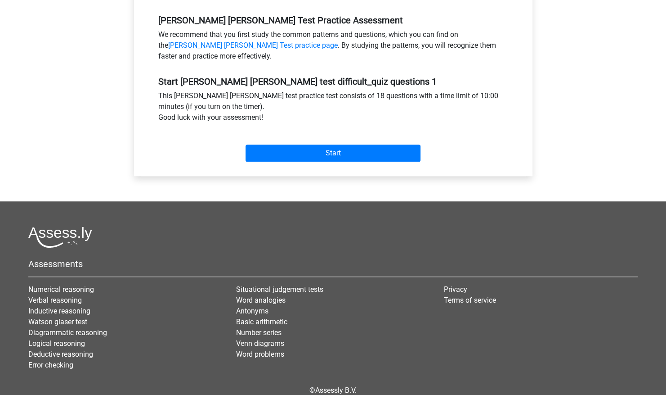
scroll to position [315, 0]
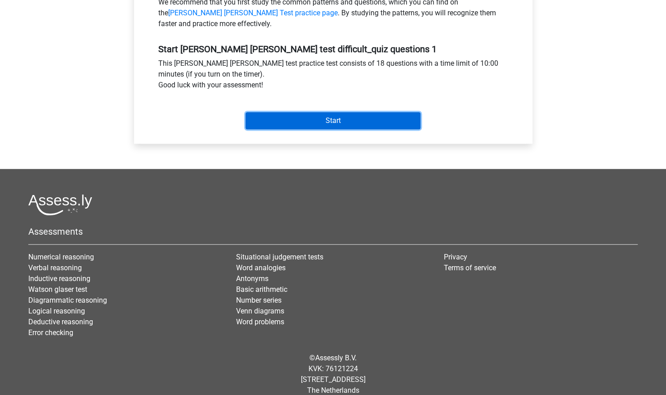
click at [335, 114] on input "Start" at bounding box center [333, 120] width 175 height 17
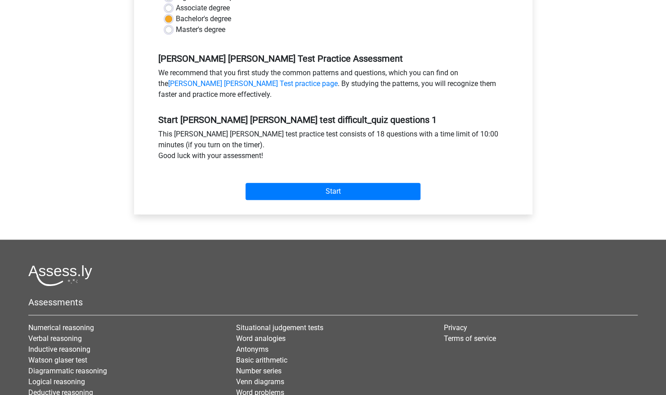
scroll to position [244, 0]
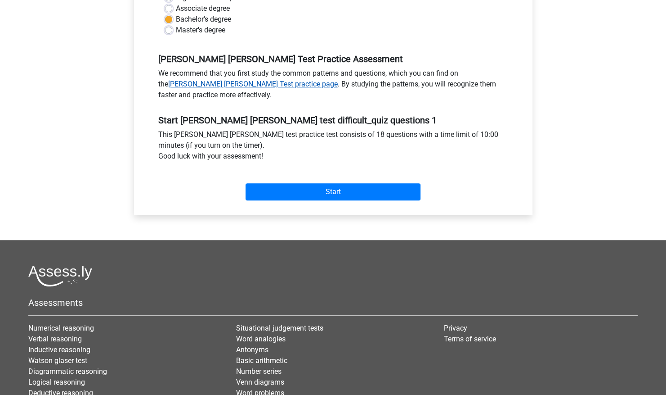
click at [338, 80] on link "Watson Glaser Test practice page" at bounding box center [253, 84] width 170 height 9
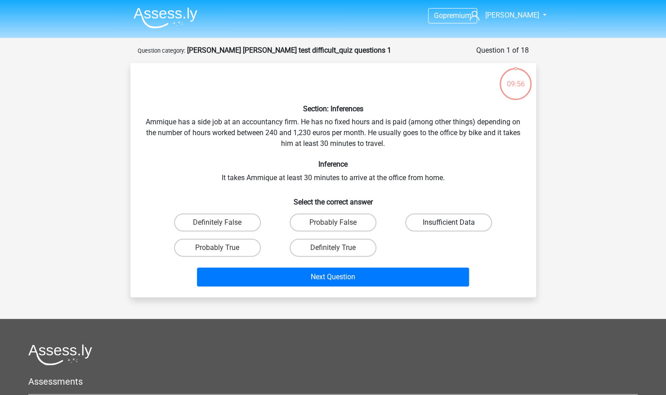
click at [446, 217] on label "Insufficient Data" at bounding box center [448, 222] width 87 height 18
click at [449, 222] on input "Insufficient Data" at bounding box center [452, 225] width 6 height 6
radio input "true"
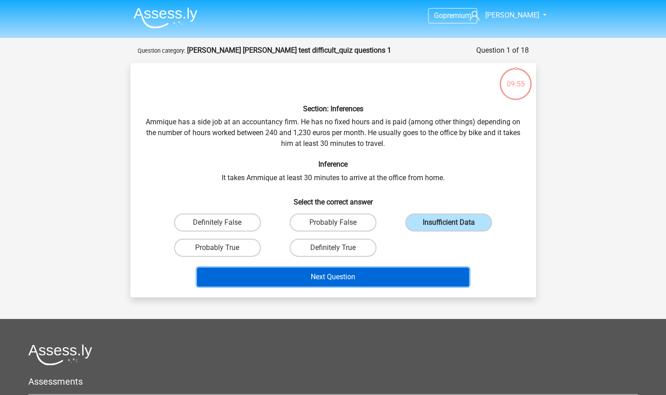
click at [386, 270] on button "Next Question" at bounding box center [333, 276] width 272 height 19
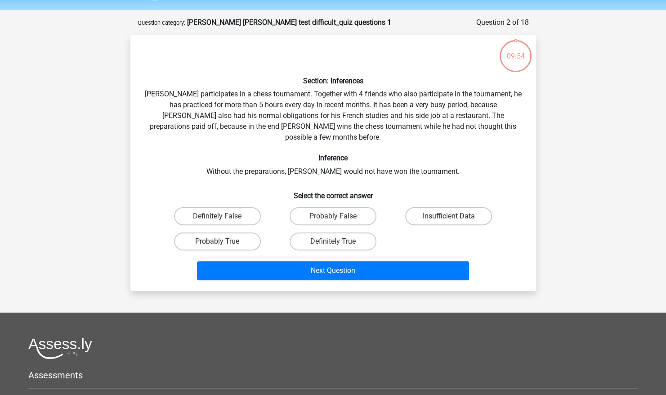
scroll to position [45, 0]
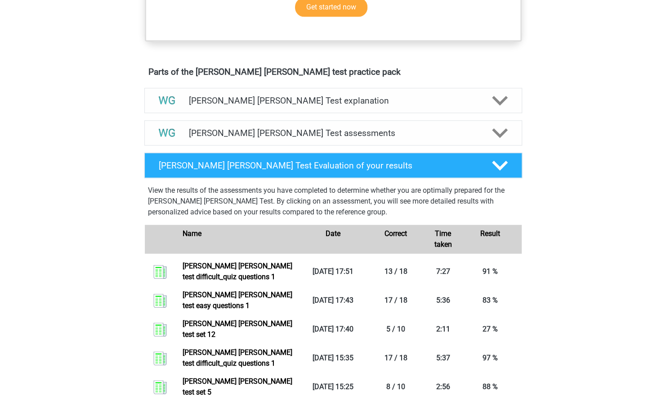
scroll to position [455, 0]
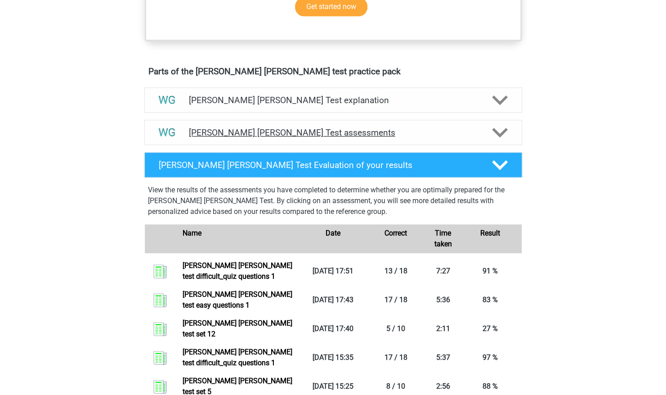
click at [470, 131] on h4 "Watson Glaser Test assessments" at bounding box center [333, 132] width 289 height 10
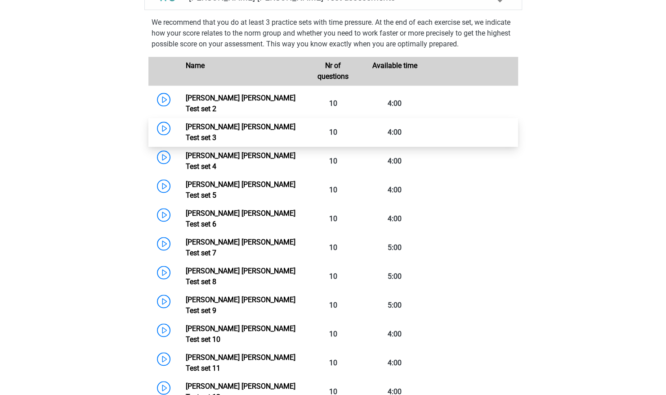
scroll to position [592, 0]
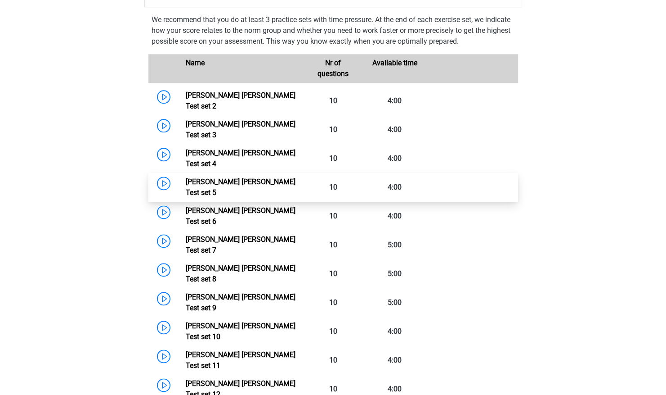
click at [260, 177] on link "Watson Glaser Test set 5" at bounding box center [241, 186] width 110 height 19
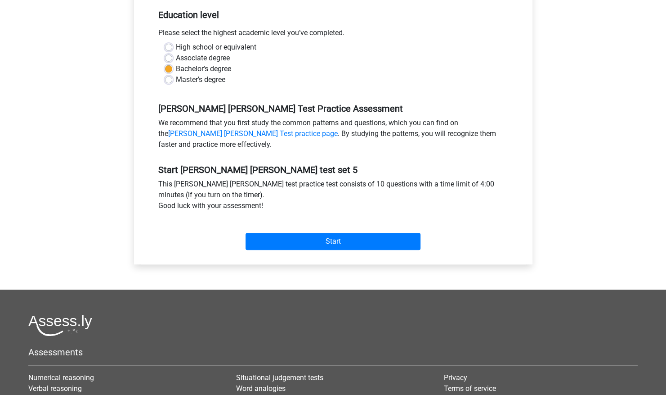
scroll to position [189, 0]
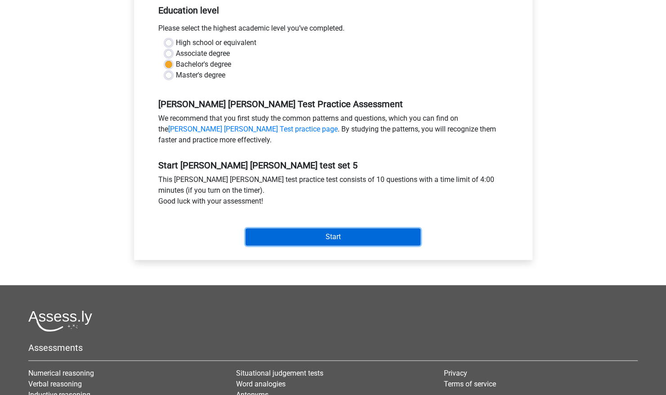
click at [284, 233] on input "Start" at bounding box center [333, 236] width 175 height 17
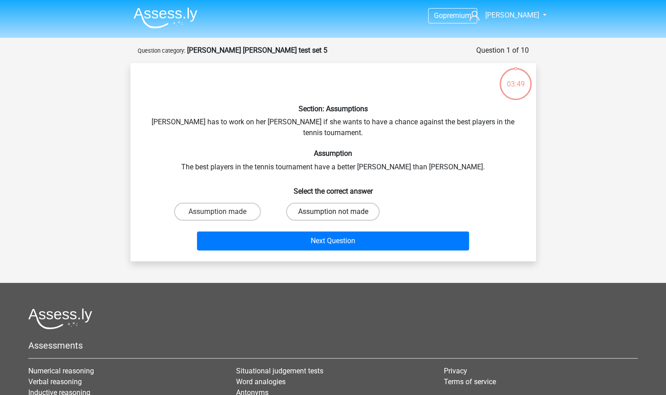
click at [294, 203] on label "Assumption not made" at bounding box center [333, 212] width 94 height 18
click at [333, 212] on input "Assumption not made" at bounding box center [336, 215] width 6 height 6
radio input "true"
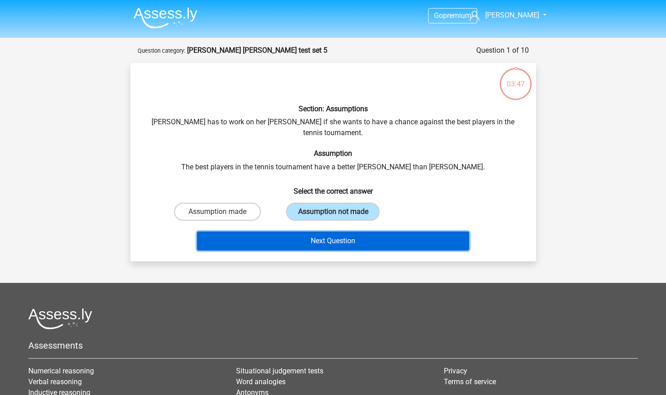
click at [293, 232] on button "Next Question" at bounding box center [333, 240] width 272 height 19
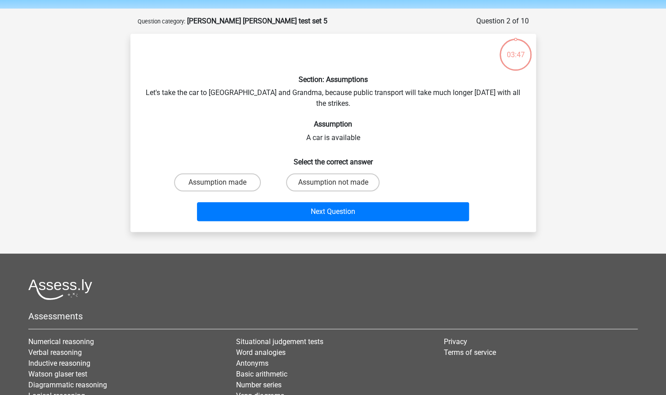
scroll to position [45, 0]
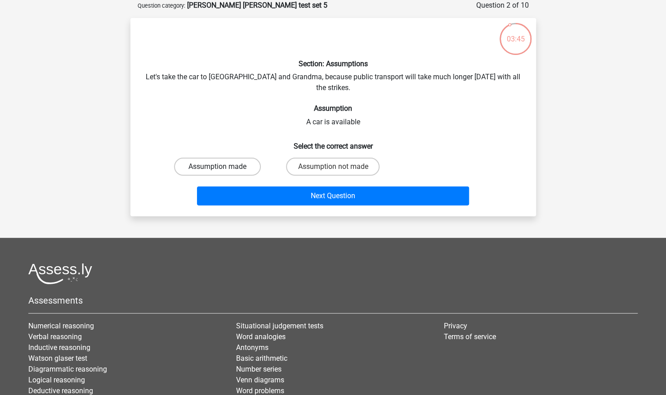
click at [246, 158] on label "Assumption made" at bounding box center [217, 167] width 87 height 18
click at [223, 167] on input "Assumption made" at bounding box center [220, 170] width 6 height 6
radio input "true"
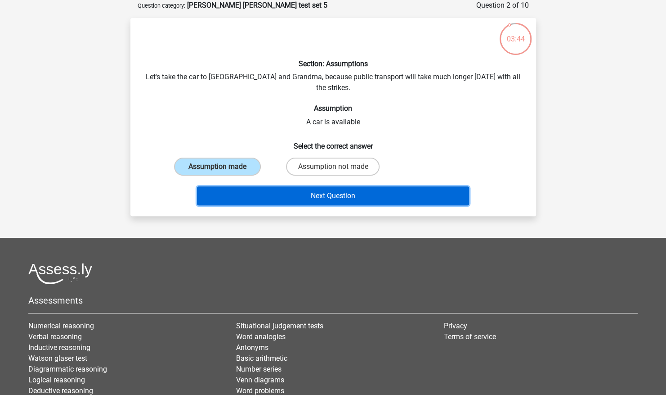
click at [263, 186] on button "Next Question" at bounding box center [333, 195] width 272 height 19
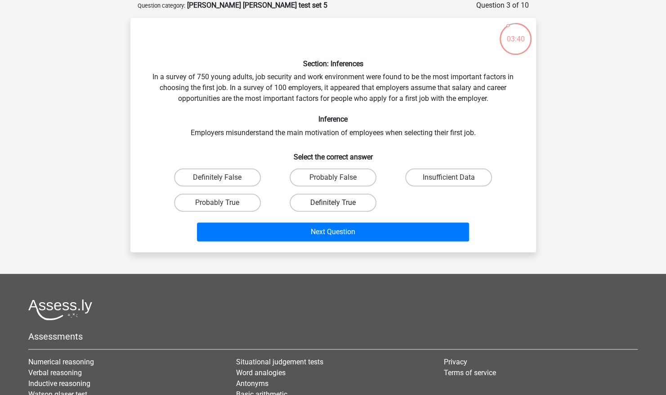
click at [322, 195] on label "Definitely True" at bounding box center [333, 203] width 87 height 18
click at [333, 203] on input "Definitely True" at bounding box center [336, 206] width 6 height 6
radio input "true"
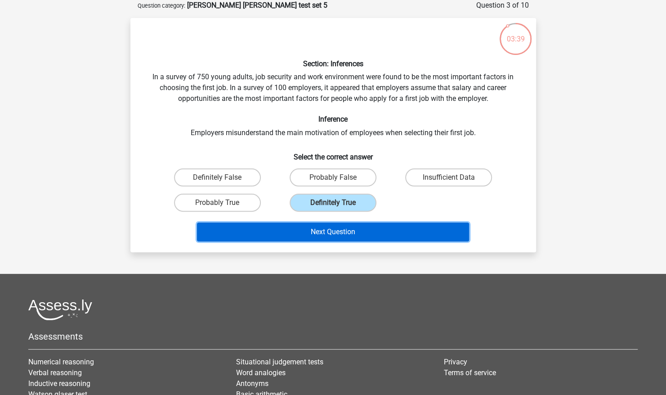
click at [317, 234] on button "Next Question" at bounding box center [333, 231] width 272 height 19
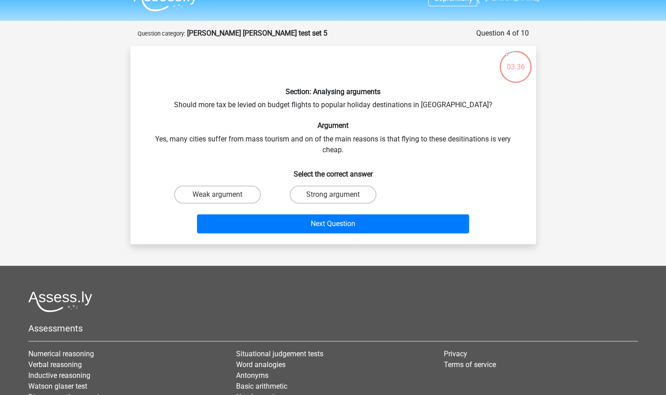
scroll to position [15, 0]
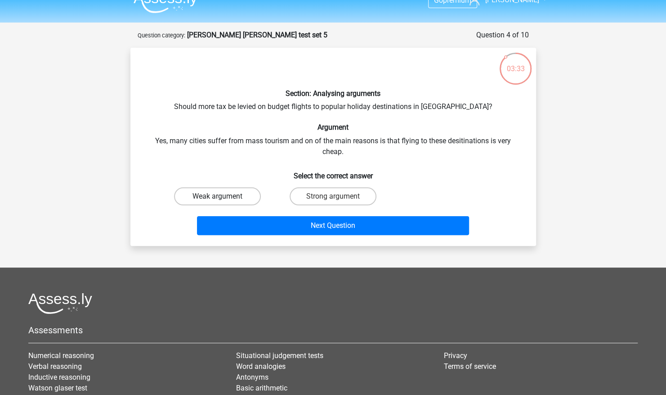
click at [243, 192] on label "Weak argument" at bounding box center [217, 196] width 87 height 18
click at [223, 196] on input "Weak argument" at bounding box center [220, 199] width 6 height 6
radio input "true"
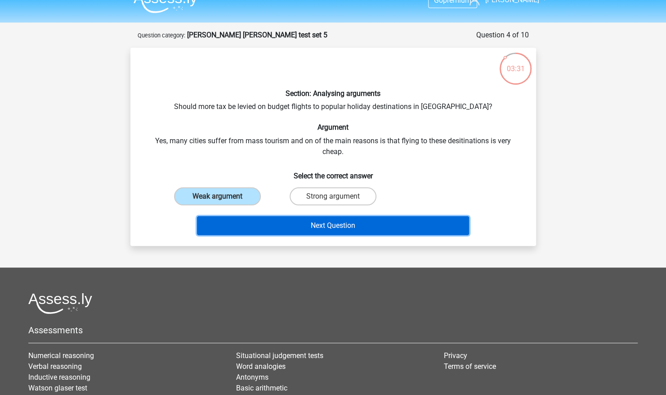
click at [303, 227] on button "Next Question" at bounding box center [333, 225] width 272 height 19
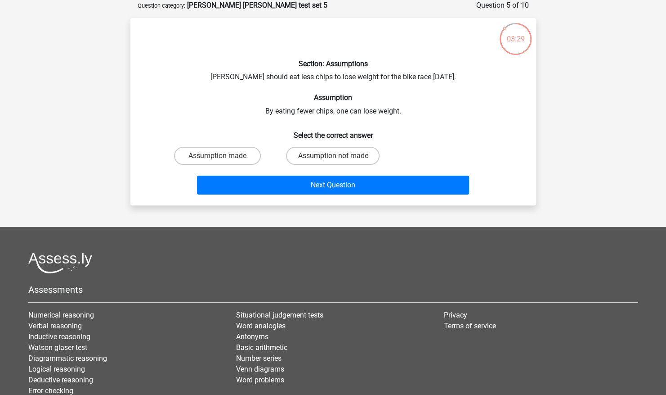
scroll to position [0, 0]
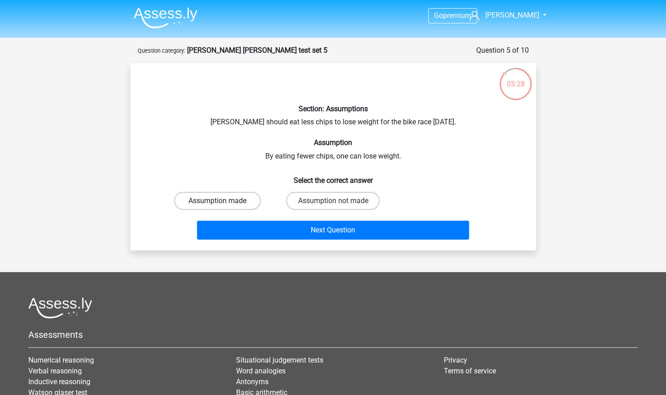
click at [251, 200] on label "Assumption made" at bounding box center [217, 201] width 87 height 18
click at [223, 201] on input "Assumption made" at bounding box center [220, 204] width 6 height 6
radio input "true"
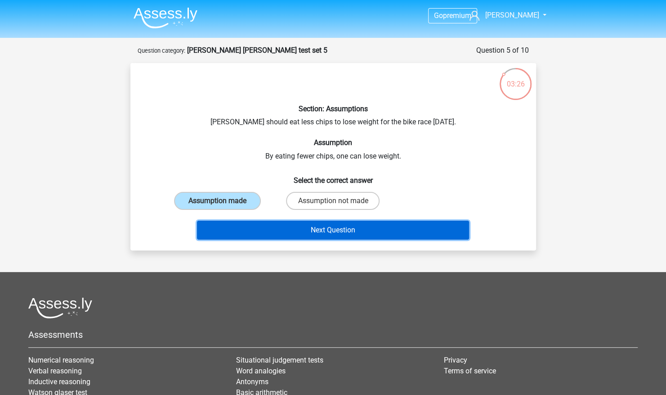
click at [268, 227] on button "Next Question" at bounding box center [333, 230] width 272 height 19
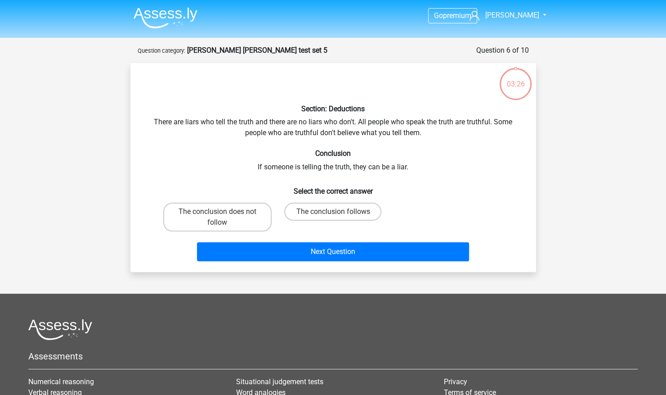
scroll to position [45, 0]
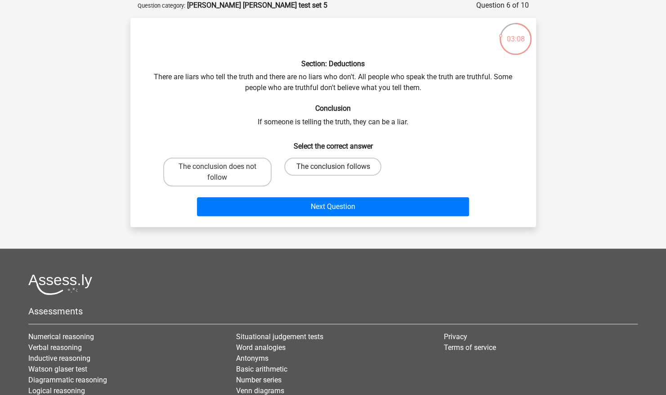
click at [318, 169] on label "The conclusion follows" at bounding box center [332, 167] width 97 height 18
click at [333, 169] on input "The conclusion follows" at bounding box center [336, 170] width 6 height 6
radio input "true"
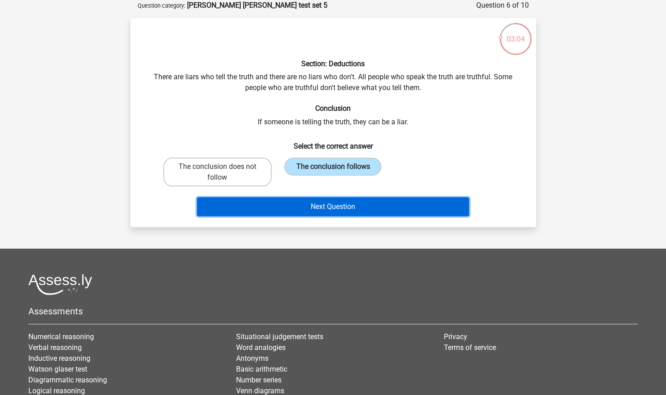
click at [348, 203] on button "Next Question" at bounding box center [333, 206] width 272 height 19
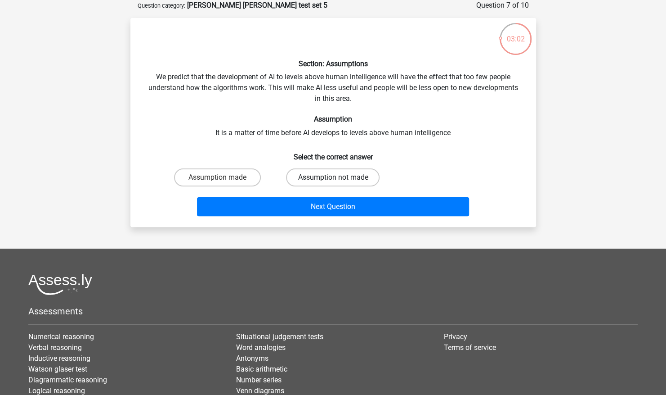
click at [310, 177] on label "Assumption not made" at bounding box center [333, 177] width 94 height 18
click at [333, 177] on input "Assumption not made" at bounding box center [336, 180] width 6 height 6
radio input "true"
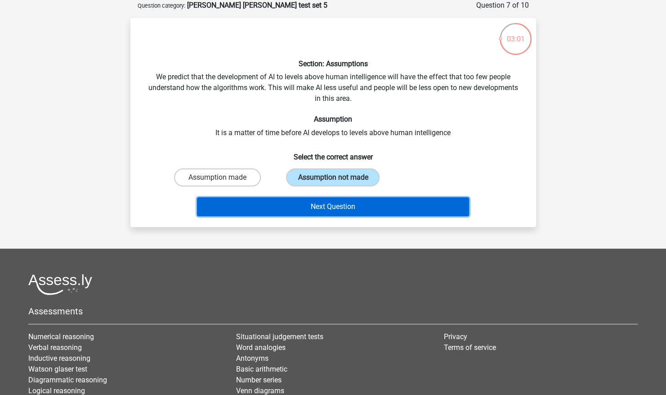
click at [315, 204] on button "Next Question" at bounding box center [333, 206] width 272 height 19
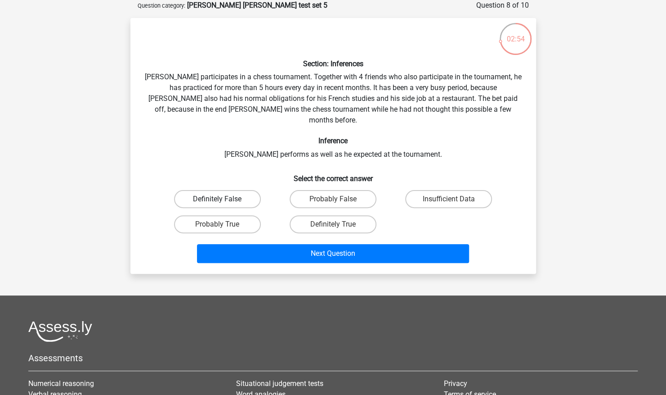
click at [242, 190] on label "Definitely False" at bounding box center [217, 199] width 87 height 18
click at [223, 199] on input "Definitely False" at bounding box center [220, 202] width 6 height 6
radio input "true"
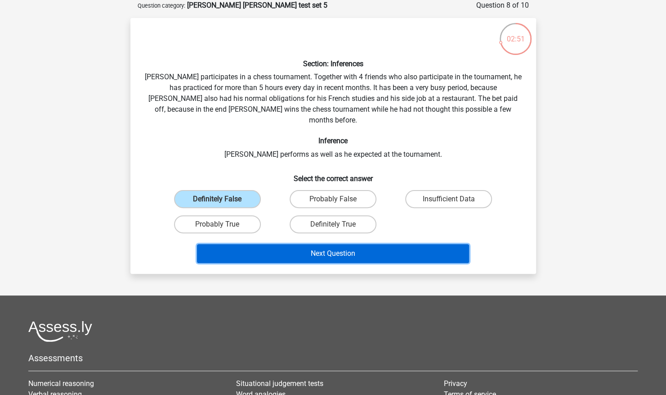
click at [345, 244] on button "Next Question" at bounding box center [333, 253] width 272 height 19
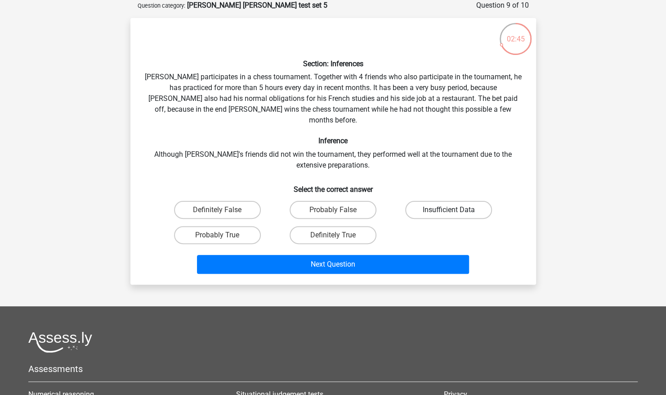
click at [410, 201] on label "Insufficient Data" at bounding box center [448, 210] width 87 height 18
click at [449, 210] on input "Insufficient Data" at bounding box center [452, 213] width 6 height 6
radio input "true"
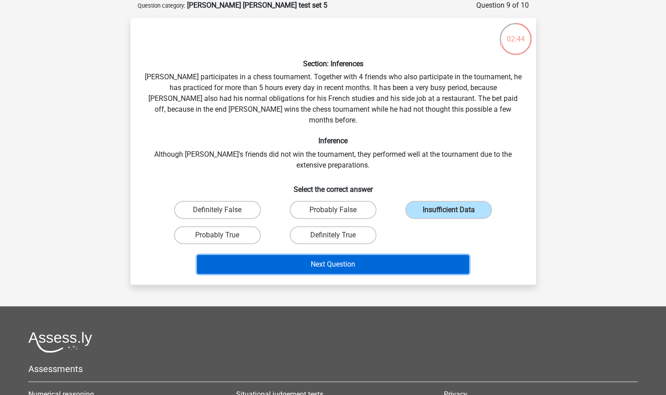
click at [346, 256] on button "Next Question" at bounding box center [333, 264] width 272 height 19
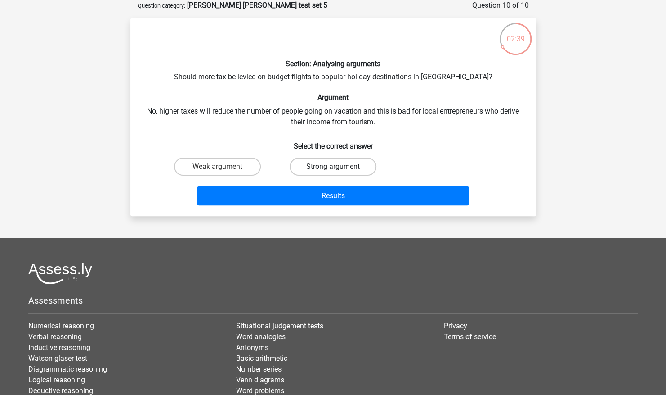
click at [319, 168] on label "Strong argument" at bounding box center [333, 167] width 87 height 18
click at [333, 168] on input "Strong argument" at bounding box center [336, 170] width 6 height 6
radio input "true"
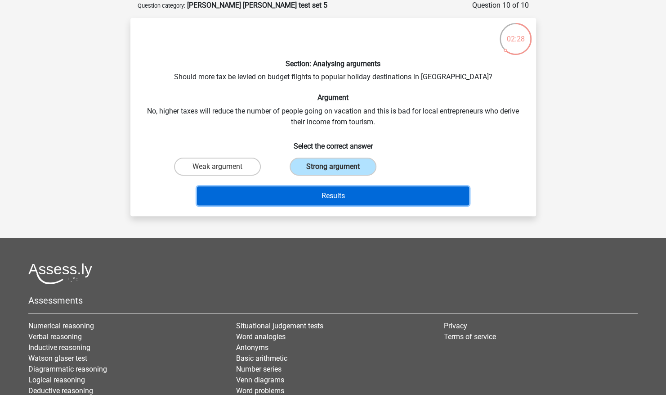
click at [338, 193] on button "Results" at bounding box center [333, 195] width 272 height 19
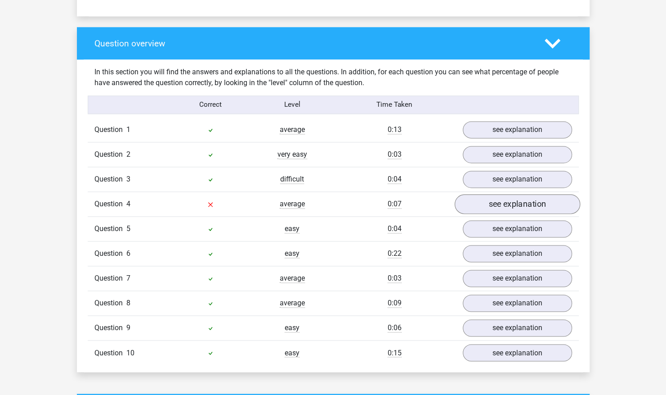
scroll to position [647, 0]
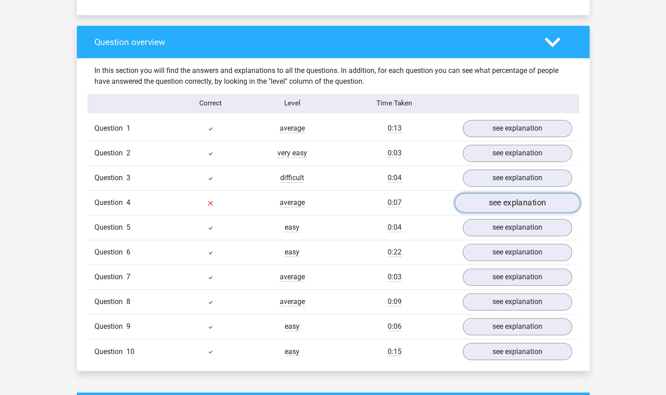
click at [505, 193] on link "see explanation" at bounding box center [518, 203] width 126 height 20
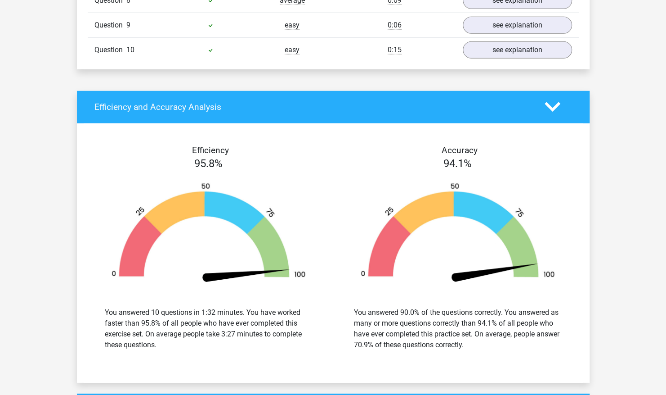
scroll to position [1315, 0]
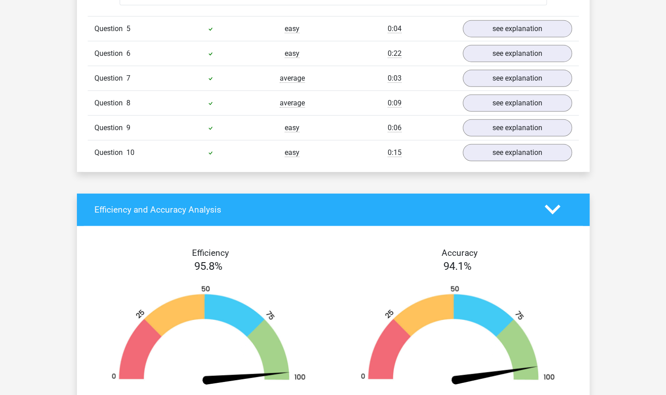
click at [554, 202] on icon at bounding box center [553, 210] width 16 height 16
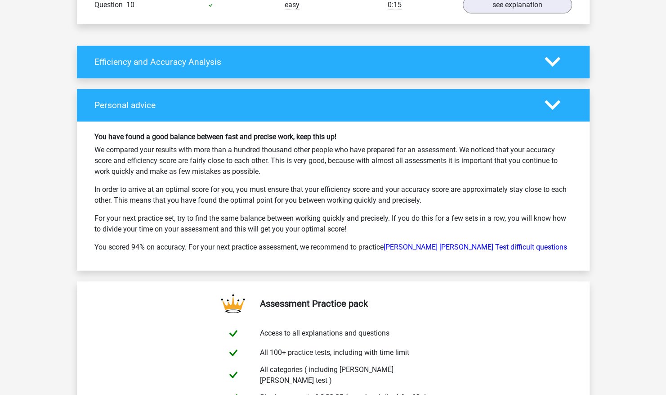
scroll to position [1455, 0]
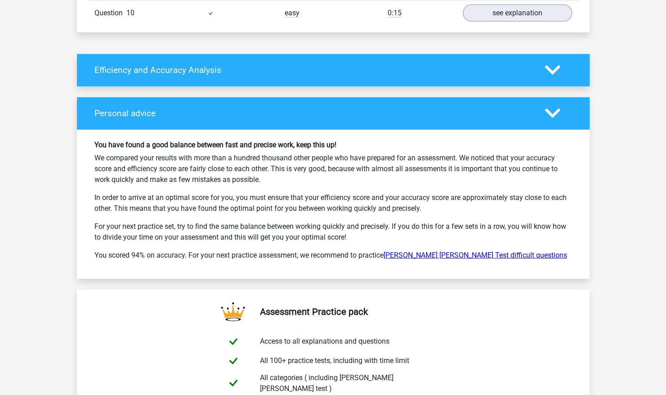
click at [447, 251] on link "[PERSON_NAME] [PERSON_NAME] Test difficult questions" at bounding box center [476, 255] width 184 height 9
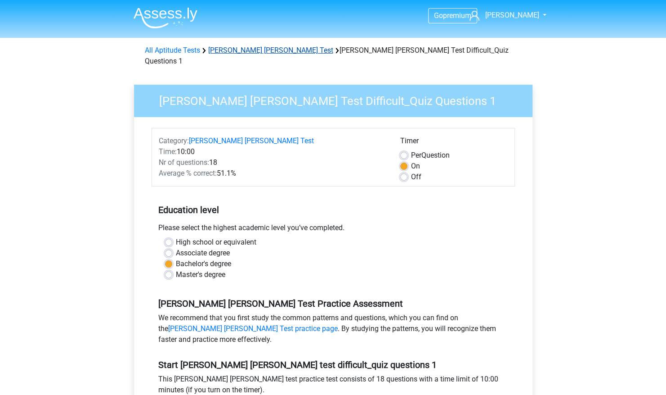
click at [227, 51] on link "[PERSON_NAME] [PERSON_NAME] Test" at bounding box center [270, 50] width 125 height 9
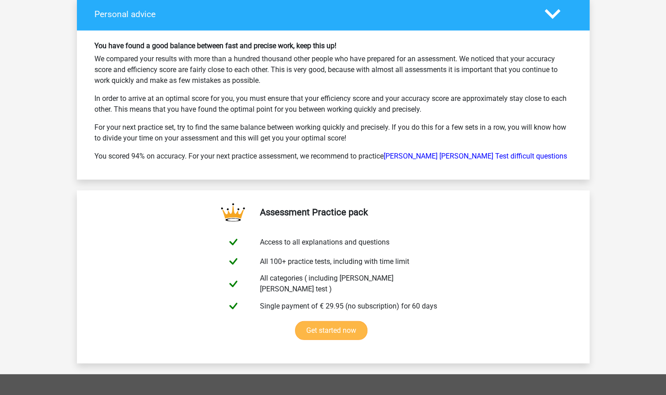
scroll to position [1350, 0]
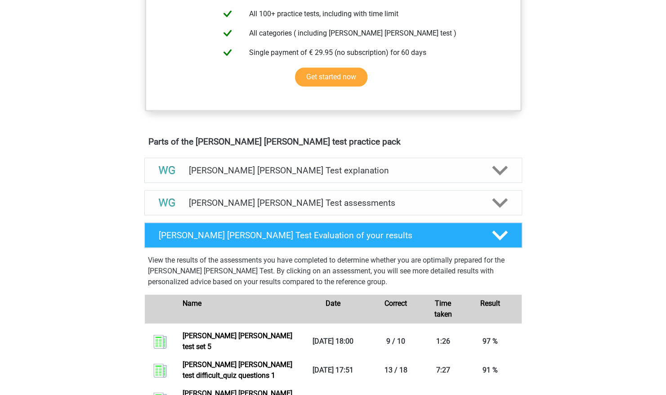
scroll to position [385, 0]
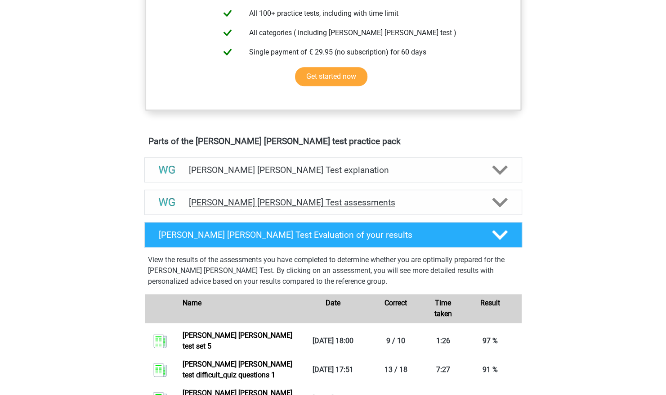
click at [502, 203] on icon at bounding box center [500, 202] width 16 height 16
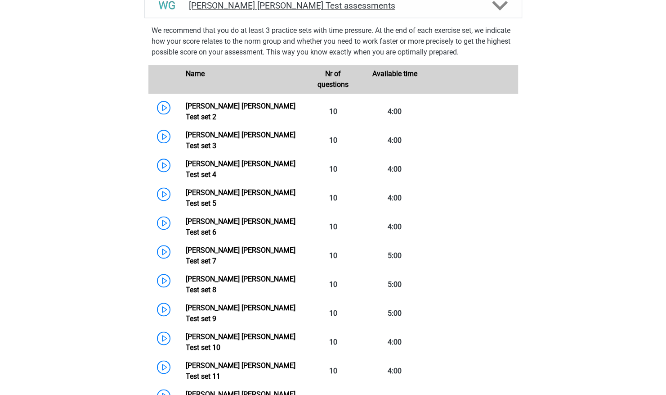
scroll to position [582, 0]
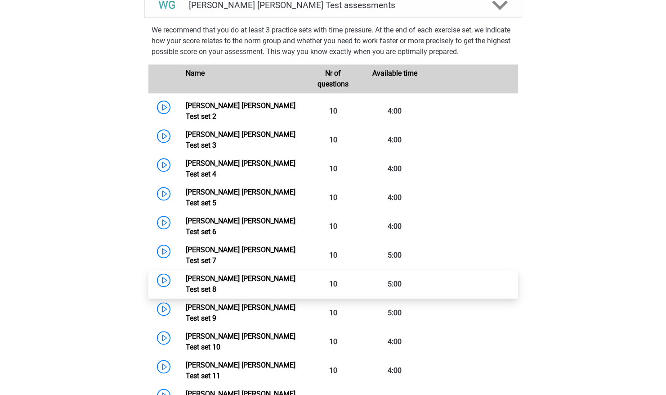
click at [296, 274] on link "[PERSON_NAME] [PERSON_NAME] Test set 8" at bounding box center [241, 283] width 110 height 19
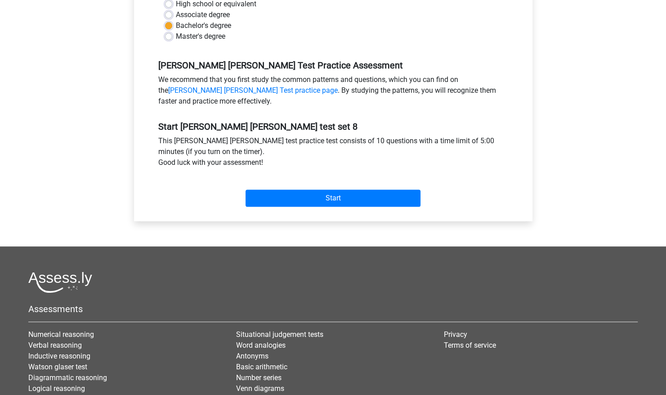
scroll to position [234, 0]
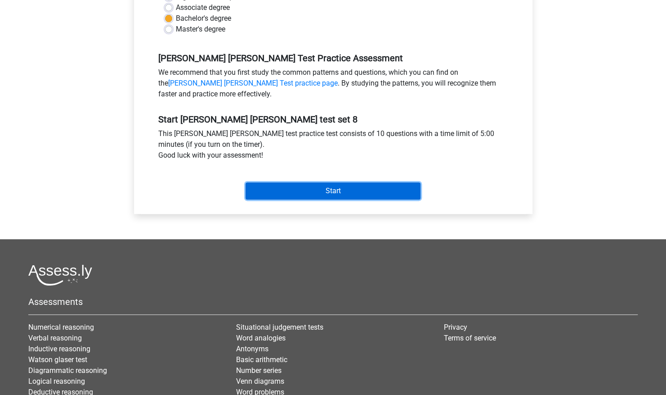
click at [292, 196] on input "Start" at bounding box center [333, 190] width 175 height 17
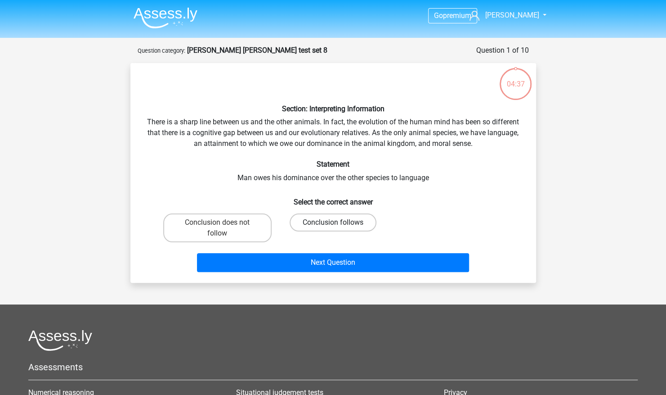
click at [315, 230] on label "Conclusion follows" at bounding box center [333, 222] width 87 height 18
click at [333, 228] on input "Conclusion follows" at bounding box center [336, 225] width 6 height 6
radio input "true"
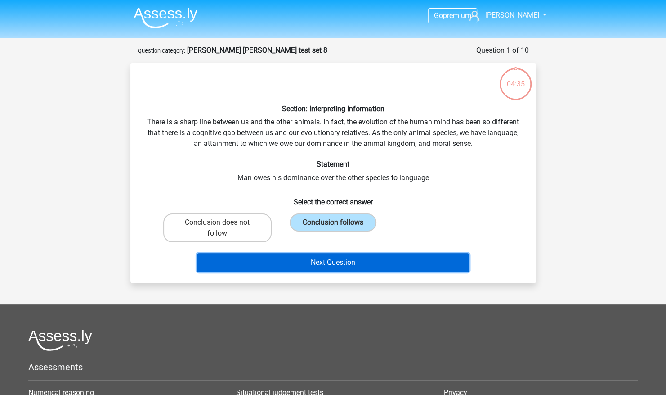
click at [313, 261] on button "Next Question" at bounding box center [333, 262] width 272 height 19
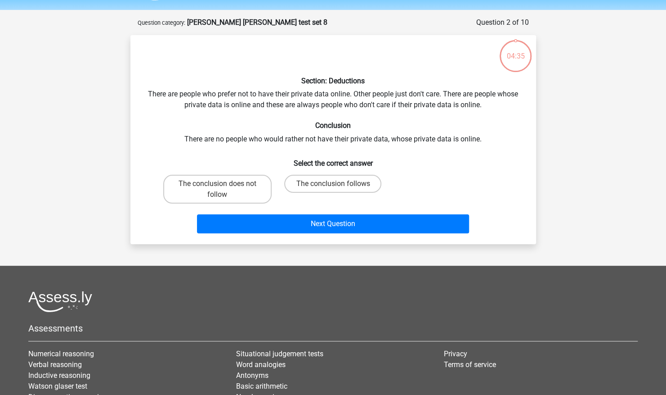
scroll to position [45, 0]
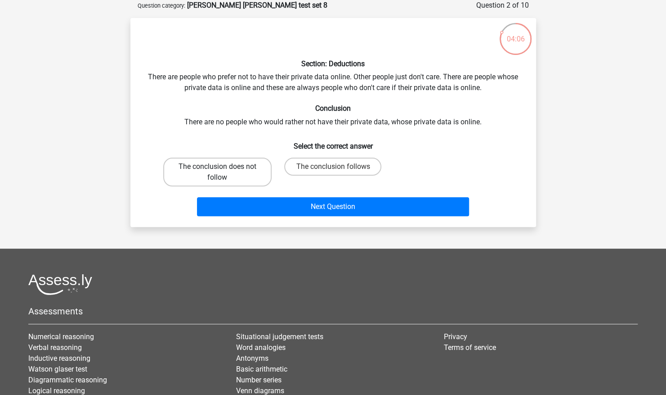
click at [236, 180] on label "The conclusion does not follow" at bounding box center [217, 172] width 108 height 29
click at [223, 172] on input "The conclusion does not follow" at bounding box center [220, 170] width 6 height 6
radio input "true"
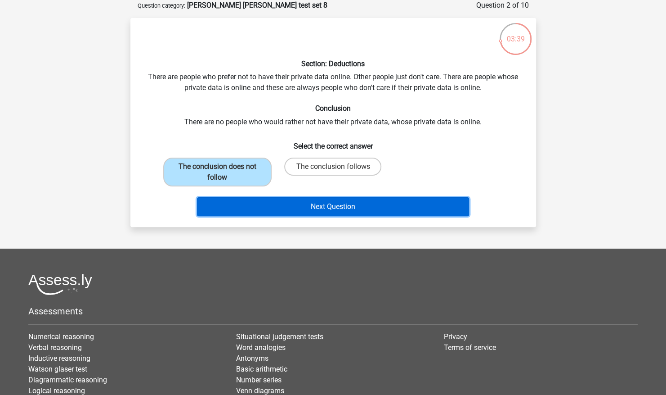
click at [288, 207] on button "Next Question" at bounding box center [333, 206] width 272 height 19
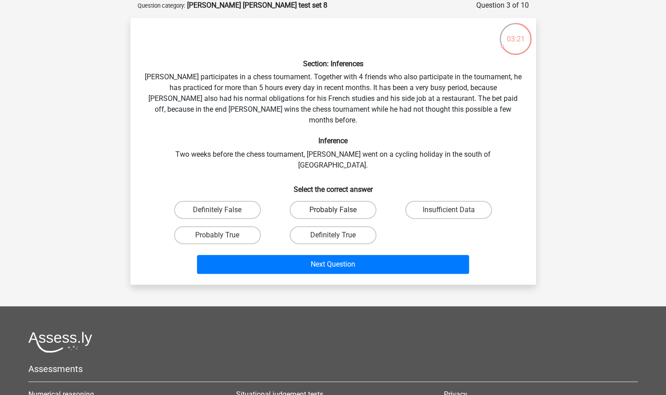
click at [323, 201] on label "Probably False" at bounding box center [333, 210] width 87 height 18
click at [333, 210] on input "Probably False" at bounding box center [336, 213] width 6 height 6
radio input "true"
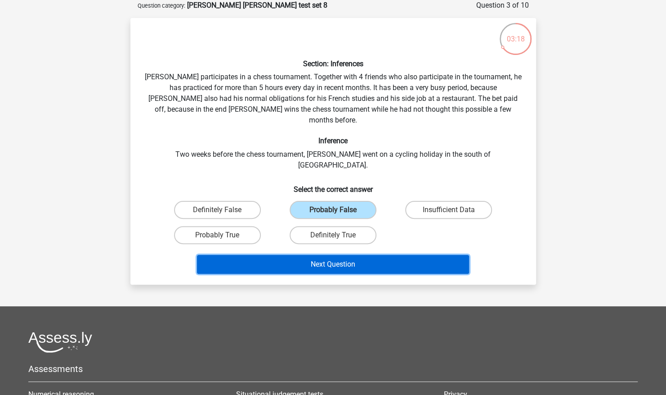
click at [329, 255] on button "Next Question" at bounding box center [333, 264] width 272 height 19
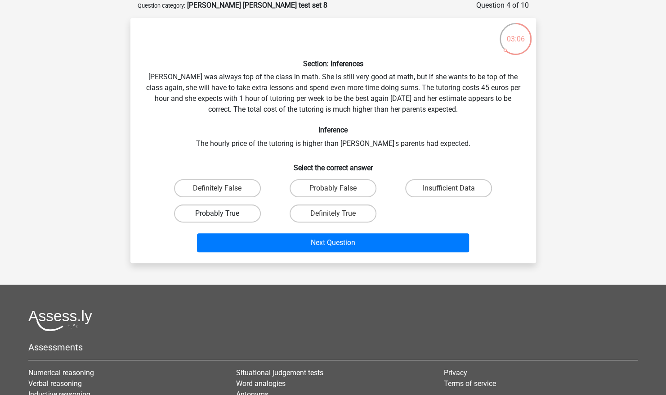
click at [243, 217] on label "Probably True" at bounding box center [217, 213] width 87 height 18
click at [223, 217] on input "Probably True" at bounding box center [220, 216] width 6 height 6
radio input "true"
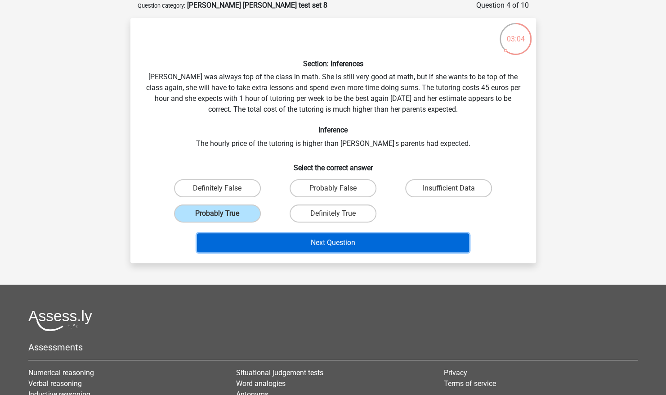
click at [305, 241] on button "Next Question" at bounding box center [333, 242] width 272 height 19
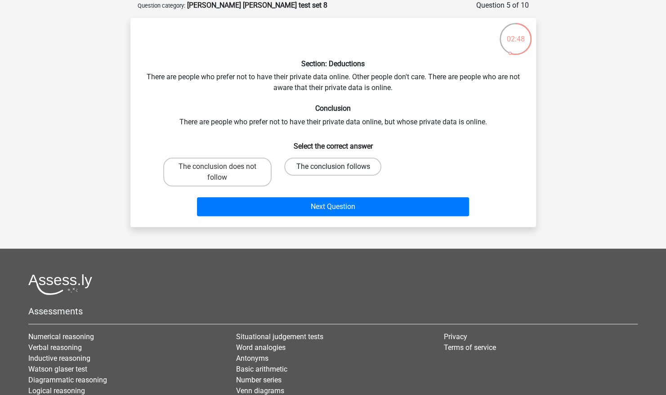
click at [337, 166] on label "The conclusion follows" at bounding box center [332, 167] width 97 height 18
click at [337, 167] on input "The conclusion follows" at bounding box center [336, 170] width 6 height 6
radio input "true"
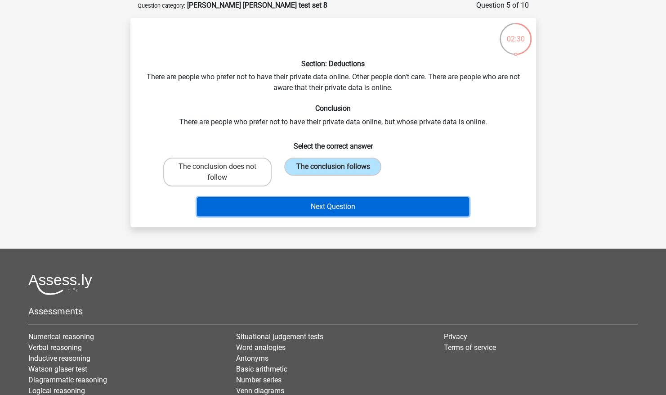
click at [328, 212] on button "Next Question" at bounding box center [333, 206] width 272 height 19
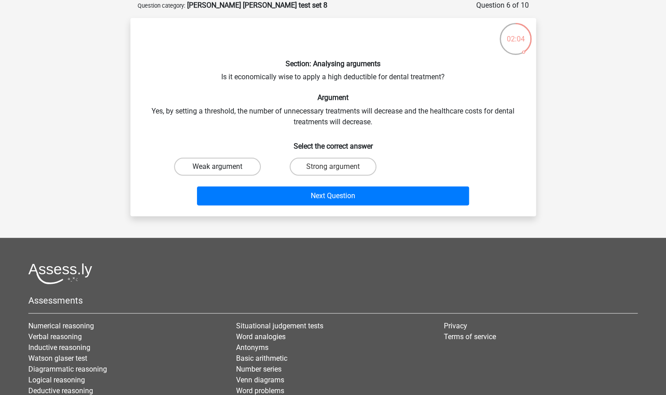
click at [245, 163] on label "Weak argument" at bounding box center [217, 167] width 87 height 18
click at [223, 167] on input "Weak argument" at bounding box center [220, 170] width 6 height 6
radio input "true"
click at [324, 160] on label "Strong argument" at bounding box center [333, 167] width 87 height 18
click at [333, 167] on input "Strong argument" at bounding box center [336, 170] width 6 height 6
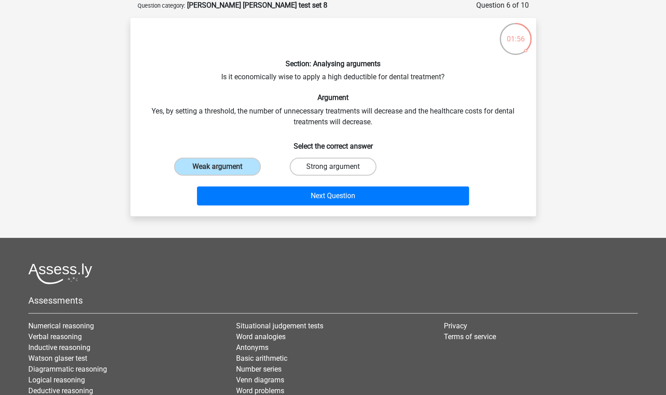
radio input "true"
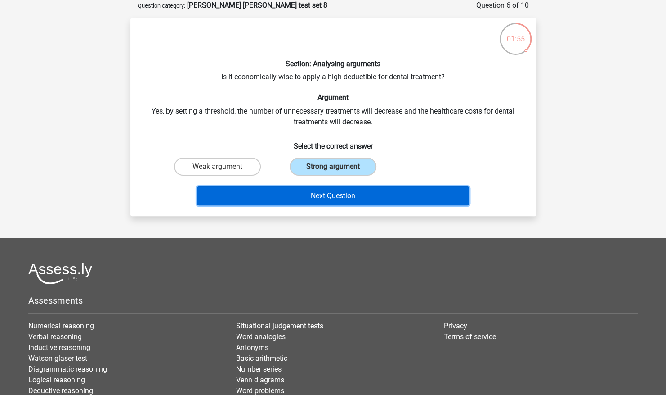
click at [308, 191] on button "Next Question" at bounding box center [333, 195] width 272 height 19
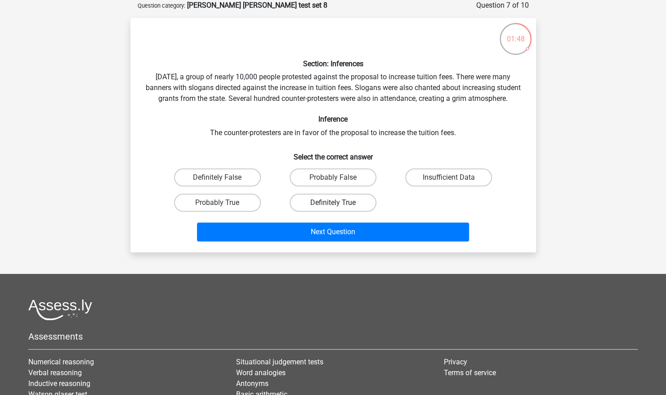
click at [331, 210] on label "Definitely True" at bounding box center [333, 203] width 87 height 18
click at [333, 208] on input "Definitely True" at bounding box center [336, 206] width 6 height 6
radio input "true"
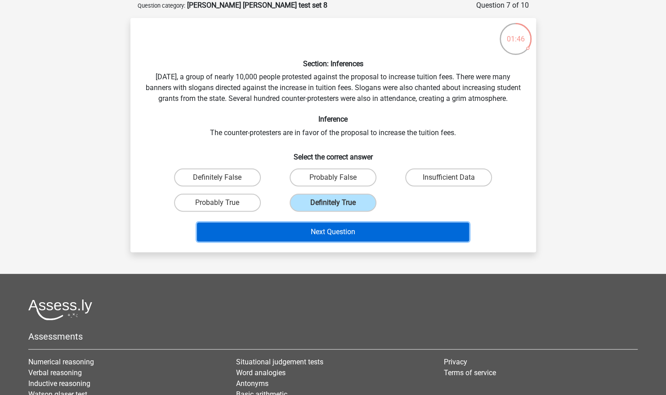
click at [353, 241] on button "Next Question" at bounding box center [333, 231] width 272 height 19
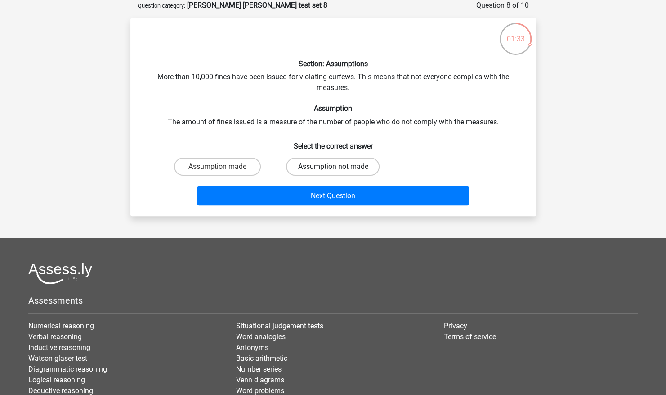
click at [315, 162] on label "Assumption not made" at bounding box center [333, 167] width 94 height 18
click at [333, 167] on input "Assumption not made" at bounding box center [336, 170] width 6 height 6
radio input "true"
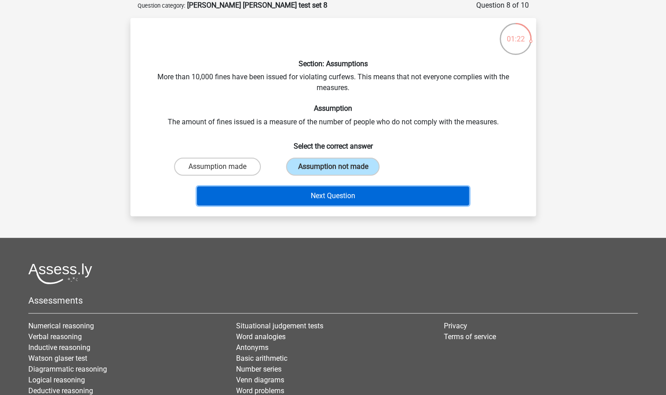
click at [313, 196] on button "Next Question" at bounding box center [333, 195] width 272 height 19
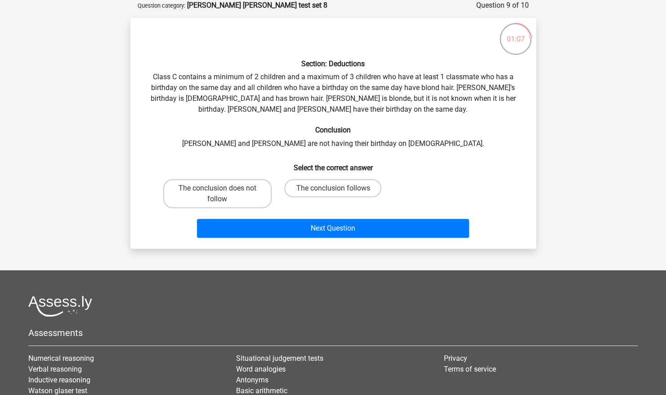
click at [337, 190] on input "The conclusion follows" at bounding box center [336, 191] width 6 height 6
radio input "true"
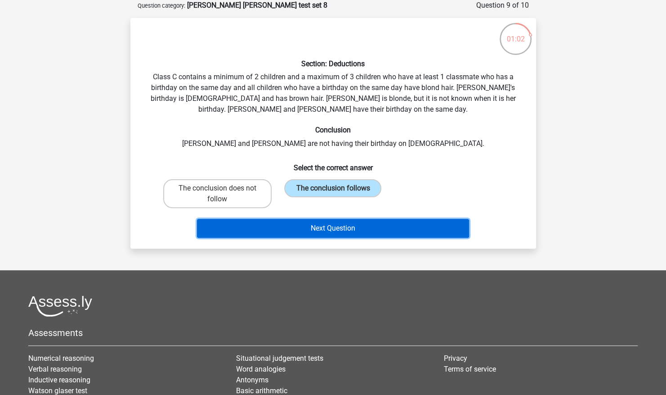
click at [344, 237] on button "Next Question" at bounding box center [333, 228] width 272 height 19
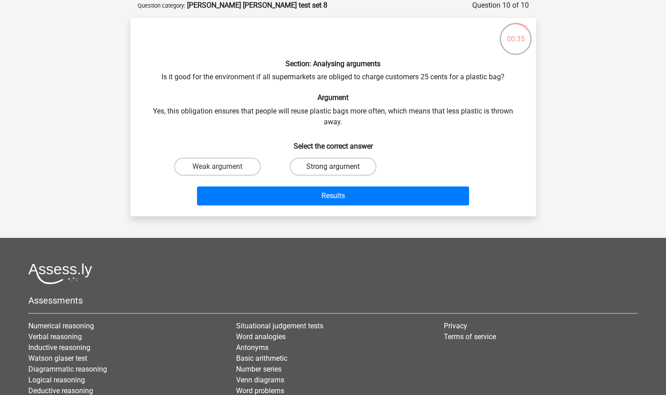
click at [343, 162] on label "Strong argument" at bounding box center [333, 167] width 87 height 18
click at [339, 167] on input "Strong argument" at bounding box center [336, 170] width 6 height 6
radio input "true"
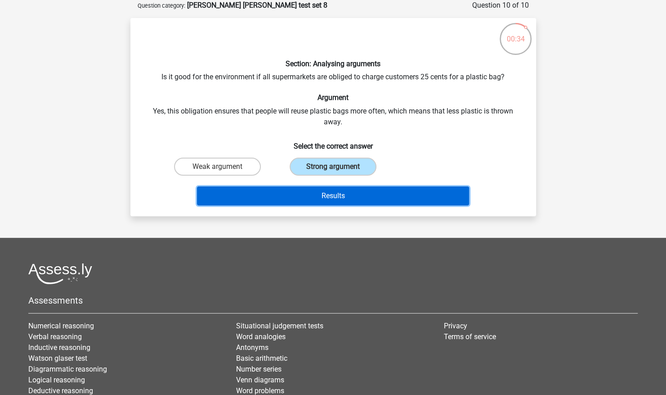
click at [336, 188] on button "Results" at bounding box center [333, 195] width 272 height 19
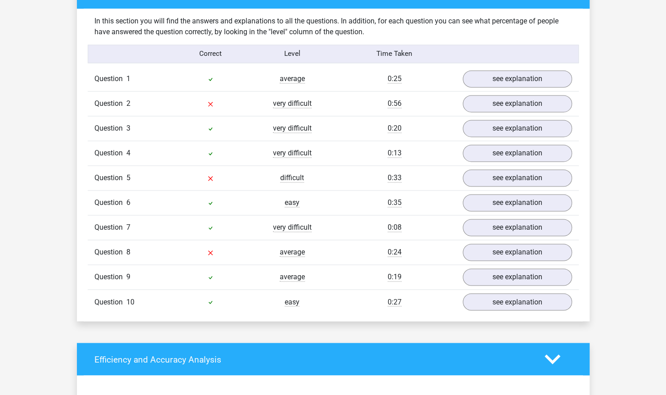
scroll to position [694, 0]
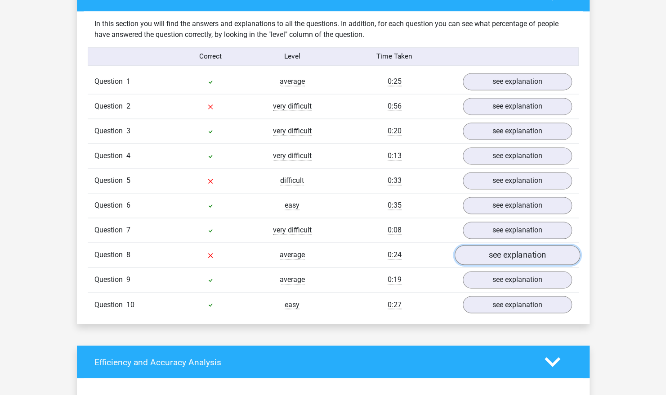
click at [477, 245] on link "see explanation" at bounding box center [518, 255] width 126 height 20
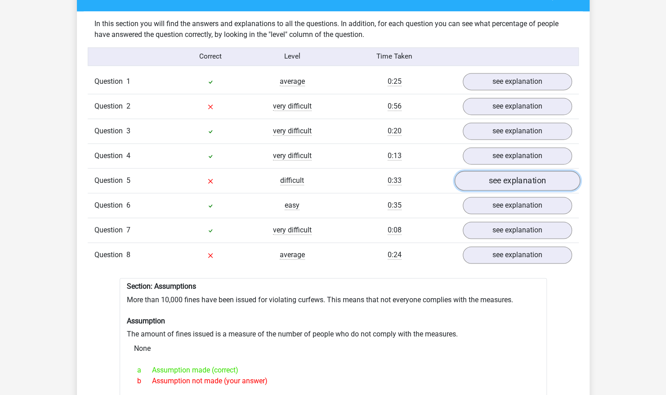
click at [479, 171] on link "see explanation" at bounding box center [518, 181] width 126 height 20
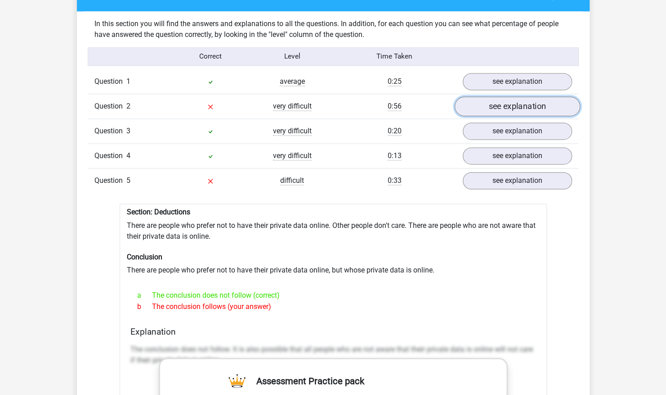
click at [492, 100] on link "see explanation" at bounding box center [518, 107] width 126 height 20
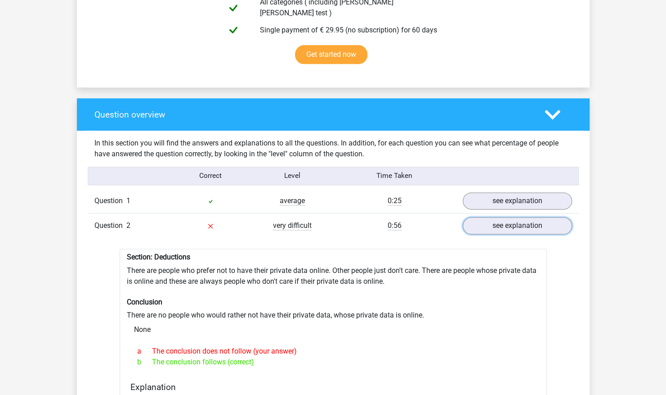
scroll to position [543, 0]
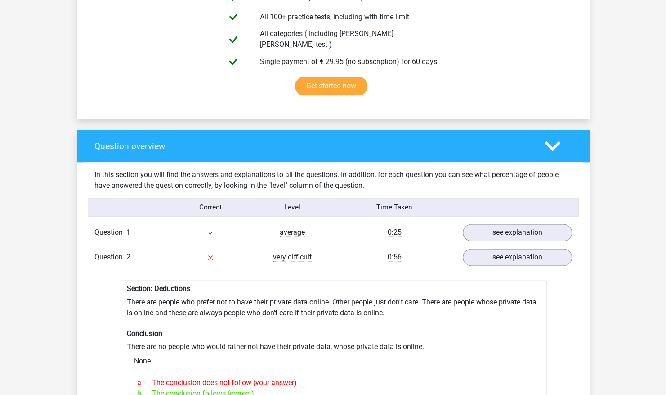
click at [556, 144] on icon at bounding box center [553, 146] width 16 height 16
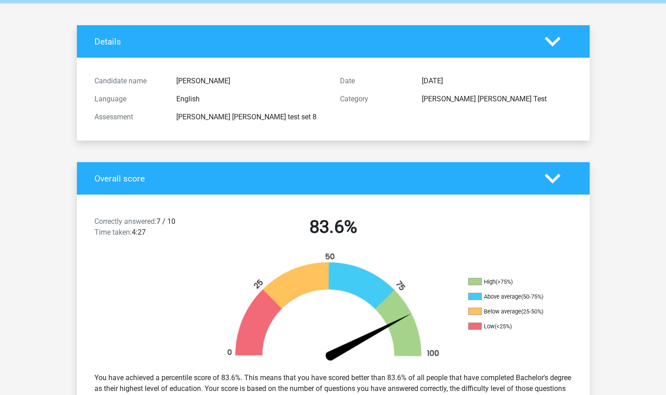
scroll to position [35, 0]
